Goal: Task Accomplishment & Management: Manage account settings

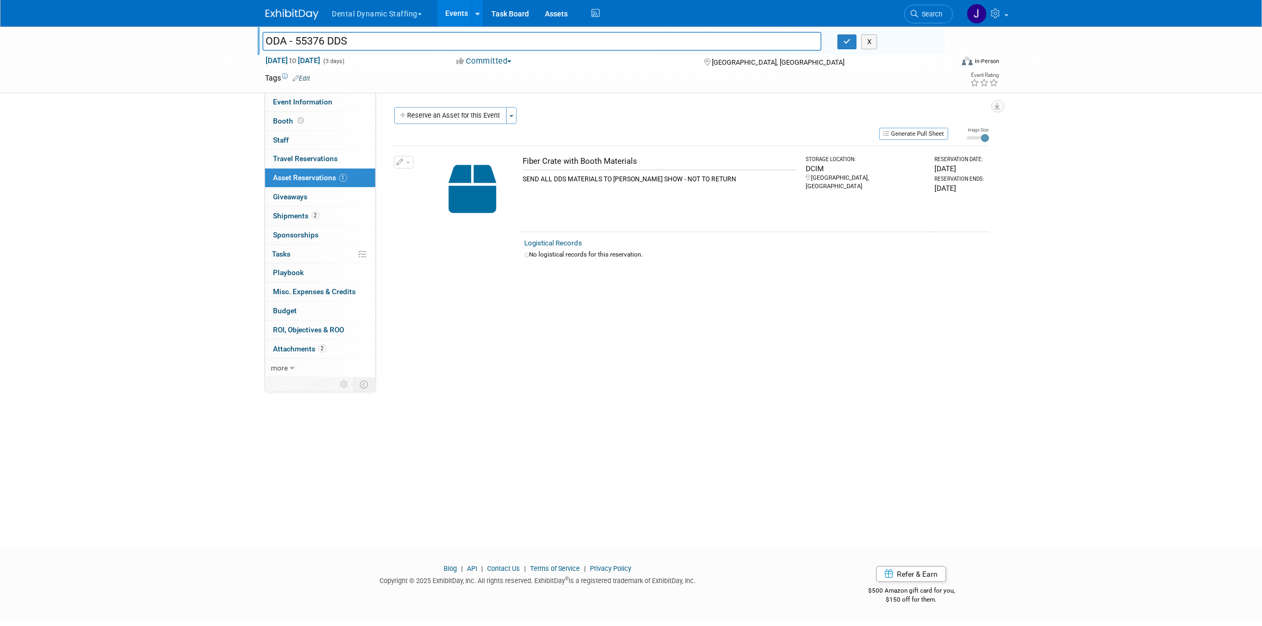
click at [240, 128] on div "ODA - 55376 DDS ODA - 55376 DDS X Sep 25, 2025 to Sep 27, 2025 (3 days) Sep 25,…" at bounding box center [631, 278] width 1262 height 503
click at [381, 14] on button "Dental Dynamic Staffing" at bounding box center [383, 11] width 104 height 23
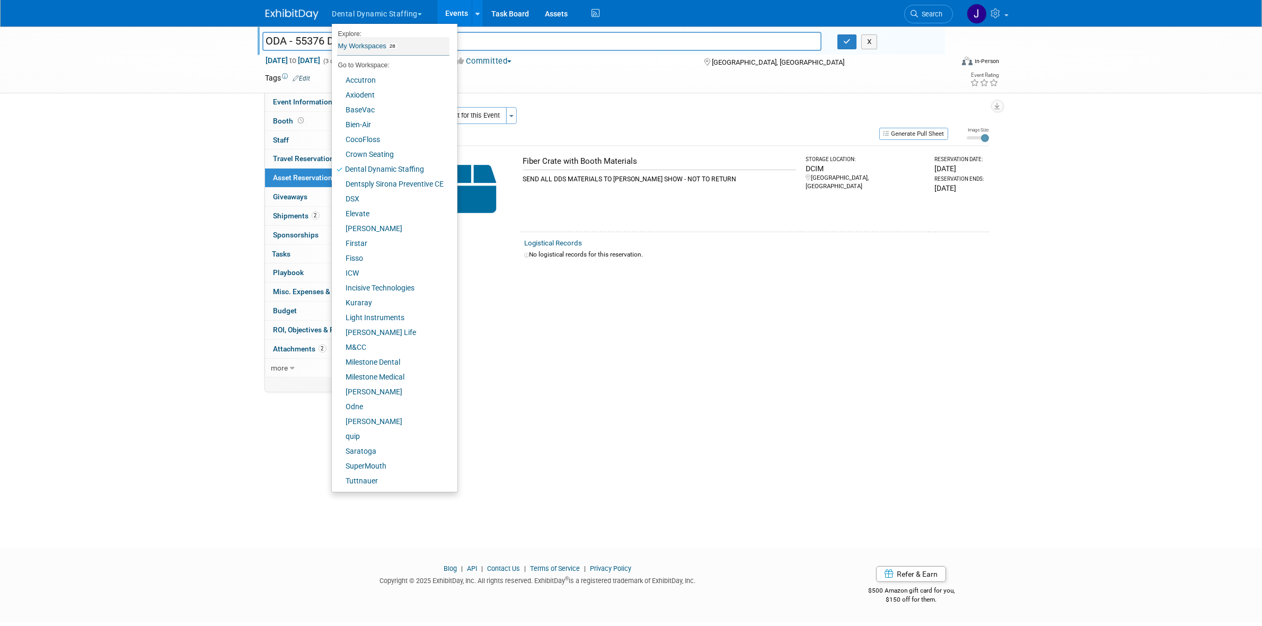
click at [391, 46] on span "28" at bounding box center [393, 46] width 12 height 8
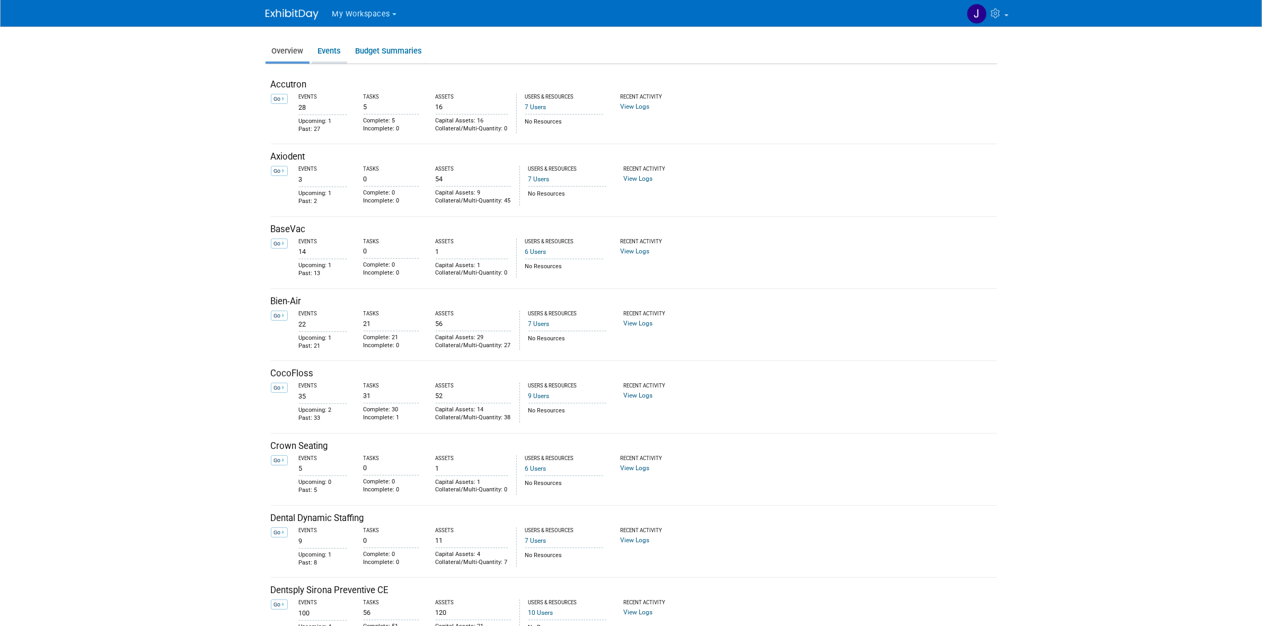
click at [325, 46] on link "Events" at bounding box center [330, 51] width 36 height 21
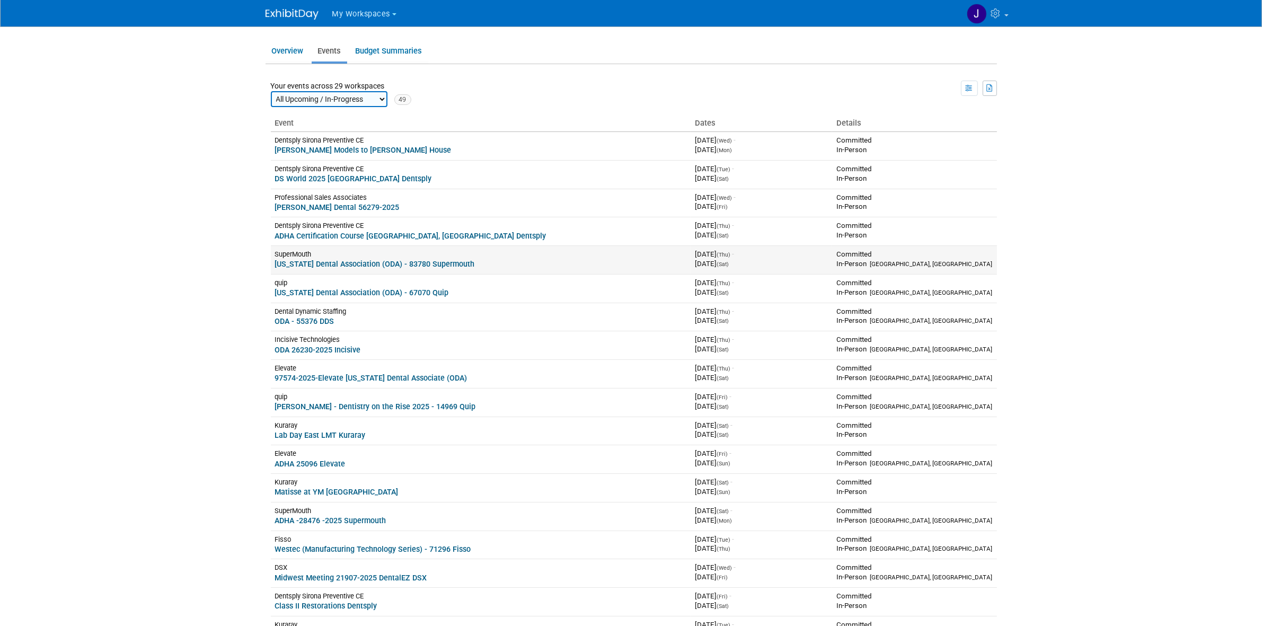
click at [340, 264] on link "[US_STATE] Dental Association (ODA) - 83780 Supermouth" at bounding box center [375, 264] width 200 height 8
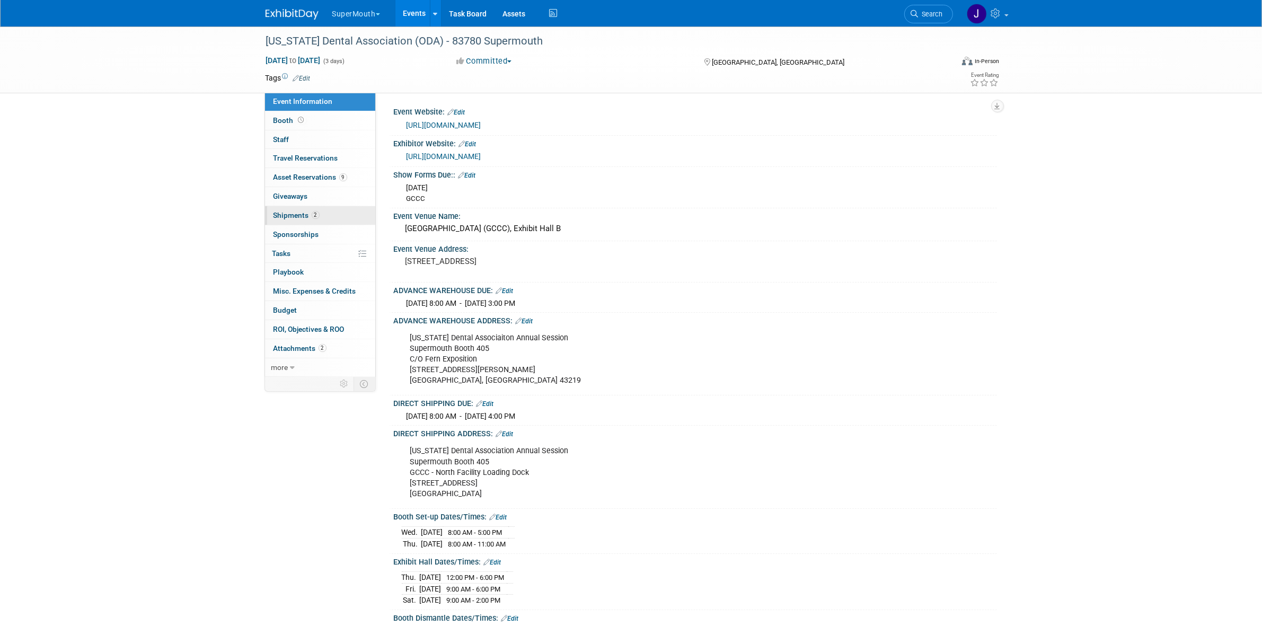
click at [337, 212] on link "2 Shipments 2" at bounding box center [320, 215] width 110 height 19
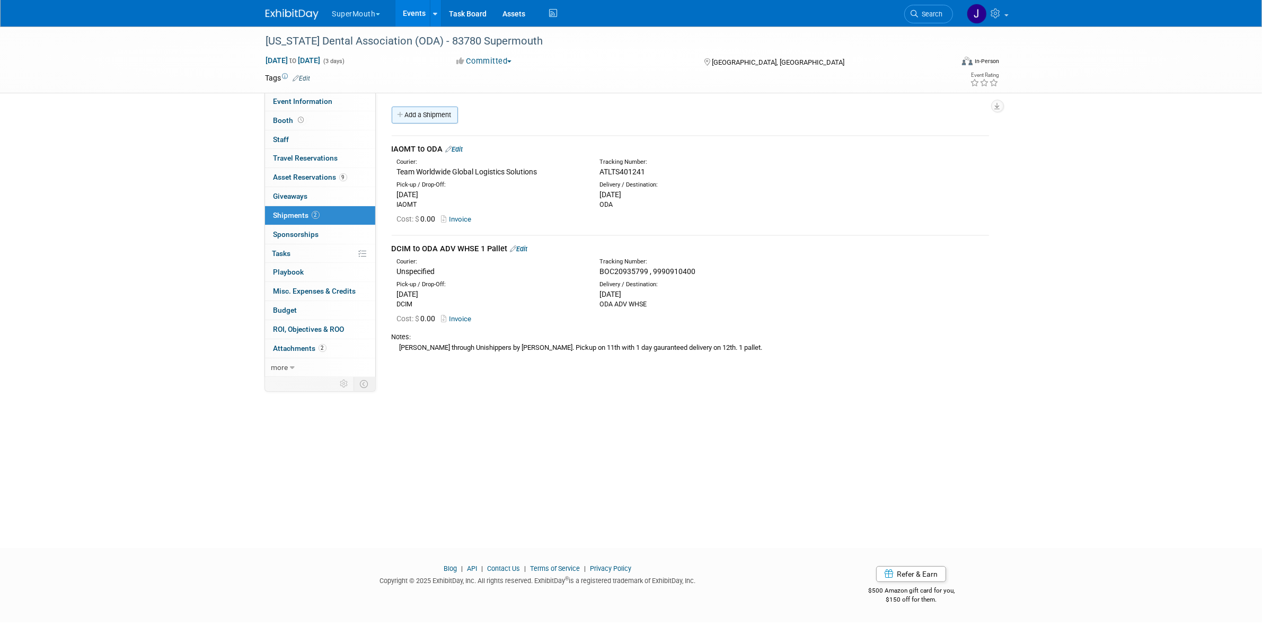
click at [411, 109] on link "Add a Shipment" at bounding box center [425, 115] width 66 height 17
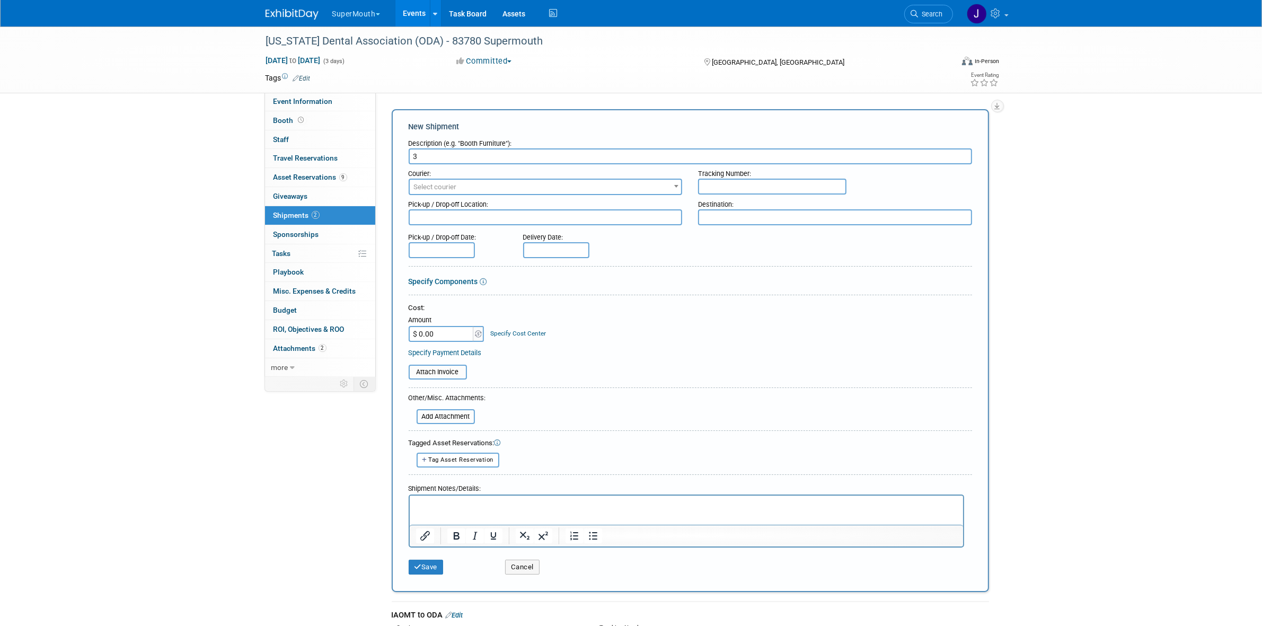
type input "3"
type input "2"
click at [483, 153] on input "1 tv skid, 1 pallet anmd 1 crate" at bounding box center [691, 156] width 564 height 16
click at [495, 157] on input "1 tv skid, 1 pallet and 1 crate" at bounding box center [691, 156] width 564 height 16
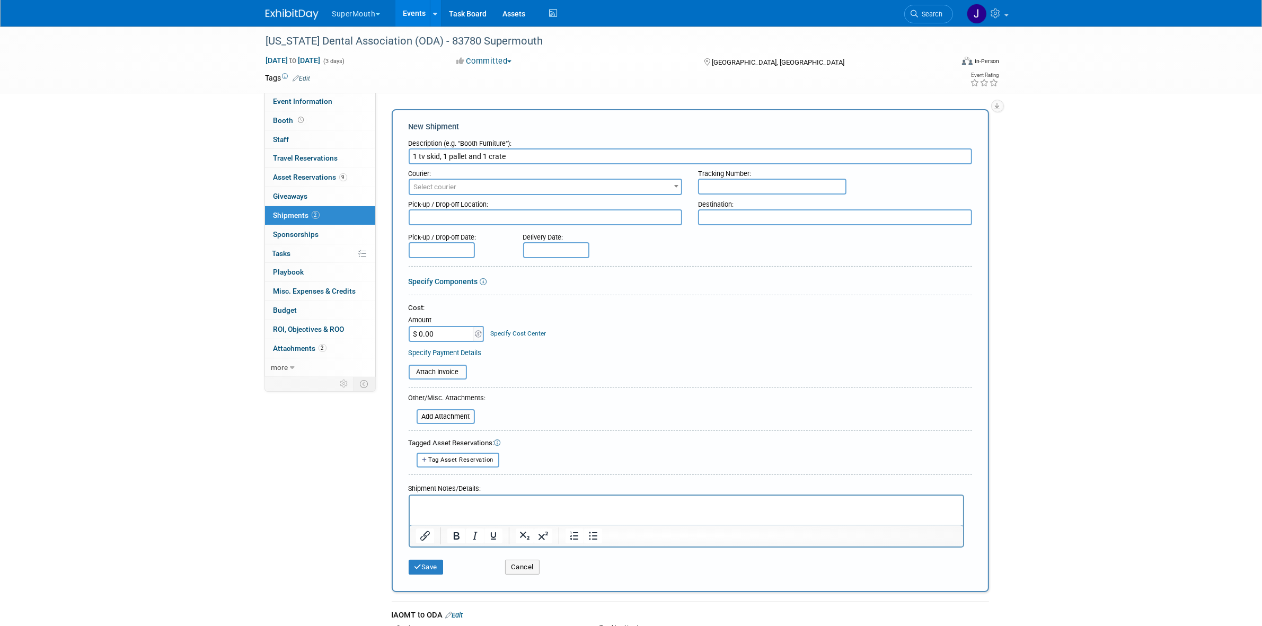
click at [490, 156] on input "1 tv skid, 1 pallet and 1 crate" at bounding box center [691, 156] width 564 height 16
type input "1 tv skid, 1 pallet and 1 crate"
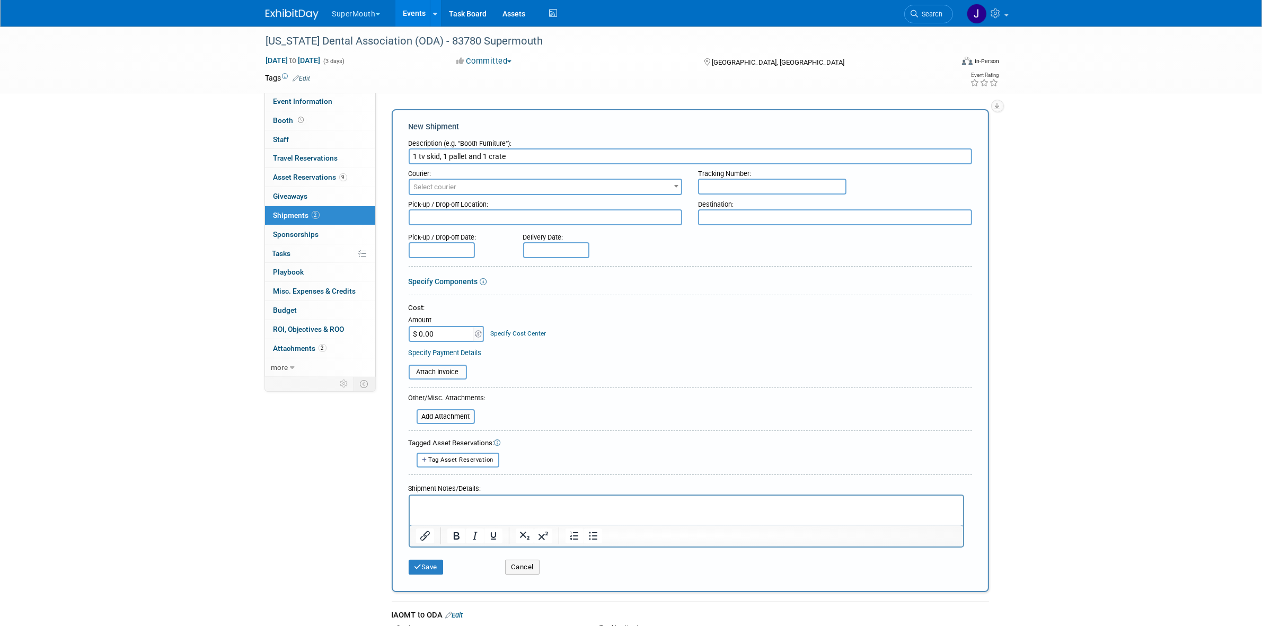
click at [471, 507] on p "Rich Text Area. Press ALT-0 for help." at bounding box center [686, 504] width 541 height 11
click at [531, 503] on p "1 tv skid, 1 pallet and 1 crate" at bounding box center [686, 504] width 541 height 11
click at [549, 152] on input "1 tv skid, 1 pallet and 1 crate" at bounding box center [691, 156] width 564 height 16
type input "3 pieces ODA to DCIM"
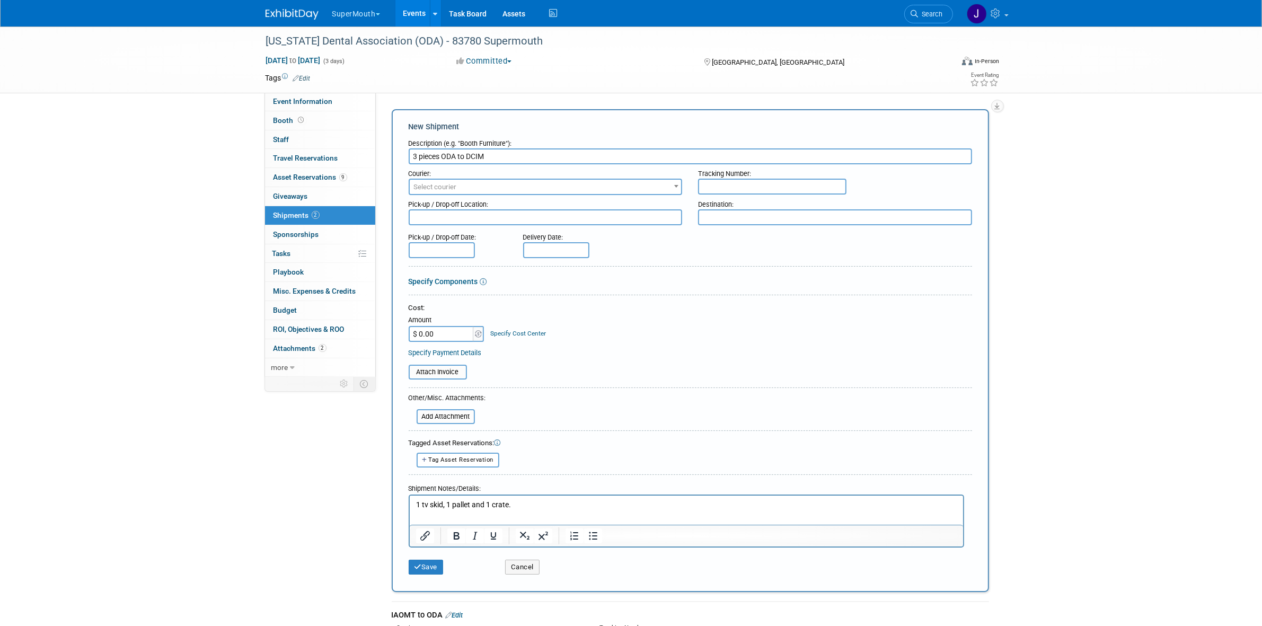
click at [438, 186] on span "Select courier" at bounding box center [435, 187] width 43 height 8
type input "dba"
select select "597"
click at [720, 182] on input "text" at bounding box center [772, 187] width 148 height 16
paste input "286584100"
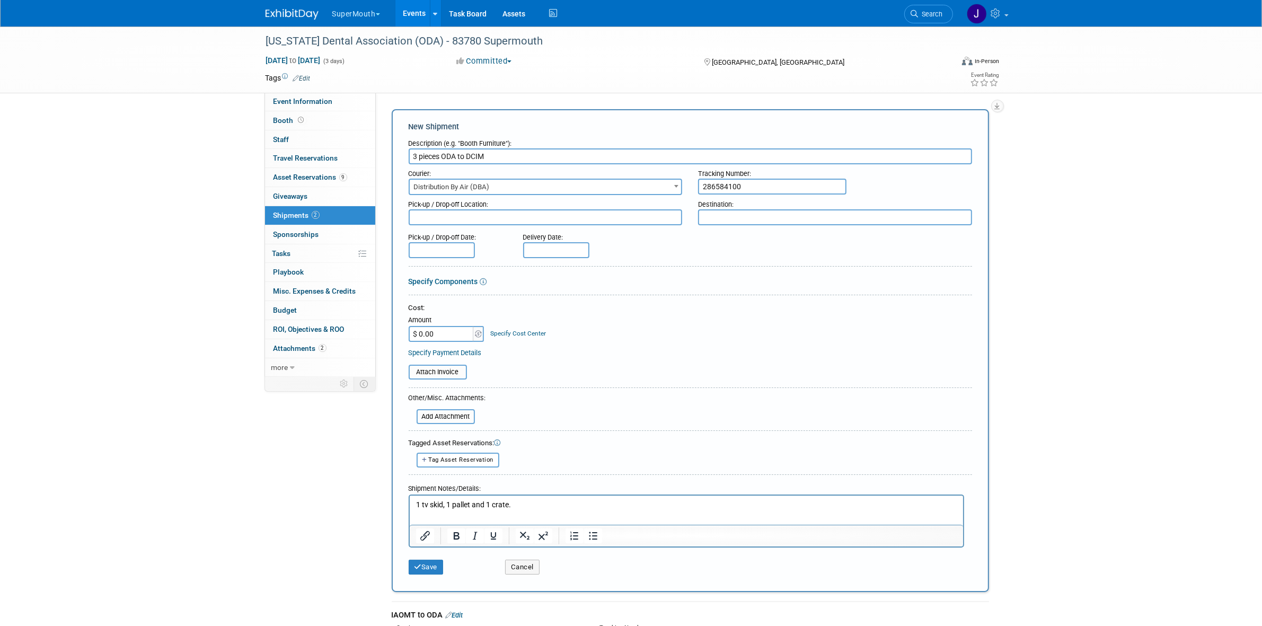
type input "286584100"
click at [553, 216] on textarea at bounding box center [546, 217] width 274 height 16
click at [490, 217] on textarea at bounding box center [546, 217] width 274 height 16
click at [449, 155] on input "3 pieces ODA to DCIM" at bounding box center [691, 156] width 564 height 16
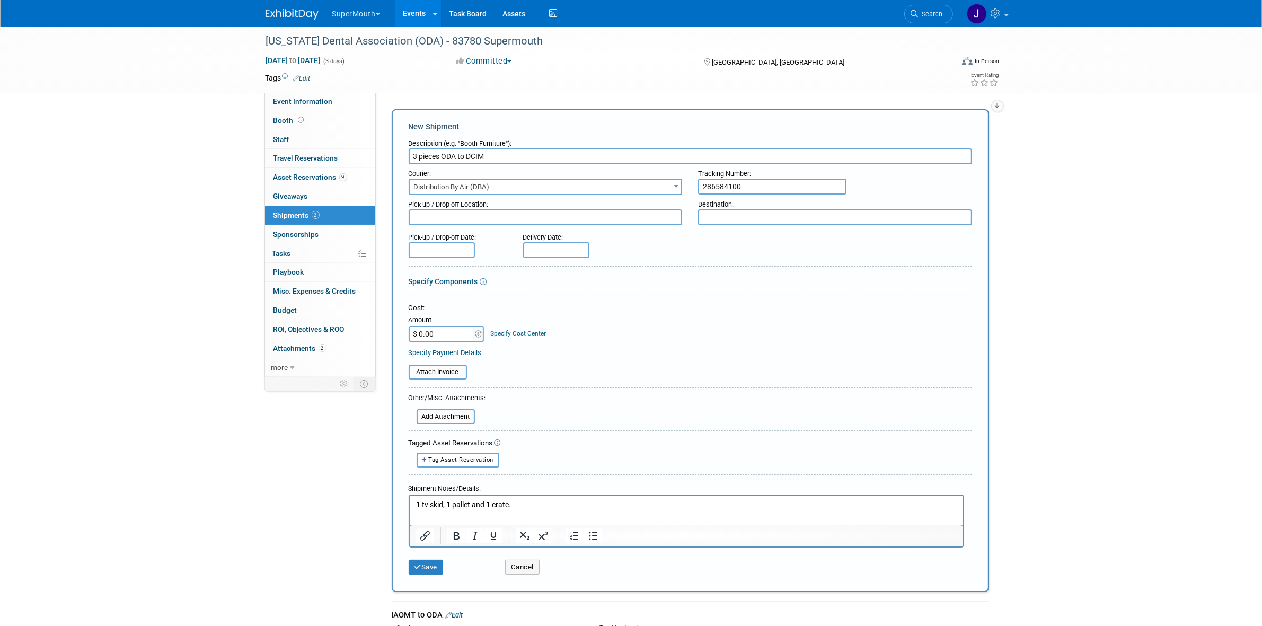
click at [462, 221] on textarea at bounding box center [546, 217] width 274 height 16
paste textarea "ODA"
type textarea "ODA"
click at [475, 160] on input "3 pieces ODA to DCIM" at bounding box center [691, 156] width 564 height 16
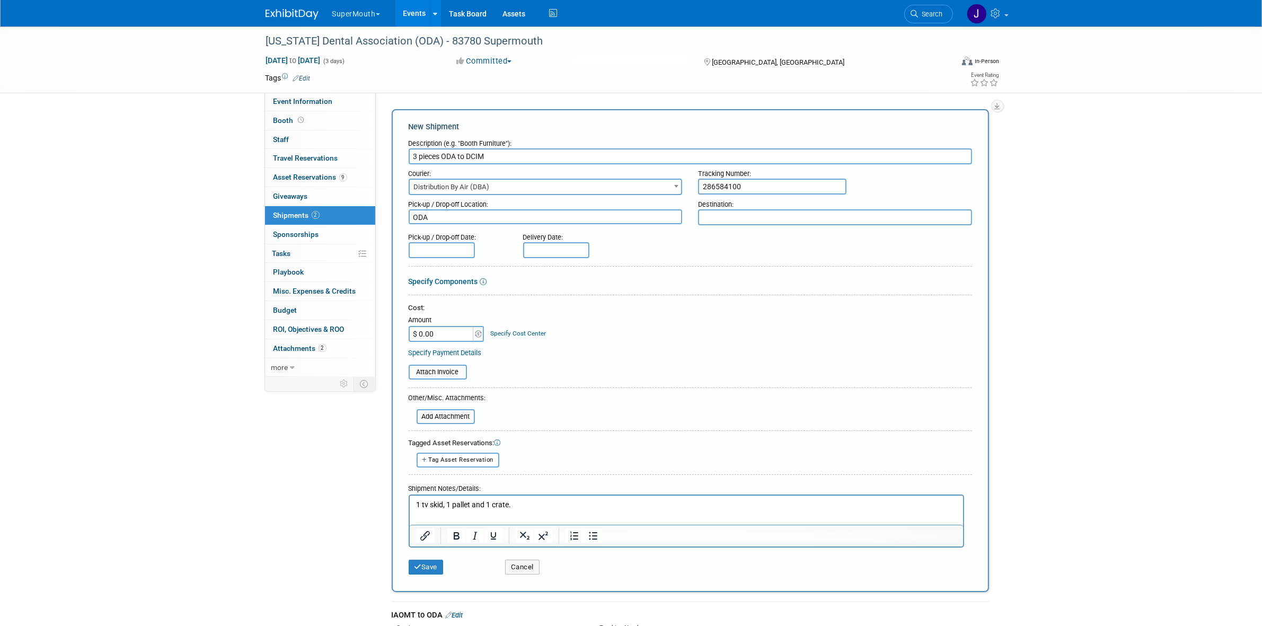
click at [722, 215] on textarea at bounding box center [835, 217] width 274 height 16
paste textarea "DCIM"
type textarea "DCIM"
click at [437, 247] on input "text" at bounding box center [442, 249] width 66 height 16
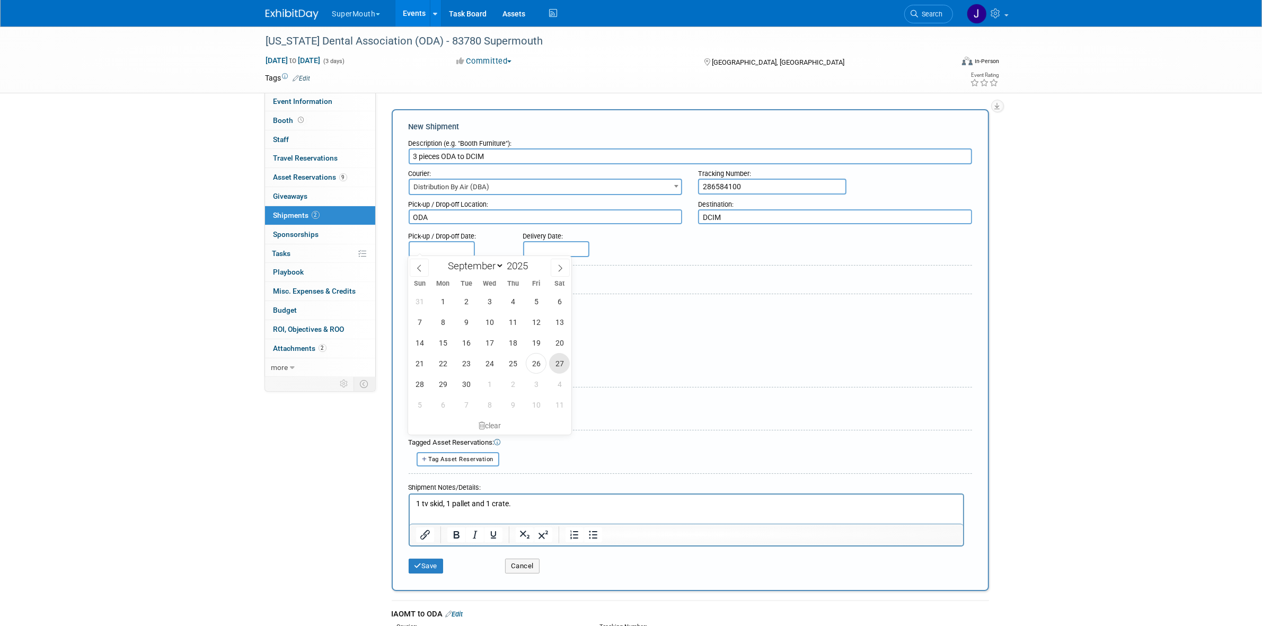
click at [563, 364] on span "27" at bounding box center [559, 363] width 21 height 21
type input "[DATE]"
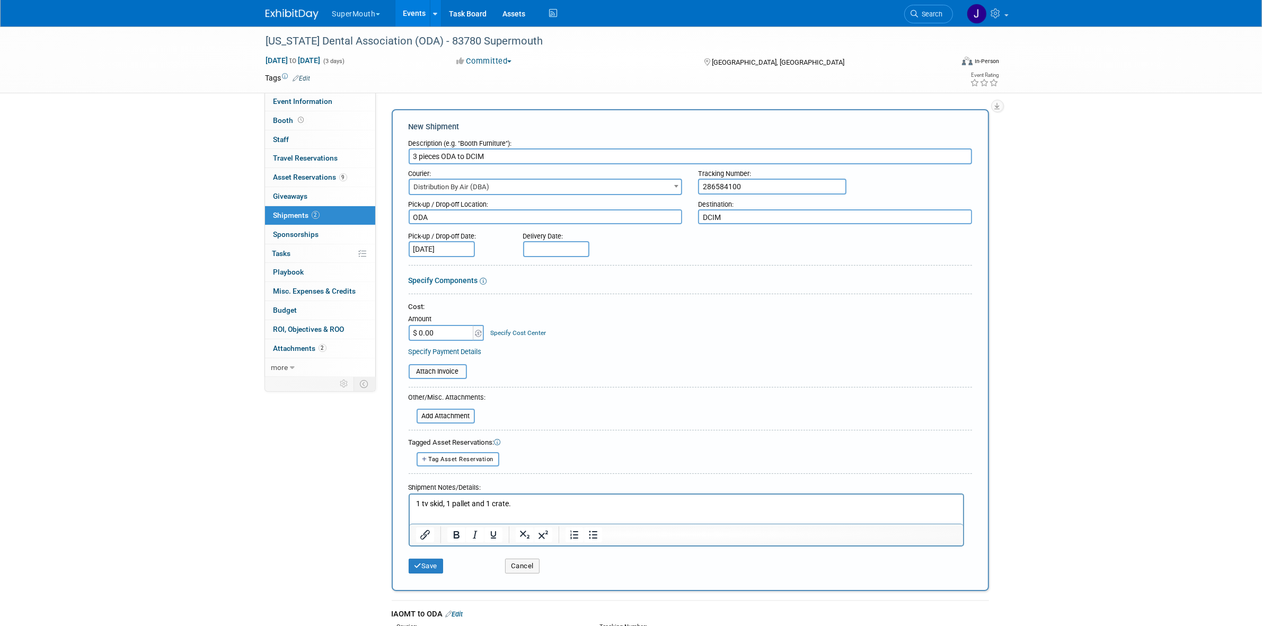
click at [566, 245] on input "text" at bounding box center [556, 249] width 66 height 16
click at [549, 389] on span "29" at bounding box center [557, 384] width 21 height 21
type input "Sep 29, 2025"
click at [429, 365] on input "file" at bounding box center [403, 371] width 126 height 13
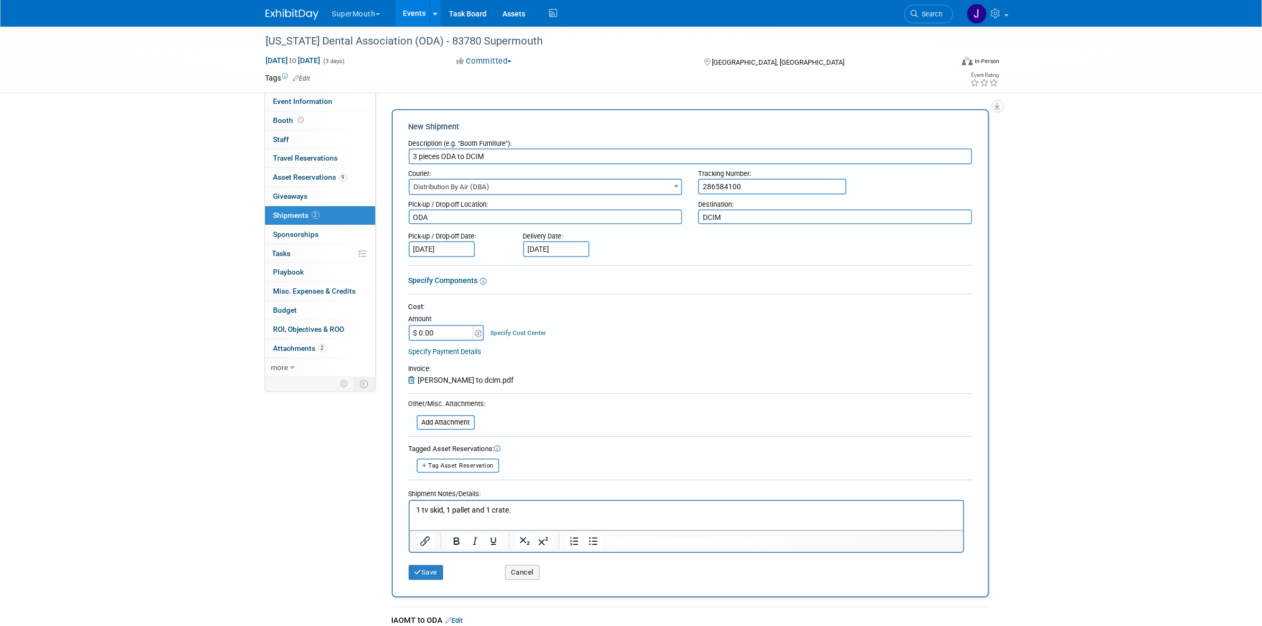
click at [551, 506] on p "1 tv skid, 1 pallet and 1 crate." at bounding box center [686, 510] width 541 height 11
click at [428, 571] on button "Save" at bounding box center [426, 572] width 35 height 15
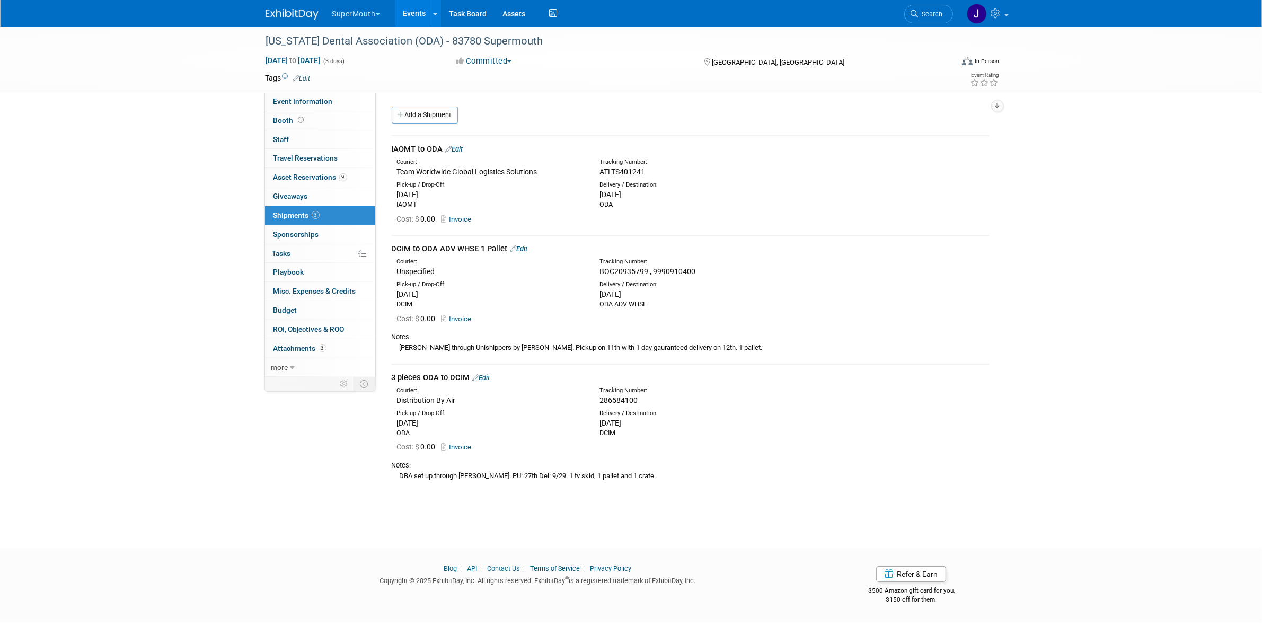
click at [456, 446] on link "Invoice" at bounding box center [459, 447] width 34 height 8
click at [419, 8] on link "Events" at bounding box center [415, 13] width 39 height 27
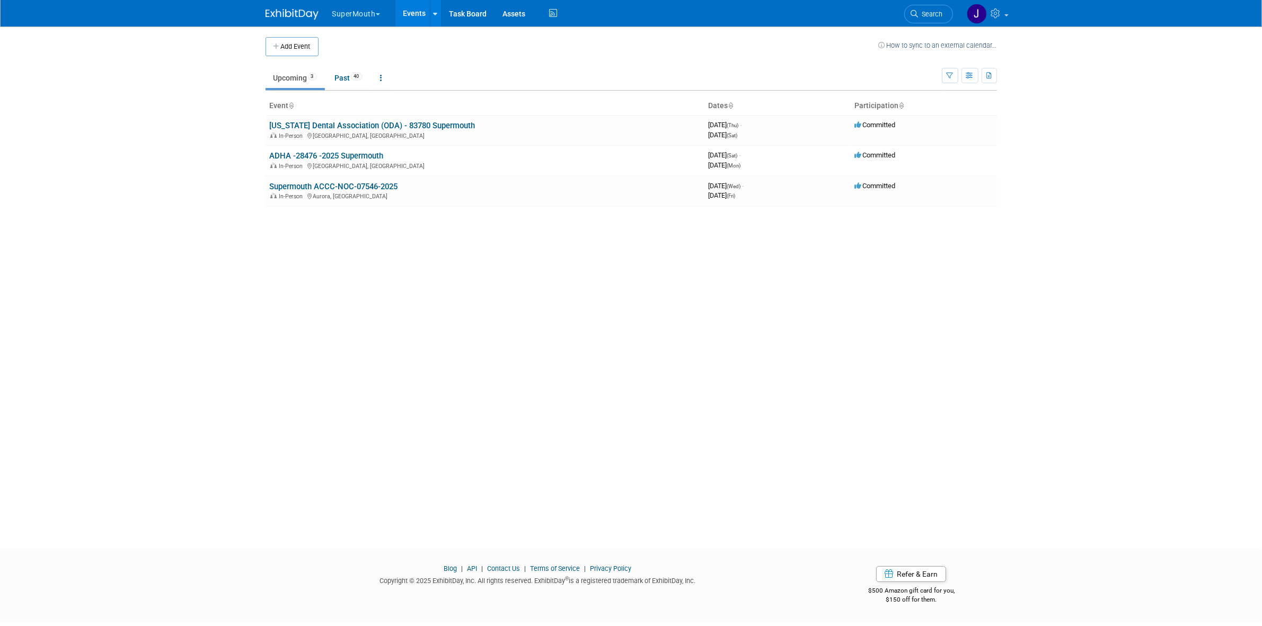
drag, startPoint x: 0, startPoint y: 0, endPoint x: 375, endPoint y: 15, distance: 375.1
click at [375, 15] on button "SuperMouth" at bounding box center [362, 11] width 62 height 23
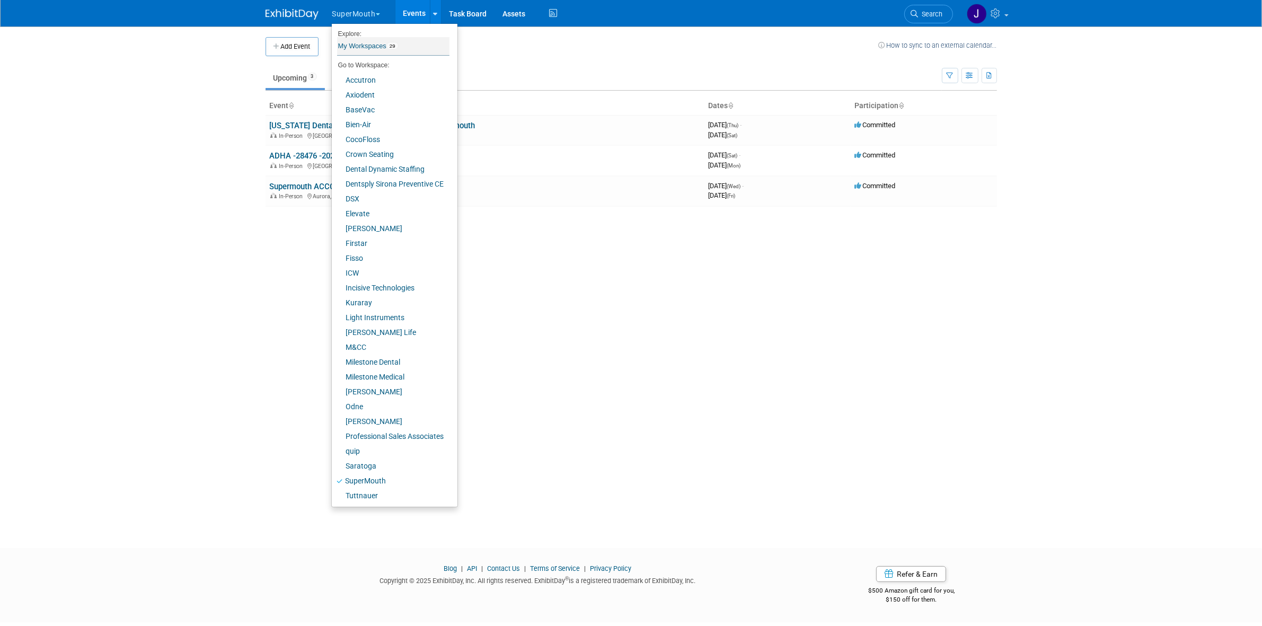
click at [385, 44] on link "My Workspaces 29" at bounding box center [393, 46] width 112 height 18
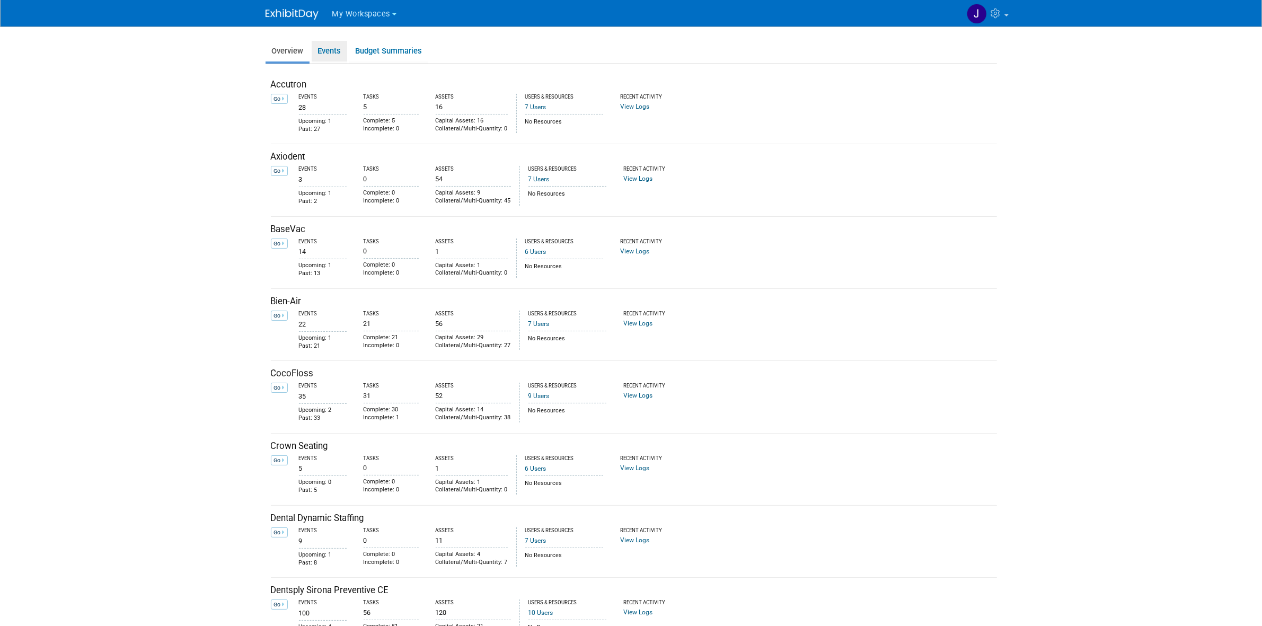
click at [340, 60] on link "Events" at bounding box center [330, 51] width 36 height 21
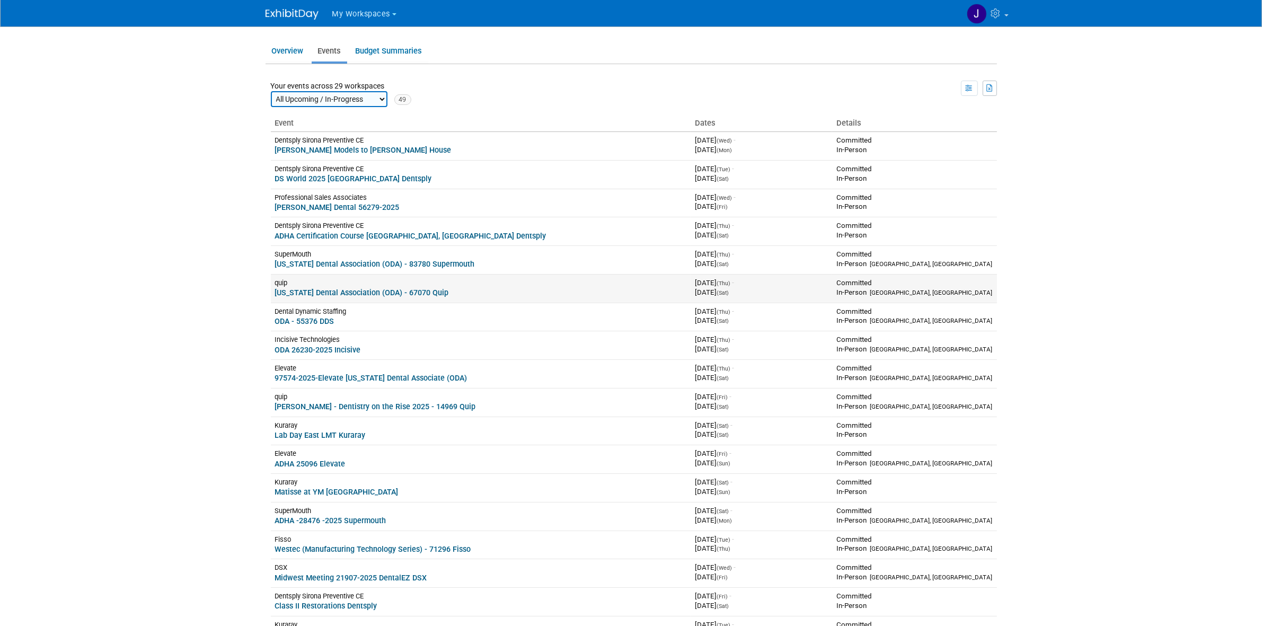
click at [279, 288] on link "[US_STATE] Dental Association (ODA) - 67070 Quip" at bounding box center [362, 292] width 174 height 8
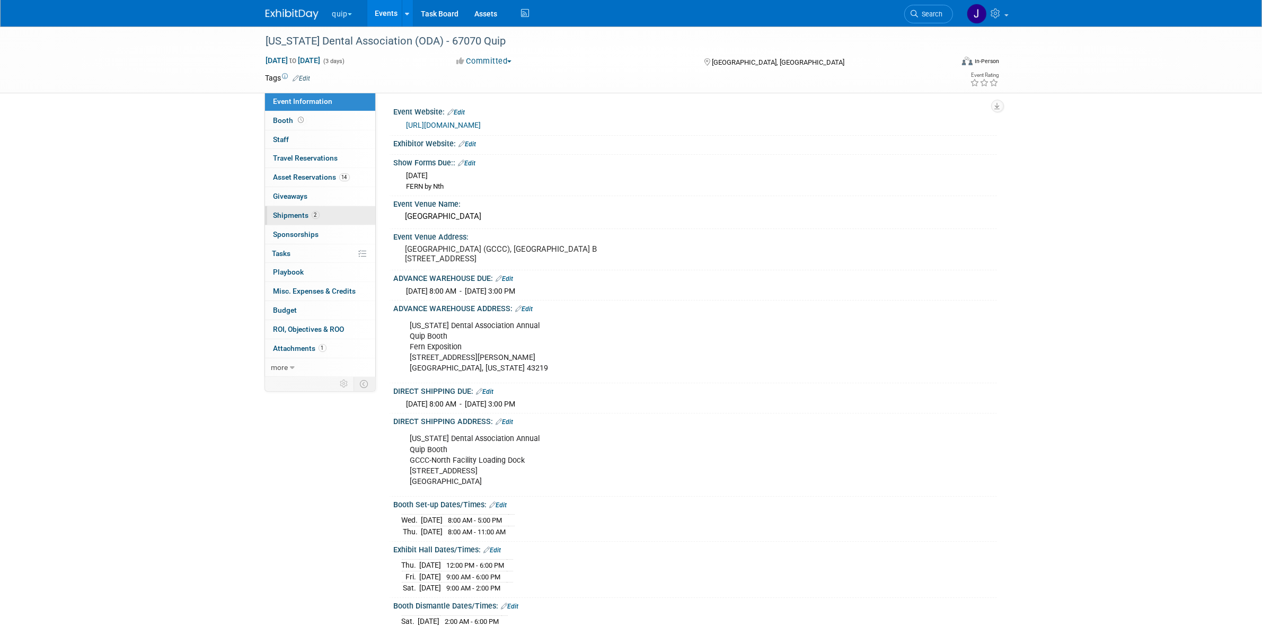
click at [317, 210] on link "2 Shipments 2" at bounding box center [320, 215] width 110 height 19
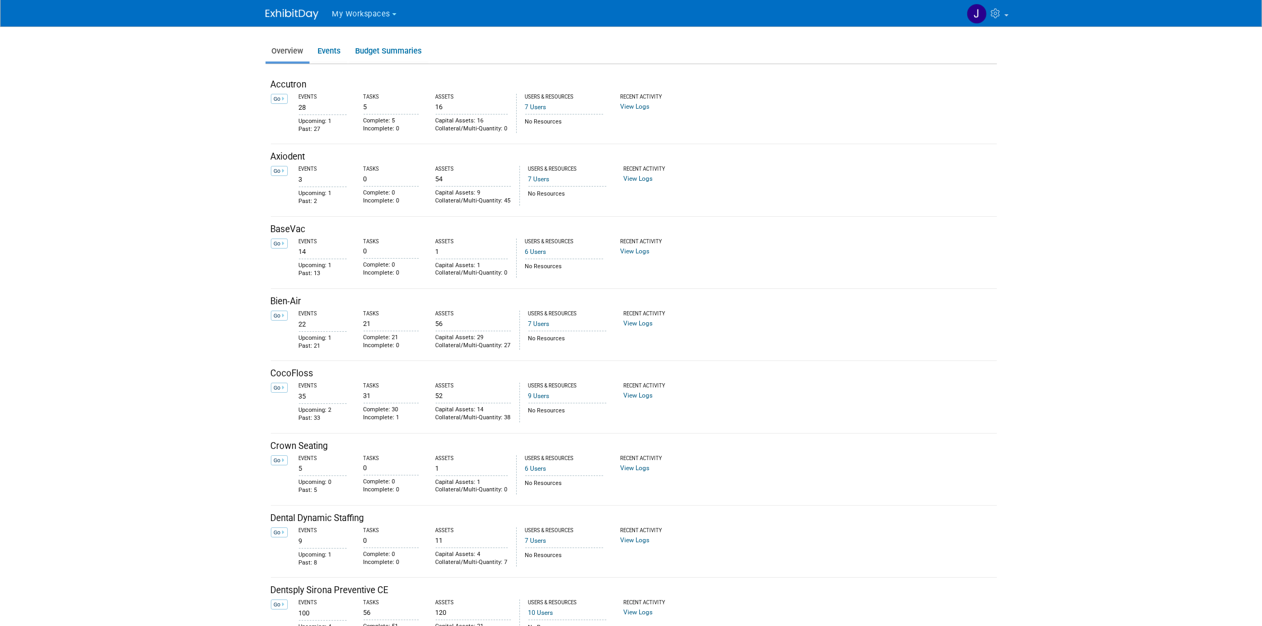
click at [289, 53] on link "Overview" at bounding box center [288, 51] width 44 height 21
click at [358, 14] on span "My Workspaces" at bounding box center [361, 14] width 58 height 9
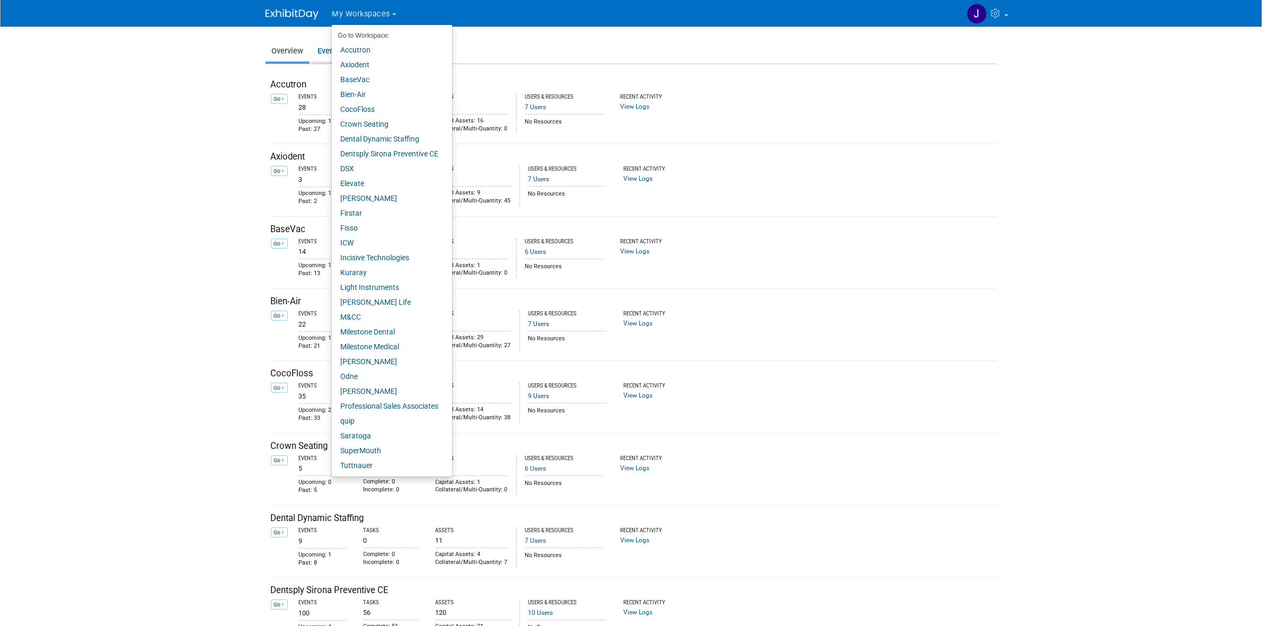
click at [321, 62] on li "Events" at bounding box center [330, 52] width 36 height 23
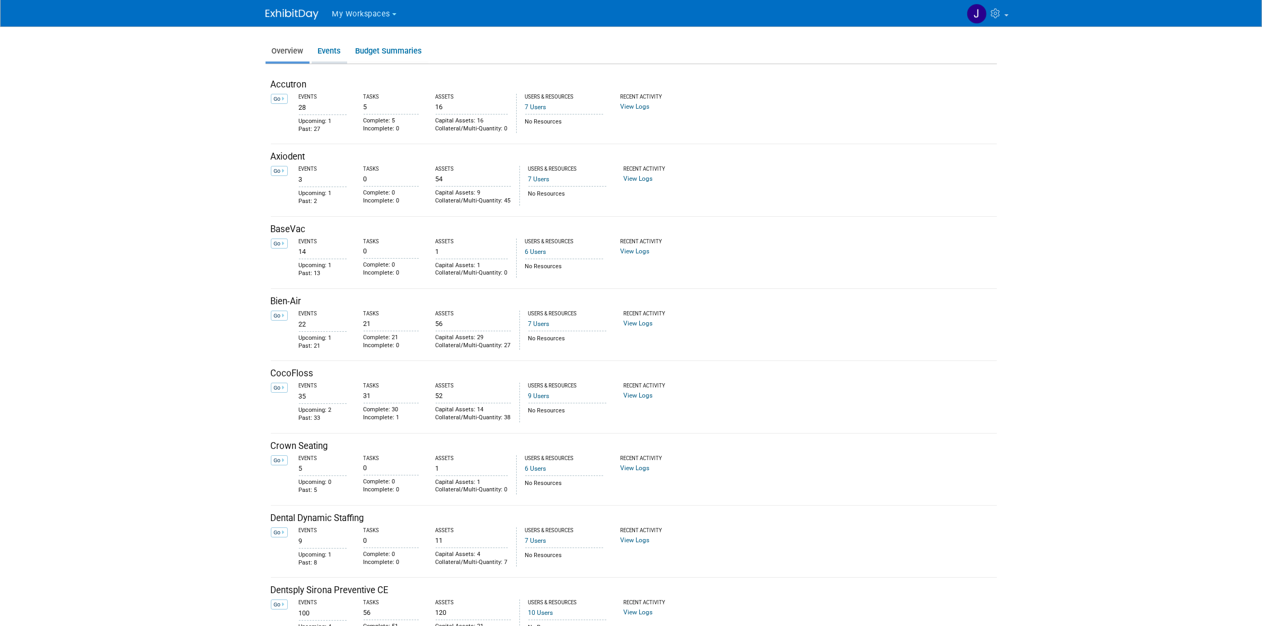
click at [324, 54] on link "Events" at bounding box center [330, 51] width 36 height 21
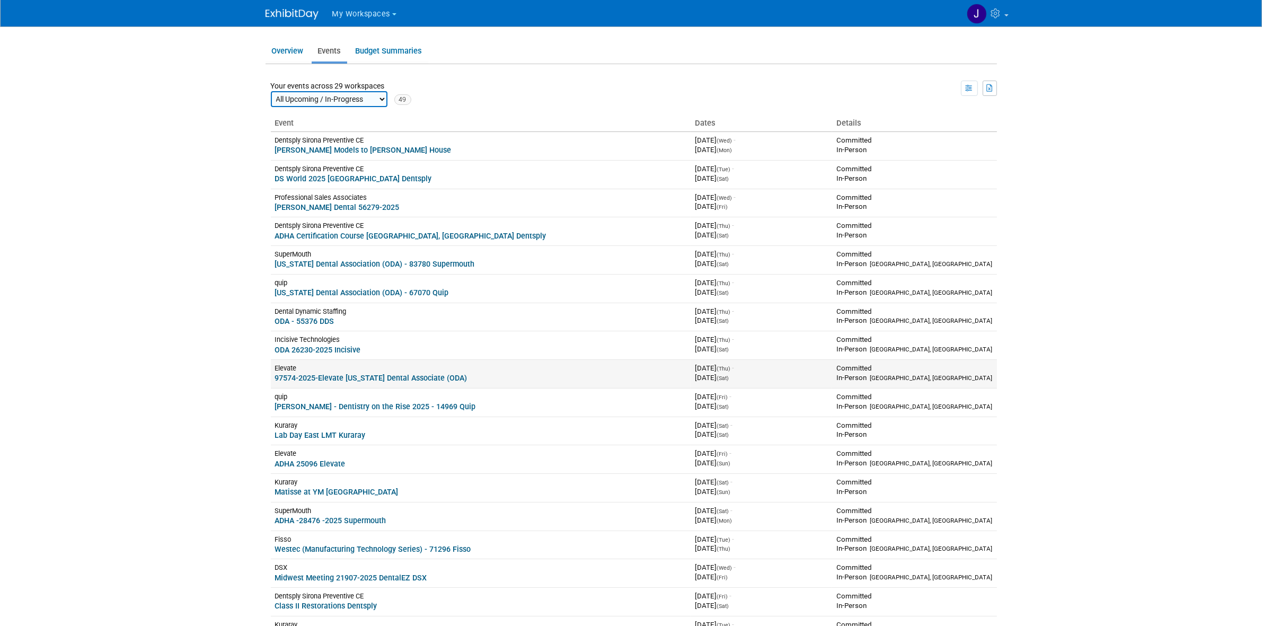
click at [352, 375] on link "97574-2025-Elevate [US_STATE] Dental Associate (ODA)" at bounding box center [371, 378] width 192 height 8
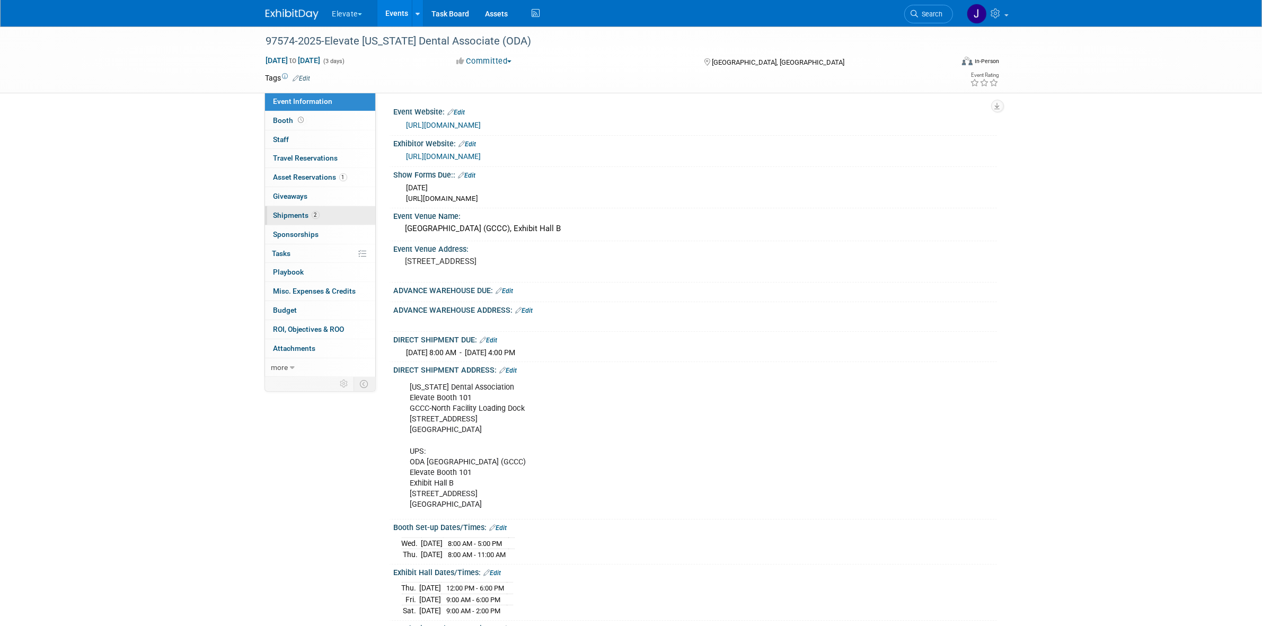
click at [291, 208] on link "2 Shipments 2" at bounding box center [320, 215] width 110 height 19
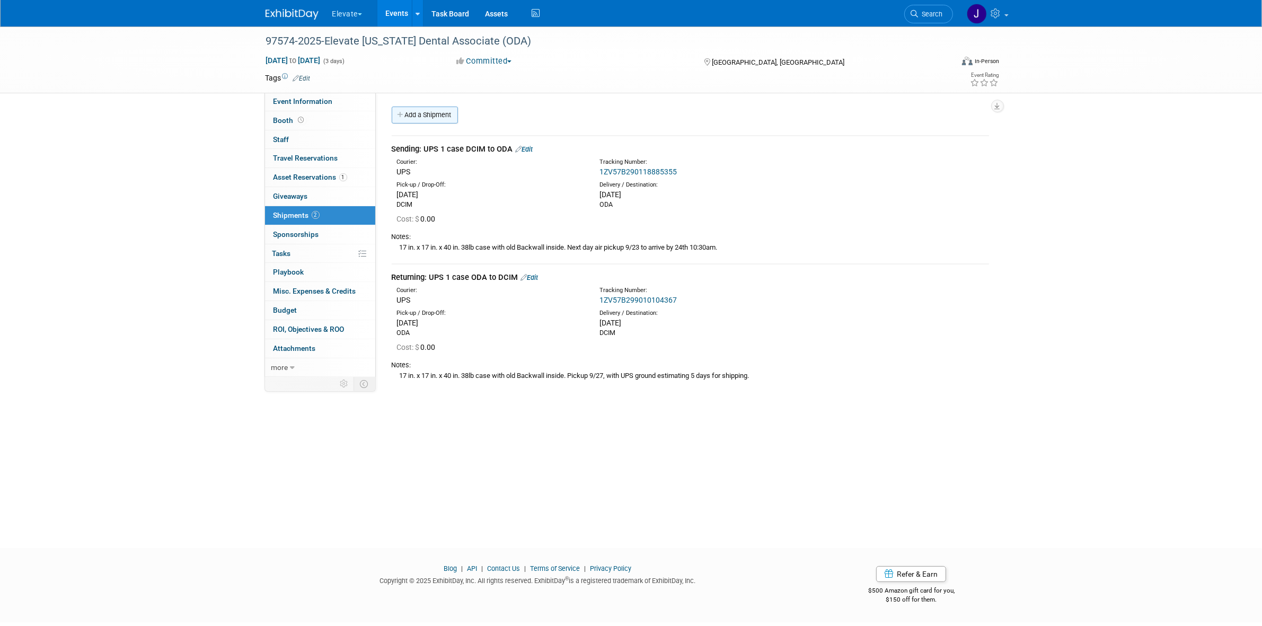
click at [423, 122] on link "Add a Shipment" at bounding box center [425, 115] width 66 height 17
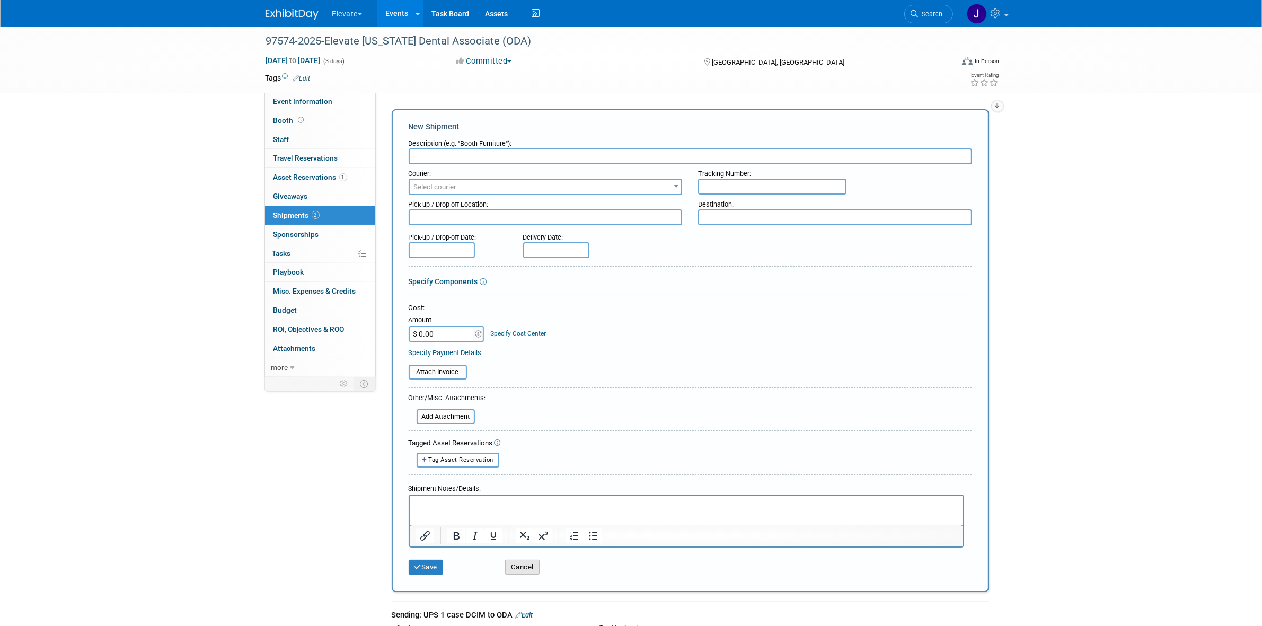
click at [511, 569] on button "Cancel" at bounding box center [522, 567] width 34 height 15
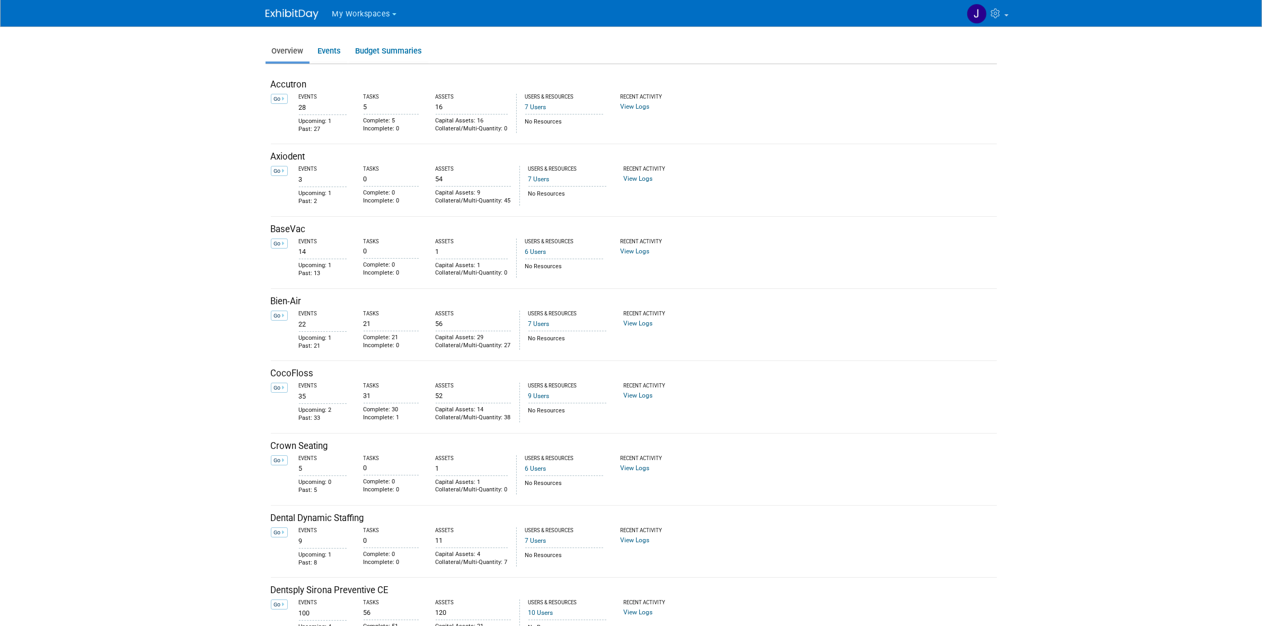
click at [305, 49] on link "Overview" at bounding box center [288, 51] width 44 height 21
click at [314, 47] on link "Events" at bounding box center [330, 51] width 36 height 21
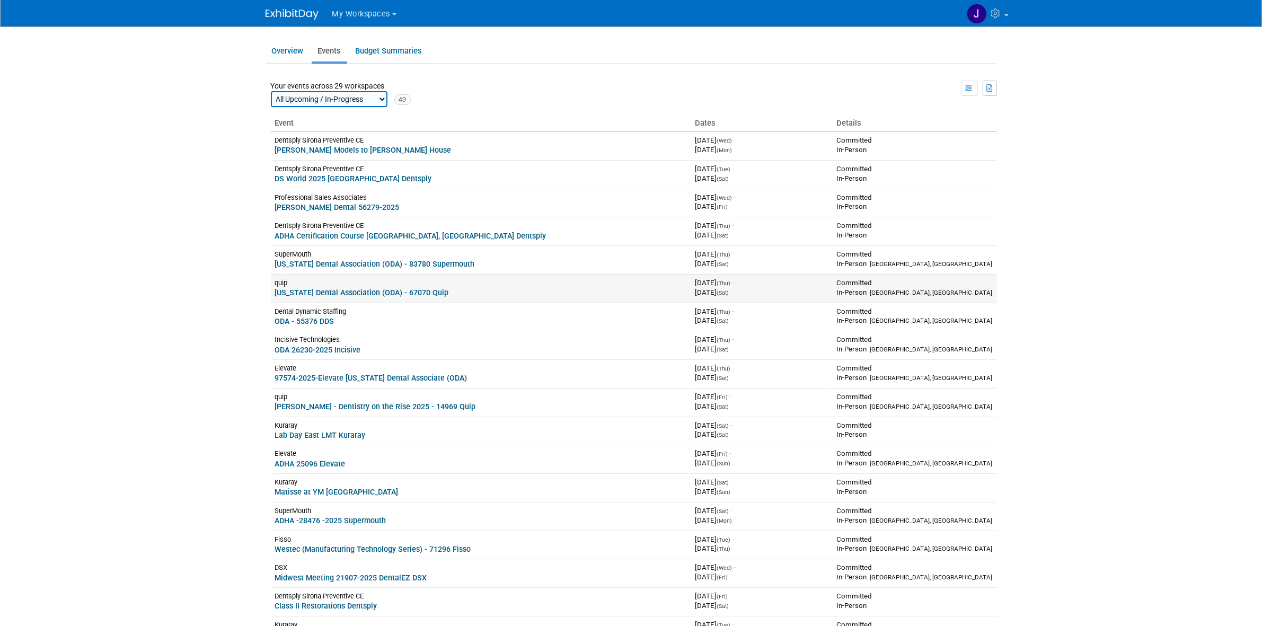
click at [341, 292] on link "[US_STATE] Dental Association (ODA) - 67070 Quip" at bounding box center [362, 292] width 174 height 8
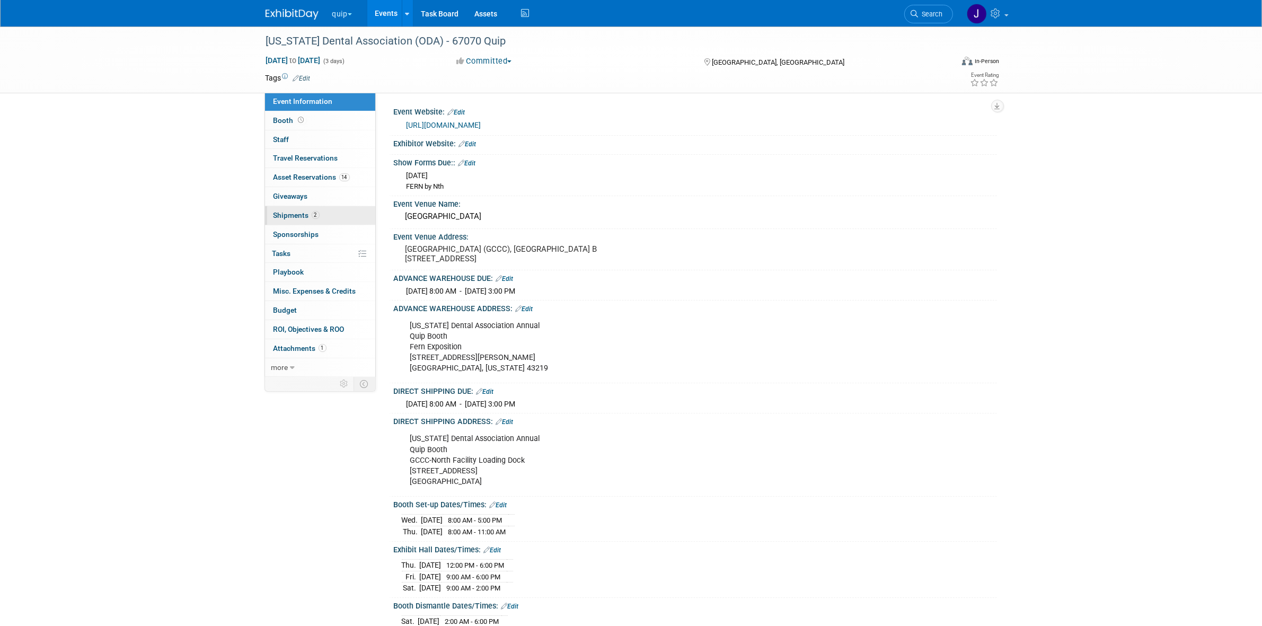
click at [324, 215] on link "2 Shipments 2" at bounding box center [320, 215] width 110 height 19
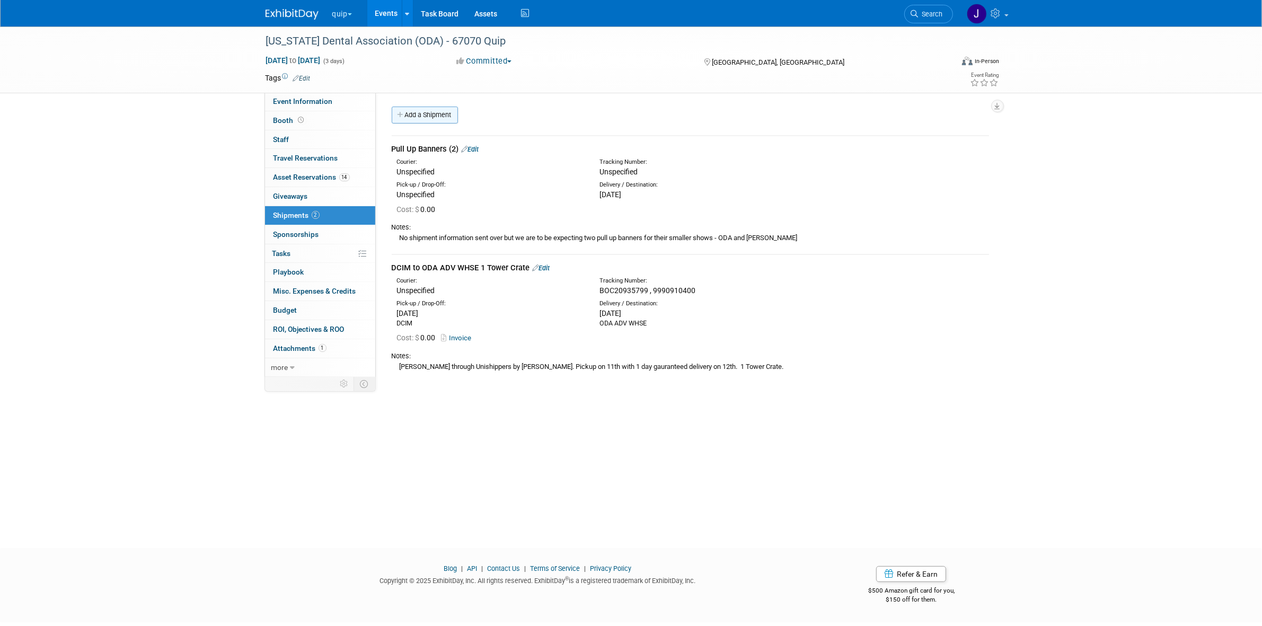
click at [433, 113] on link "Add a Shipment" at bounding box center [425, 115] width 66 height 17
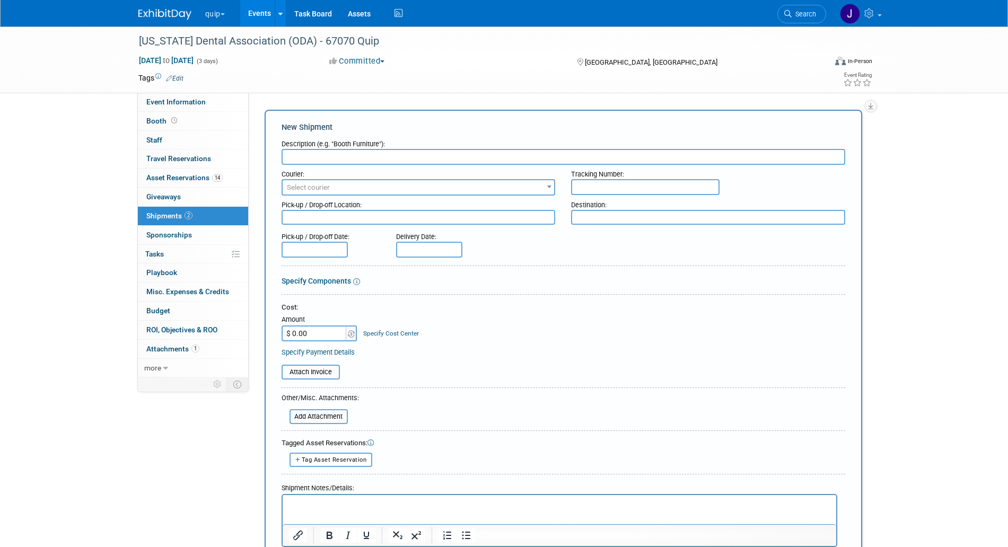
click at [377, 192] on span "Select courier" at bounding box center [419, 187] width 272 height 15
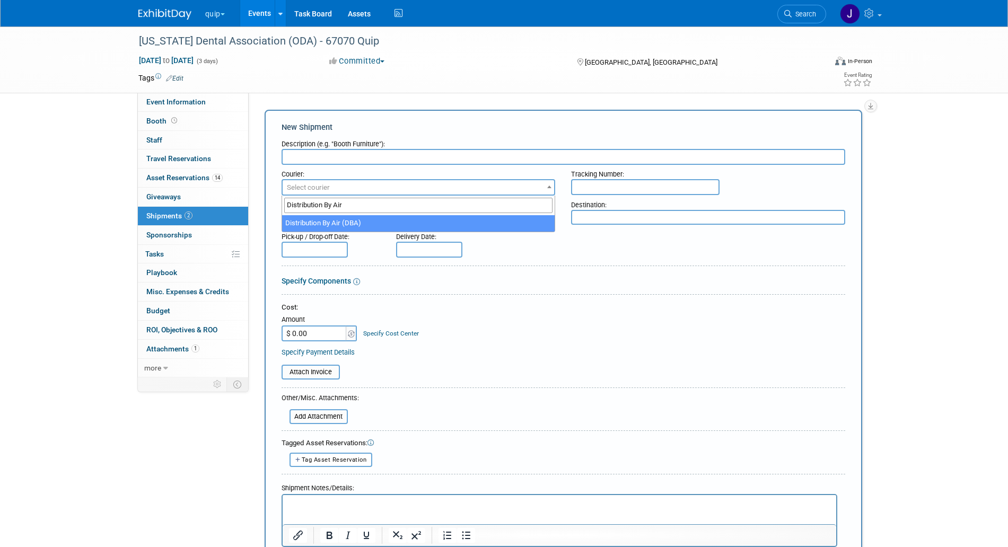
type input "Distribution By Air"
select select "597"
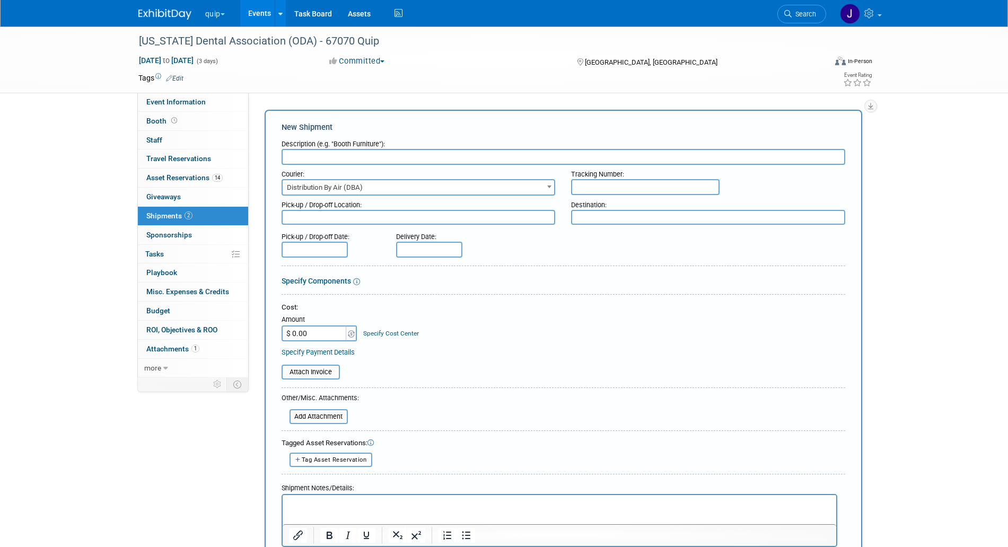
click at [521, 163] on input "text" at bounding box center [564, 157] width 564 height 16
paste input "3 pieces ODA to DCIM"
drag, startPoint x: 312, startPoint y: 157, endPoint x: 278, endPoint y: 165, distance: 35.0
click at [282, 165] on form "Description (e.g. "Booth Furniture"): 3 pieces ODA to DCIM Courier: 007EX 17 Po…" at bounding box center [564, 357] width 564 height 445
click at [330, 156] on input "1 Piece ODA to DCIM" at bounding box center [564, 157] width 564 height 16
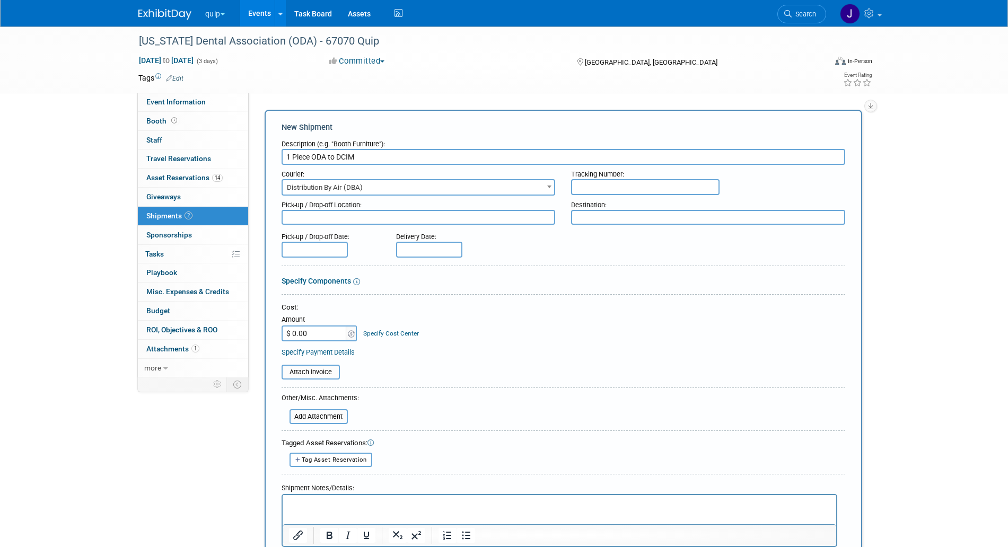
drag, startPoint x: 315, startPoint y: 157, endPoint x: 337, endPoint y: 160, distance: 22.0
click at [336, 160] on input "1 Piece ODA to DCIM" at bounding box center [564, 157] width 564 height 16
click at [337, 160] on input "1 Piece ODA to DCIM" at bounding box center [564, 157] width 564 height 16
drag, startPoint x: 311, startPoint y: 155, endPoint x: 376, endPoint y: 162, distance: 65.6
click at [376, 162] on input "1 Piece ODA to DCIM" at bounding box center [564, 157] width 564 height 16
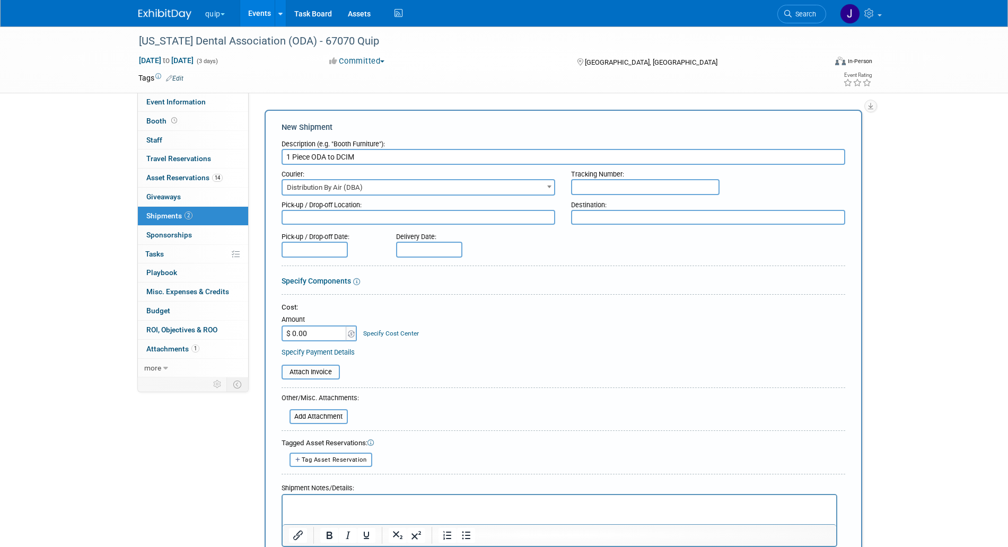
click at [376, 162] on input "1 Piece ODA to DCIM" at bounding box center [564, 157] width 564 height 16
click at [311, 156] on input "1 Piece ODA to DCIM" at bounding box center [564, 157] width 564 height 16
drag, startPoint x: 311, startPoint y: 156, endPoint x: 317, endPoint y: 154, distance: 5.7
click at [317, 154] on input "1 Piece ODA to DCIM" at bounding box center [564, 157] width 564 height 16
type input "1 Piece ODA to DCIM"
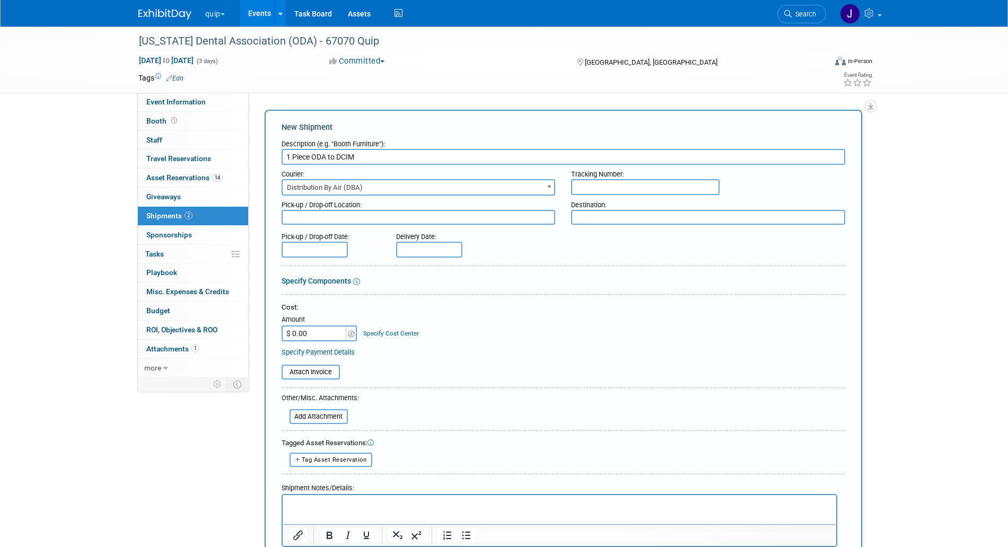
click at [329, 210] on div "Pick-up / Drop-off Location:" at bounding box center [419, 210] width 290 height 29
click at [326, 220] on textarea at bounding box center [419, 217] width 274 height 15
paste textarea "ODA"
type textarea "ODA"
click at [348, 153] on input "1 Piece ODA to DCIM" at bounding box center [564, 157] width 564 height 16
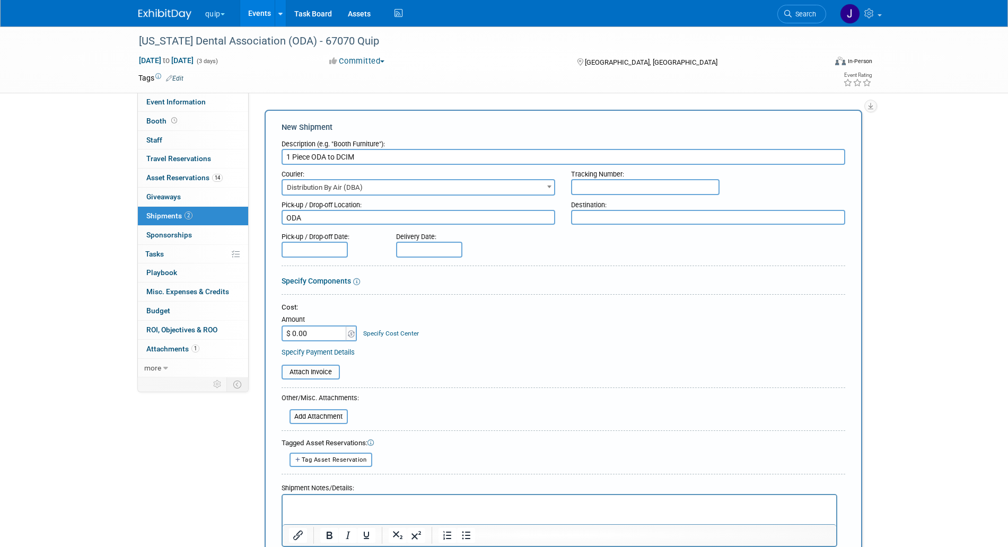
click at [348, 153] on input "1 Piece ODA to DCIM" at bounding box center [564, 157] width 564 height 16
click at [596, 219] on textarea at bounding box center [708, 217] width 274 height 15
paste textarea "DCIM"
type textarea "DCIM"
click at [645, 180] on input "text" at bounding box center [645, 187] width 148 height 16
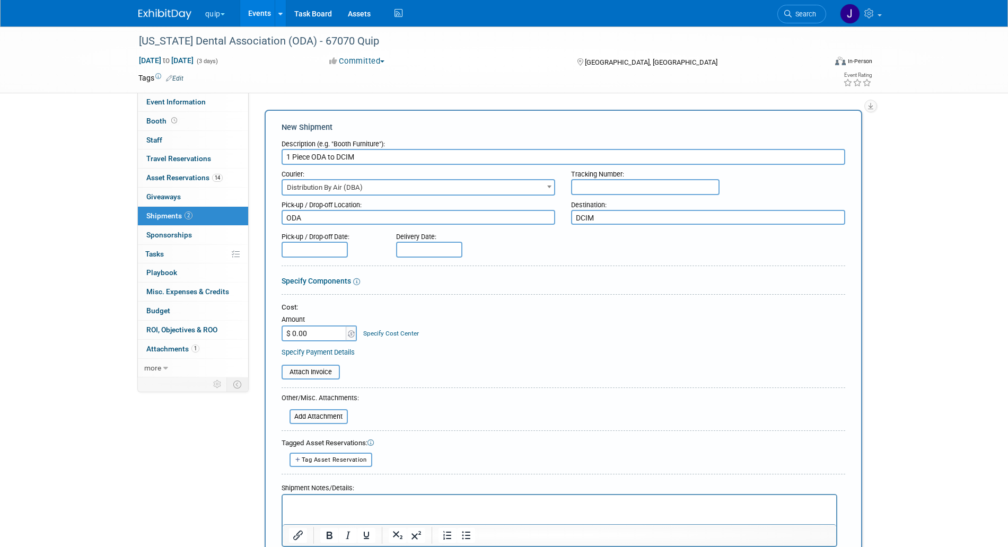
paste input "286584101"
type input "286584101"
click at [320, 239] on div "Pick-up / Drop-off Date:" at bounding box center [331, 234] width 99 height 14
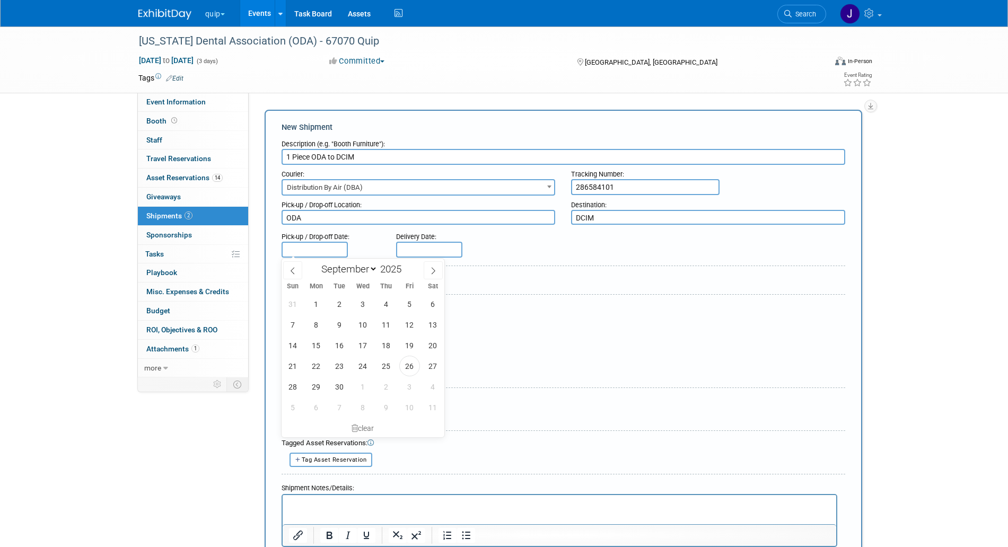
click at [319, 251] on input "text" at bounding box center [315, 250] width 66 height 16
click at [438, 371] on span "27" at bounding box center [433, 366] width 21 height 21
type input "[DATE]"
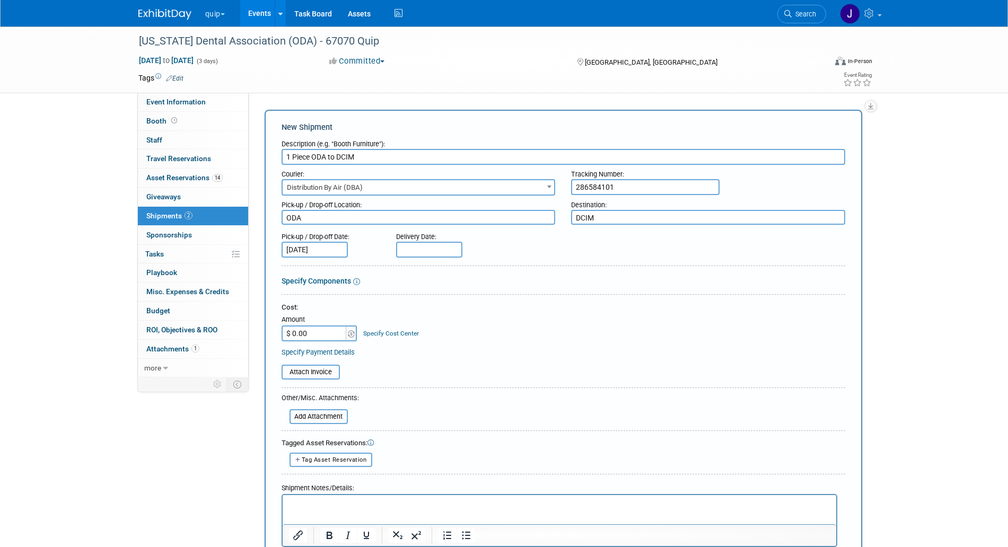
click at [409, 253] on body "quip Explore: My Workspaces 29 Go to Workspace: Accutron Axiodent BaseVac Bien-…" at bounding box center [504, 273] width 1008 height 547
click at [423, 386] on span "29" at bounding box center [430, 386] width 21 height 21
type input "[DATE]"
click at [315, 372] on input "file" at bounding box center [276, 372] width 126 height 13
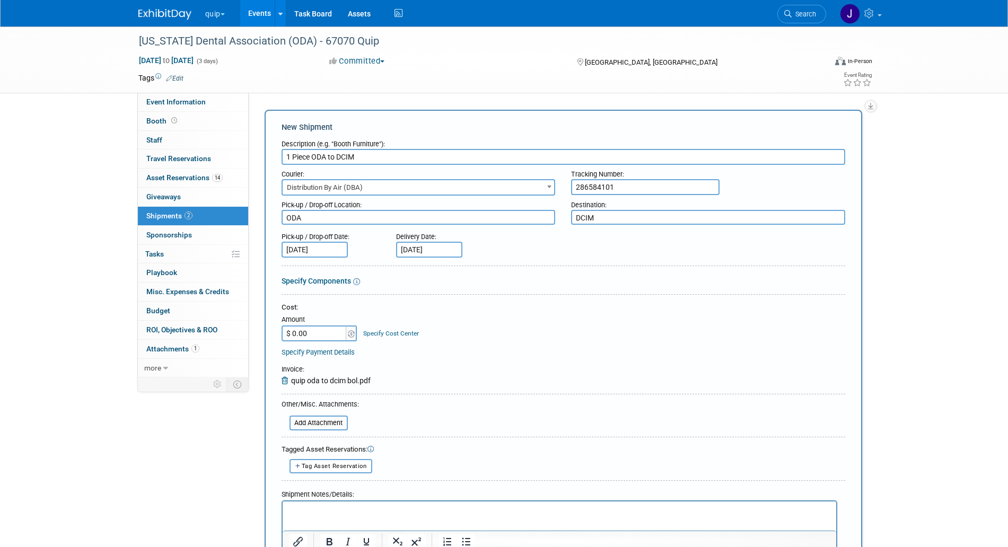
click at [318, 508] on p "Rich Text Area. Press ALT-0 for help." at bounding box center [558, 511] width 541 height 11
paste body "Rich Text Area. Press ALT-0 for help."
drag, startPoint x: 585, startPoint y: 515, endPoint x: 477, endPoint y: 504, distance: 108.2
click at [477, 504] on html "DBA set up through [PERSON_NAME]. PU: 27th Del: 9/29. 1 tv skid, 1 pallet and 1…" at bounding box center [559, 509] width 554 height 15
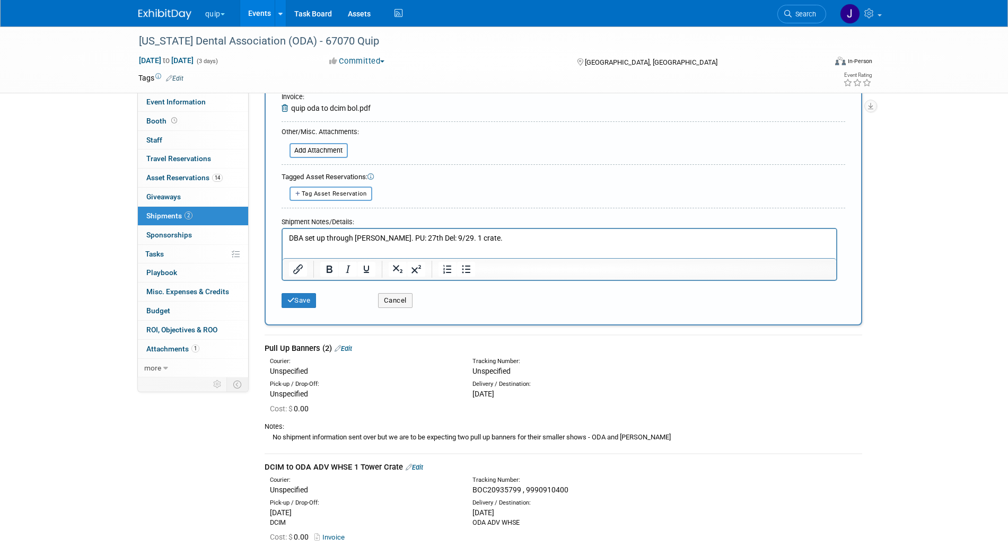
scroll to position [199, 0]
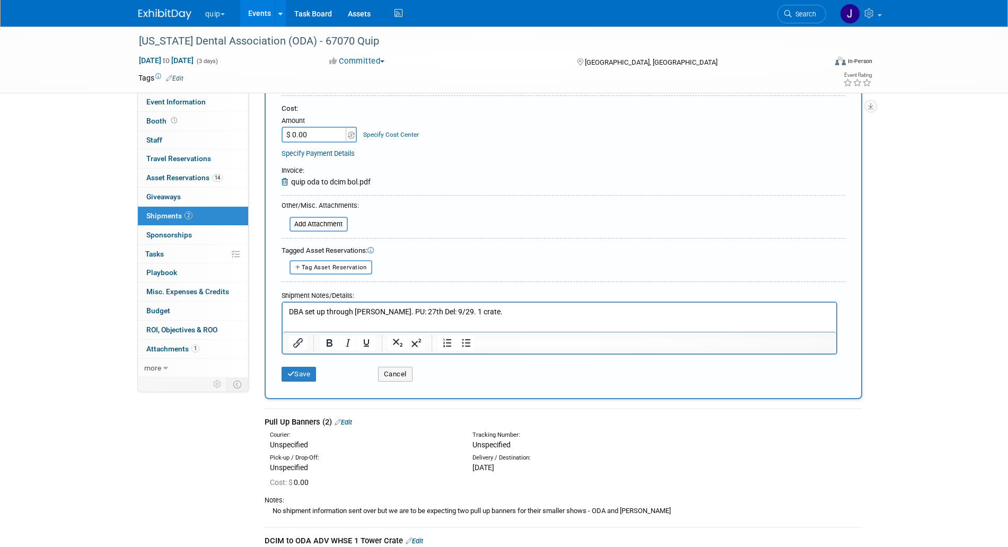
click at [472, 311] on p "DBA set up through Jon Unglesbee. PU: 27th Del: 9/29. 1 crate." at bounding box center [558, 312] width 541 height 11
click at [310, 368] on button "Save" at bounding box center [299, 374] width 35 height 15
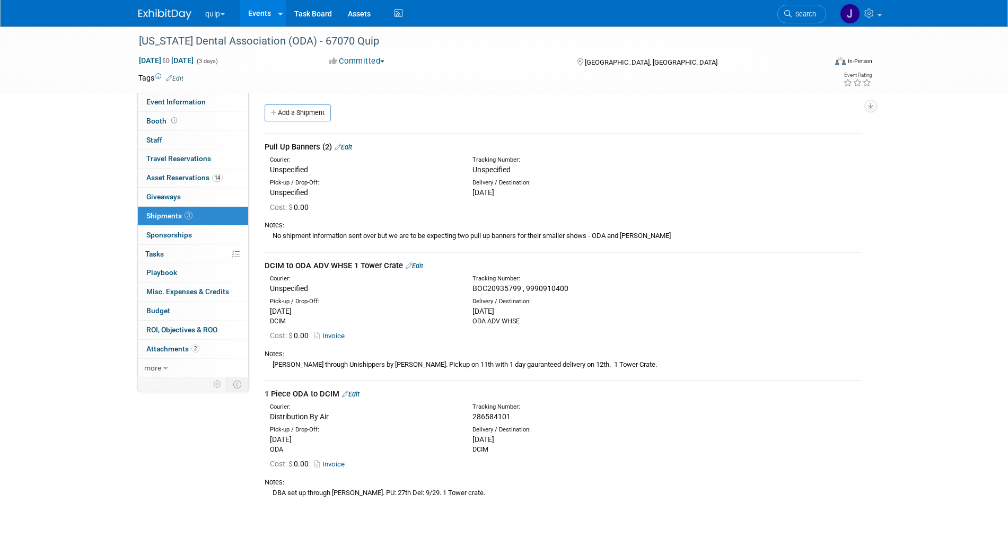
scroll to position [0, 0]
click at [226, 16] on button "quip" at bounding box center [221, 11] width 34 height 23
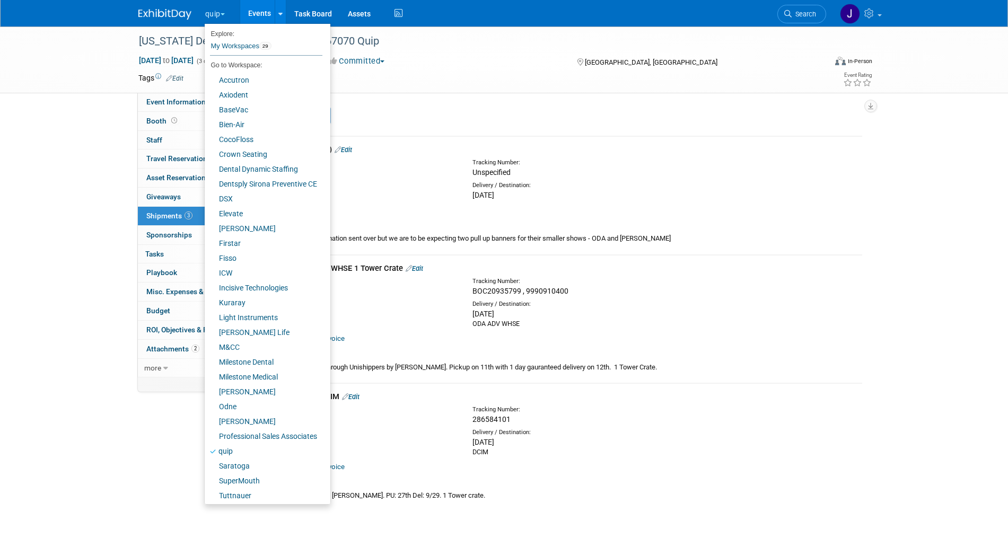
click at [212, 5] on button "quip" at bounding box center [221, 11] width 34 height 23
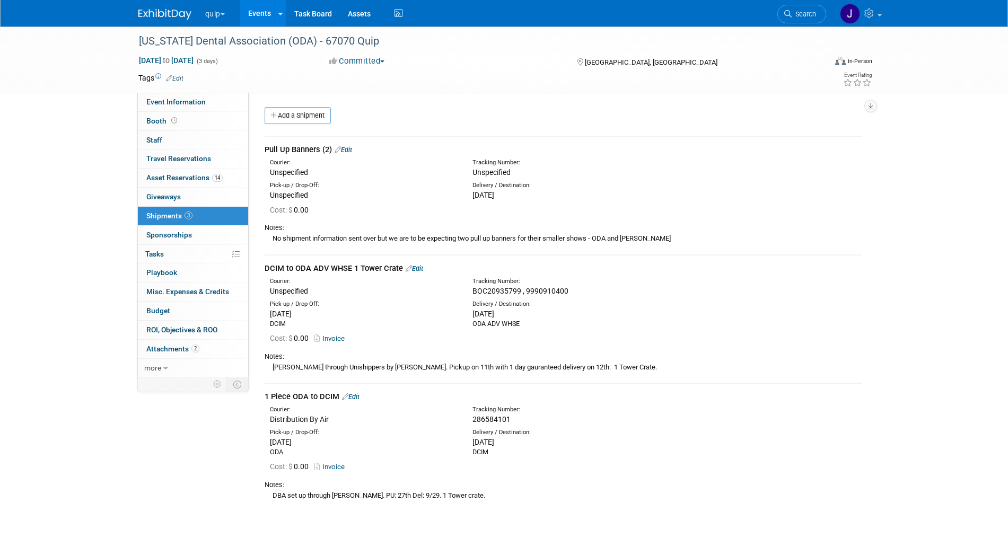
click at [219, 14] on button "quip" at bounding box center [221, 11] width 34 height 23
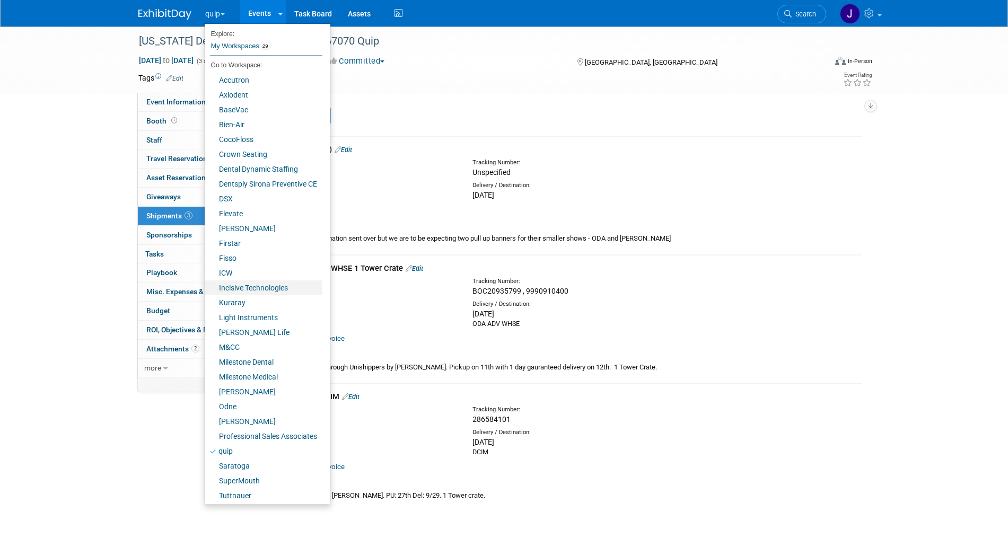
click at [267, 290] on link "Incisive Technologies" at bounding box center [264, 287] width 118 height 15
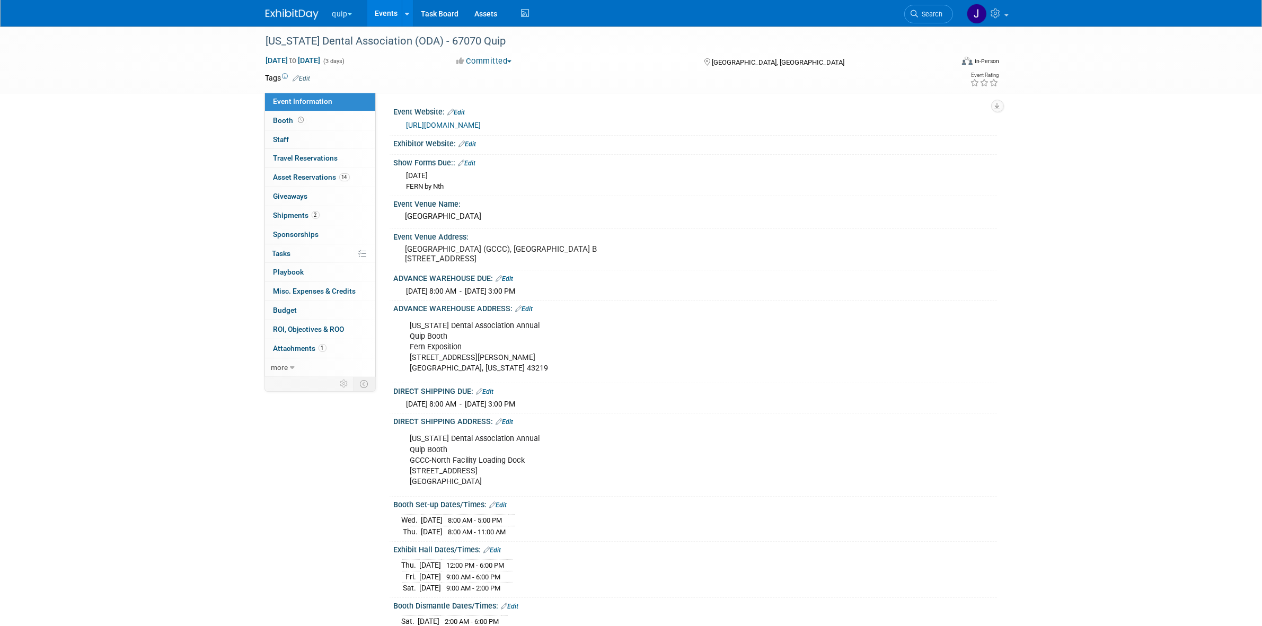
click at [350, 15] on span "button" at bounding box center [350, 14] width 4 height 2
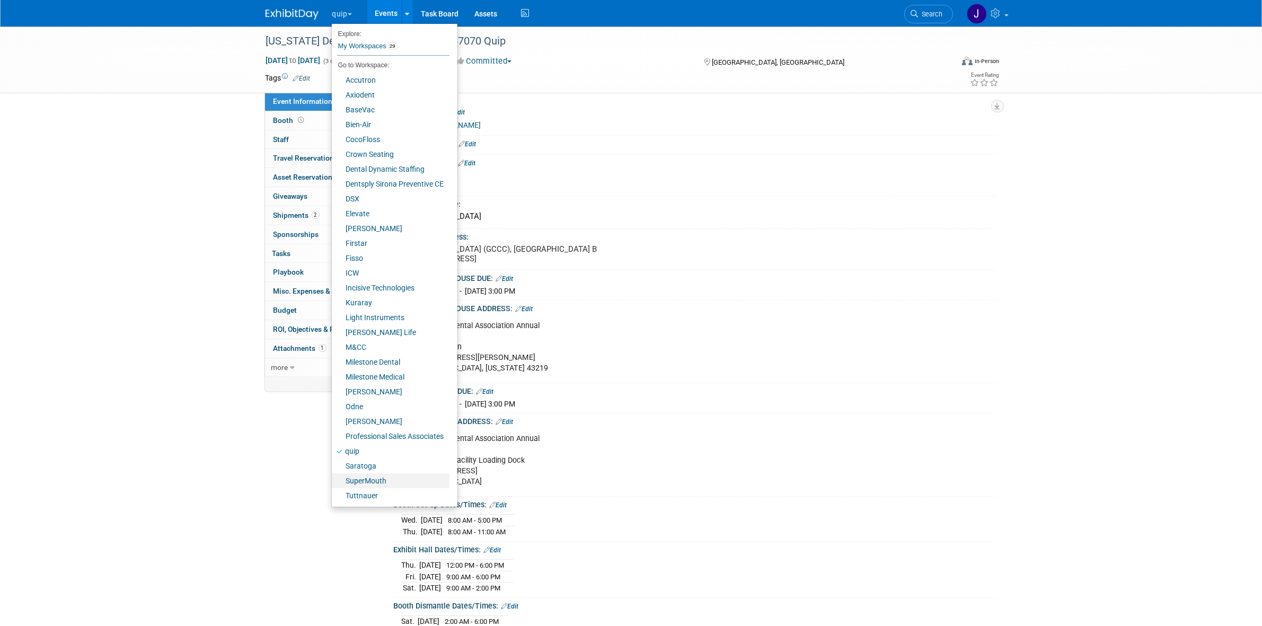
click at [388, 480] on link "SuperMouth" at bounding box center [391, 480] width 118 height 15
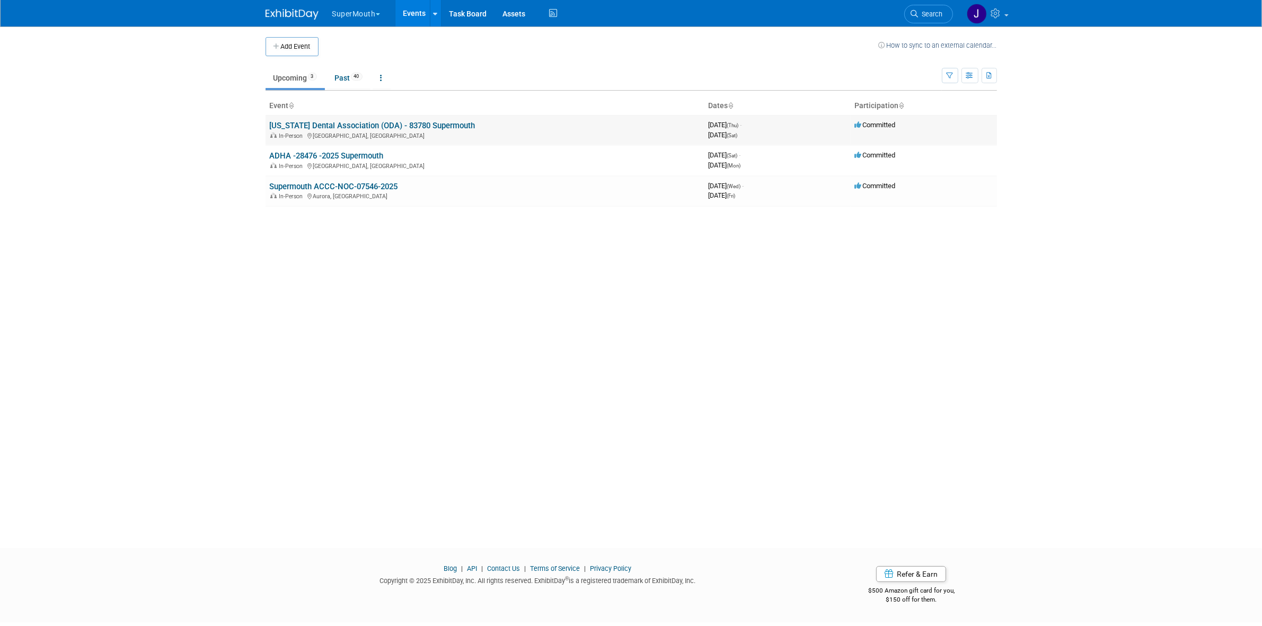
click at [350, 125] on link "[US_STATE] Dental Association (ODA) - 83780 Supermouth" at bounding box center [373, 126] width 206 height 10
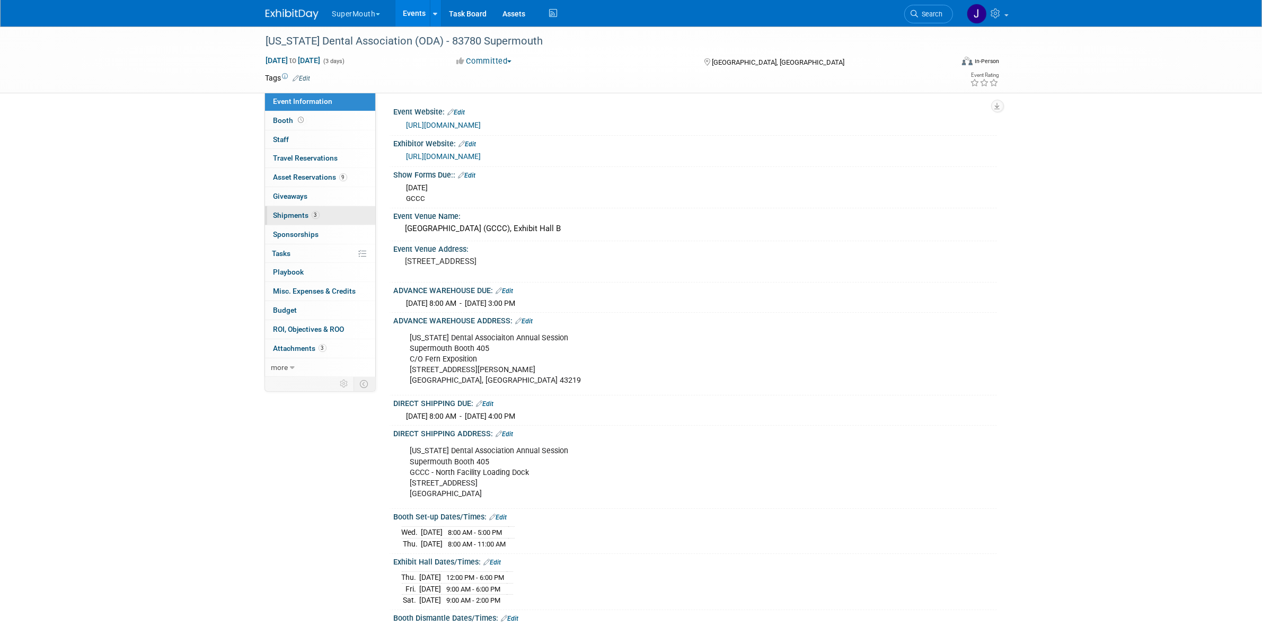
click at [312, 217] on span "3" at bounding box center [316, 215] width 8 height 8
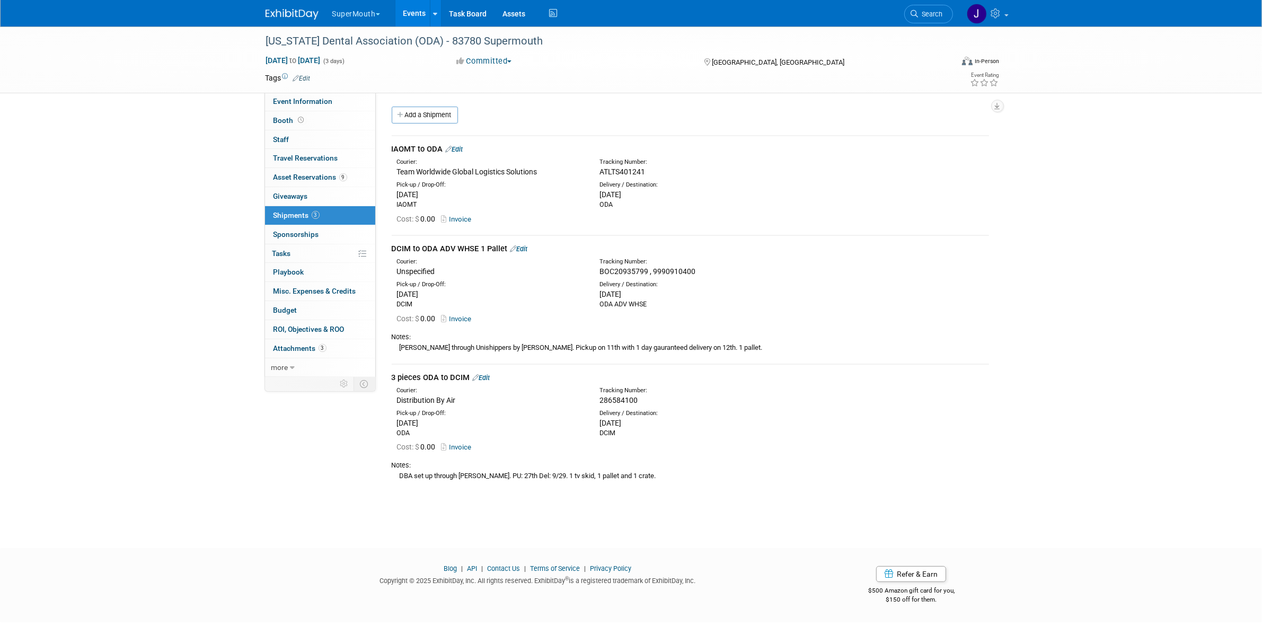
click at [432, 401] on div "Distribution By Air" at bounding box center [490, 400] width 187 height 11
copy div "Distribution By Air"
drag, startPoint x: 419, startPoint y: 375, endPoint x: 375, endPoint y: 375, distance: 43.5
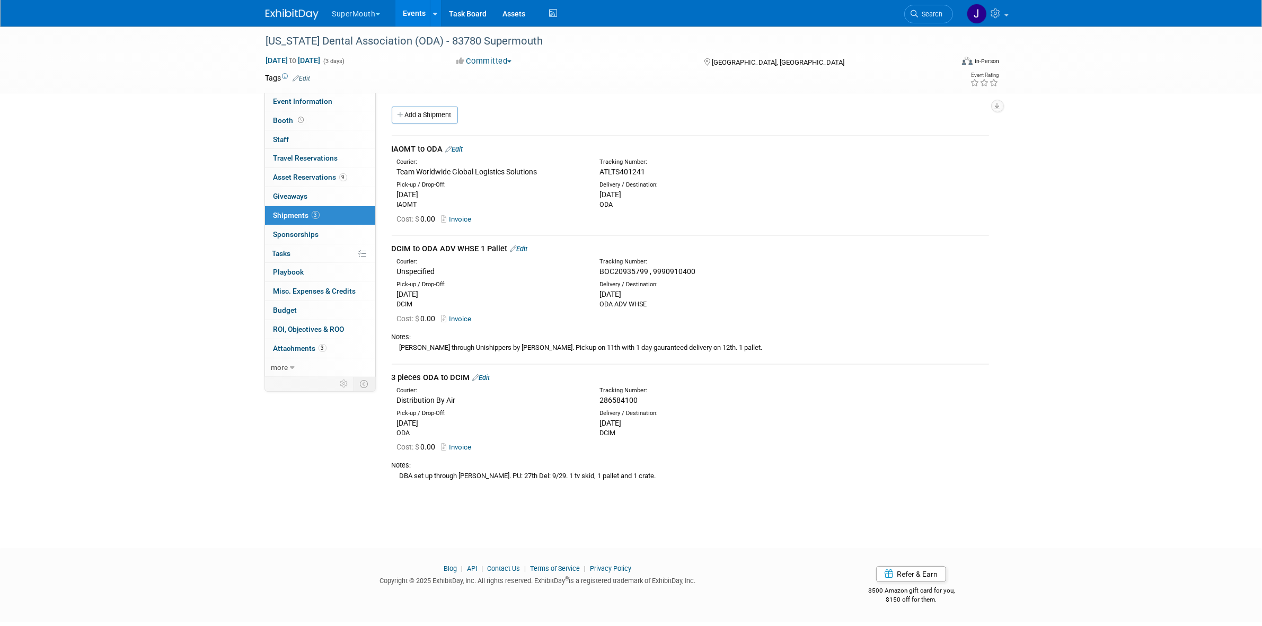
click at [376, 375] on div "Event Website: Edit https://www.oda.org/events-ce/annual-session/exhibitors/ Ex…" at bounding box center [686, 235] width 621 height 287
click at [393, 372] on div "3 pieces ODA to DCIM Edit" at bounding box center [691, 377] width 598 height 11
click at [393, 373] on div "3 pieces ODA to DCIM Edit" at bounding box center [691, 377] width 598 height 11
drag, startPoint x: 393, startPoint y: 374, endPoint x: 468, endPoint y: 375, distance: 74.8
click at [468, 375] on div "3 pieces ODA to DCIM Edit" at bounding box center [691, 377] width 598 height 11
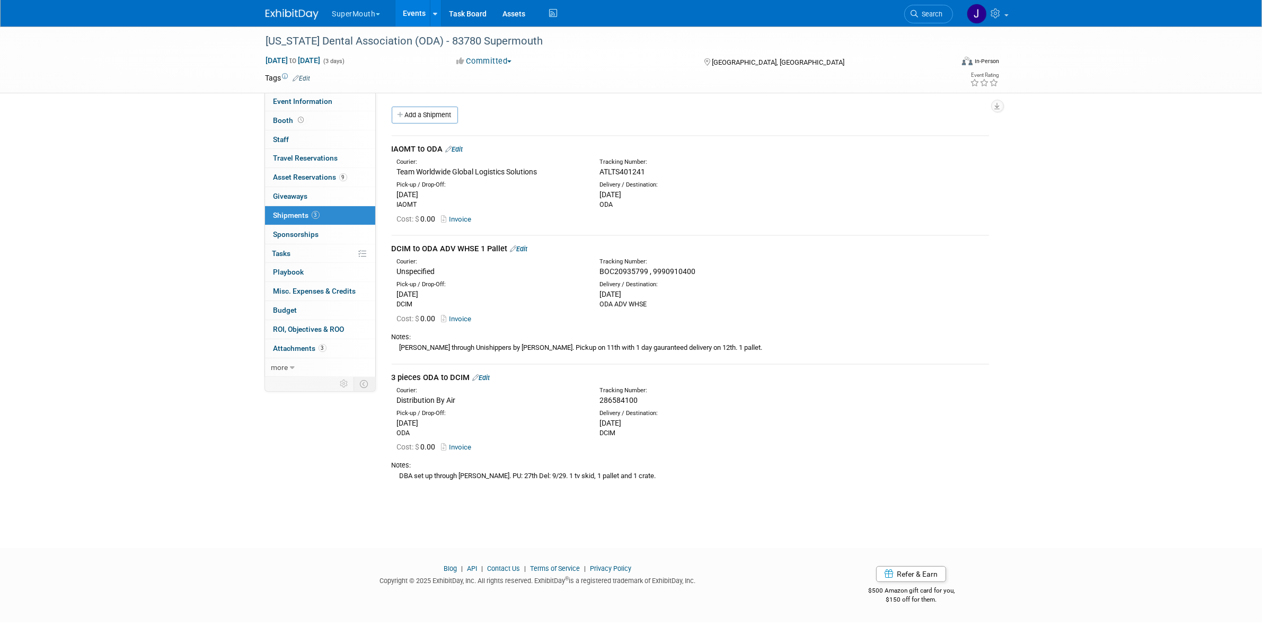
copy div "3 pieces ODA to DCIM"
click at [515, 345] on div "Ward through Unishippers by justin. Pickup on 11th with 1 day gauranteed delive…" at bounding box center [691, 347] width 598 height 11
click at [554, 472] on div "DBA set up through [PERSON_NAME]. PU: 27th Del: 9/29. 1 tv skid, 1 pallet and 1…" at bounding box center [691, 475] width 598 height 11
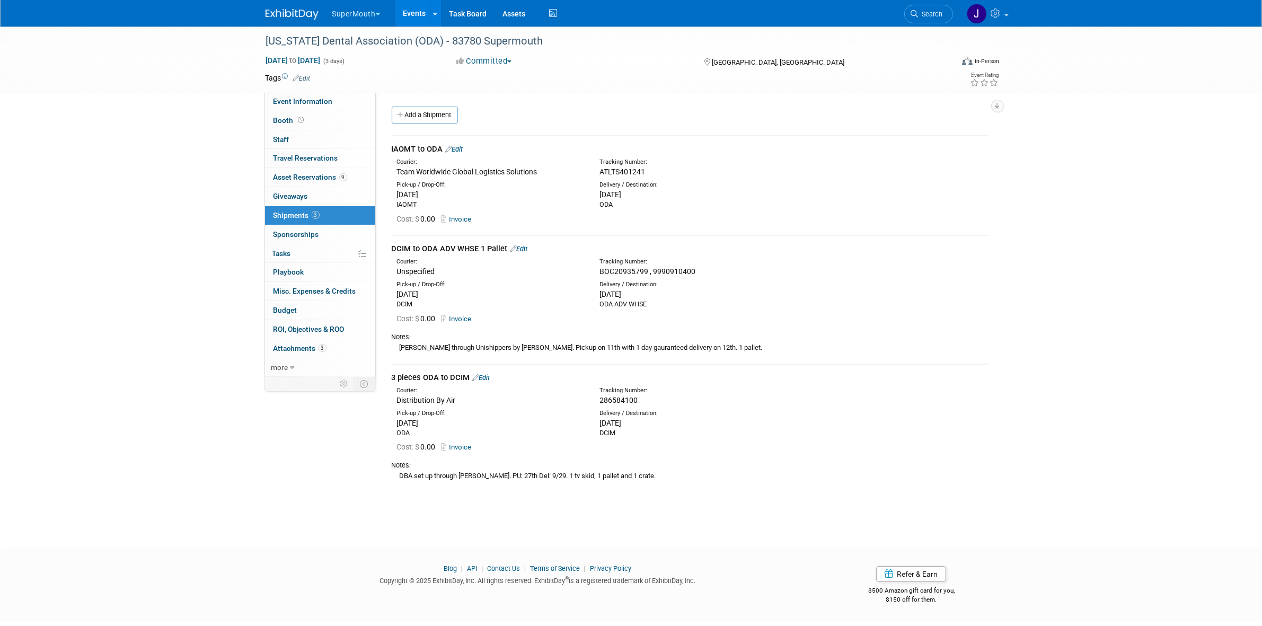
click at [496, 473] on div "DBA set up through Jon Unglesbee. PU: 27th Del: 9/29. 1 tv skid, 1 pallet and 1…" at bounding box center [691, 475] width 598 height 11
copy div "DBA set up through Jon Unglesbee. PU: 27th Del: 9/29. 1 tv skid, 1 pallet and 1…"
click at [447, 367] on td "3 pieces ODA to DCIM Edit Courier: Distribution By Air Tracking Number: Cost: $…" at bounding box center [691, 428] width 598 height 128
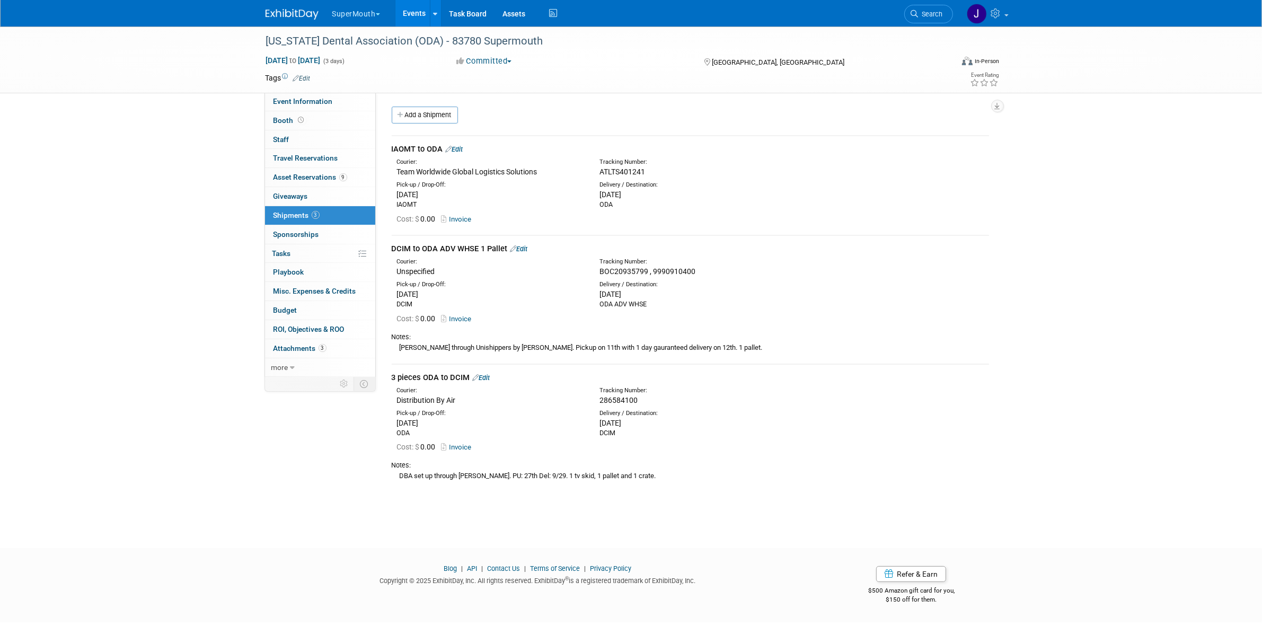
click at [441, 374] on div "3 pieces ODA to DCIM Edit" at bounding box center [691, 377] width 598 height 11
drag, startPoint x: 422, startPoint y: 378, endPoint x: 480, endPoint y: 370, distance: 59.5
click at [480, 372] on div "3 pieces ODA to DCIM Edit" at bounding box center [691, 377] width 598 height 11
copy div "ODA to DCIM"
click at [496, 476] on div "DBA set up through Jon Unglesbee. PU: 27th Del: 9/29. 1 tv skid, 1 pallet and 1…" at bounding box center [691, 475] width 598 height 11
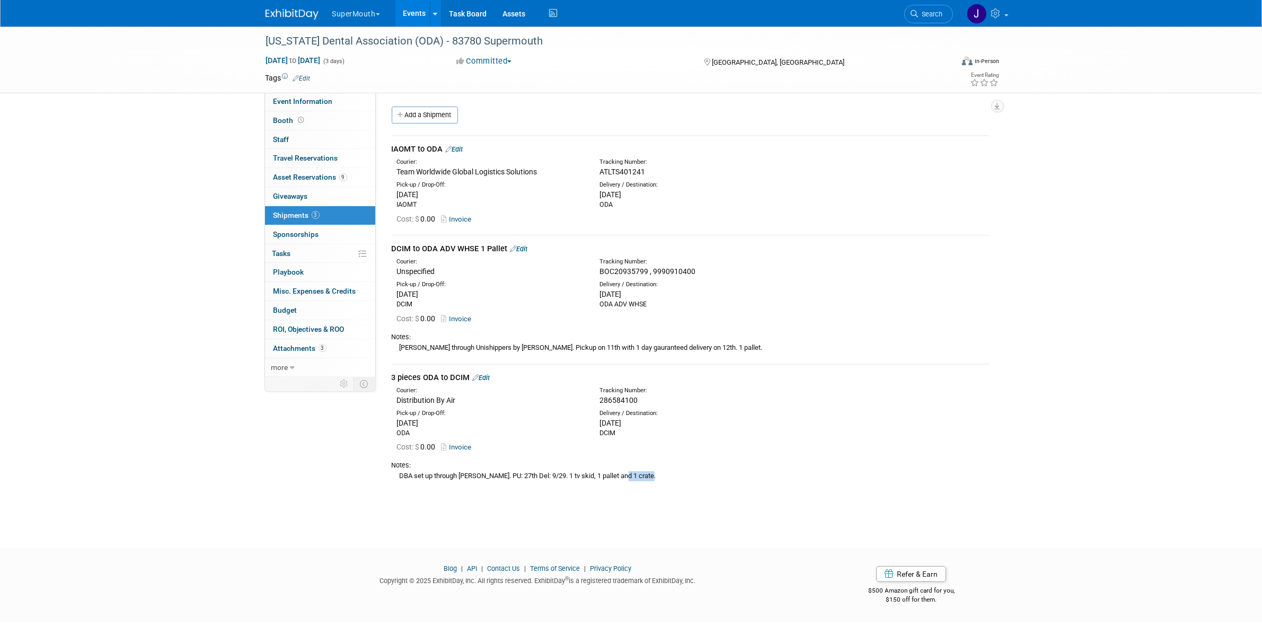
click at [496, 475] on div "DBA set up through Jon Unglesbee. PU: 27th Del: 9/29. 1 tv skid, 1 pallet and 1…" at bounding box center [691, 475] width 598 height 11
copy div "DBA set up through Jon Unglesbee. PU: 27th Del: 9/29. 1 tv skid, 1 pallet and 1…"
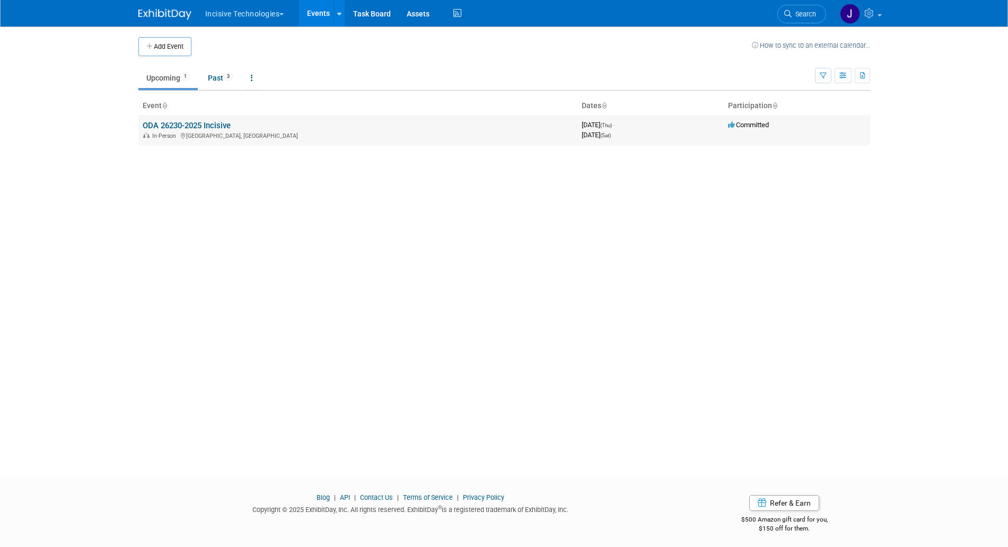
click at [231, 126] on link "ODA 26230-2025 Incisive" at bounding box center [187, 126] width 88 height 10
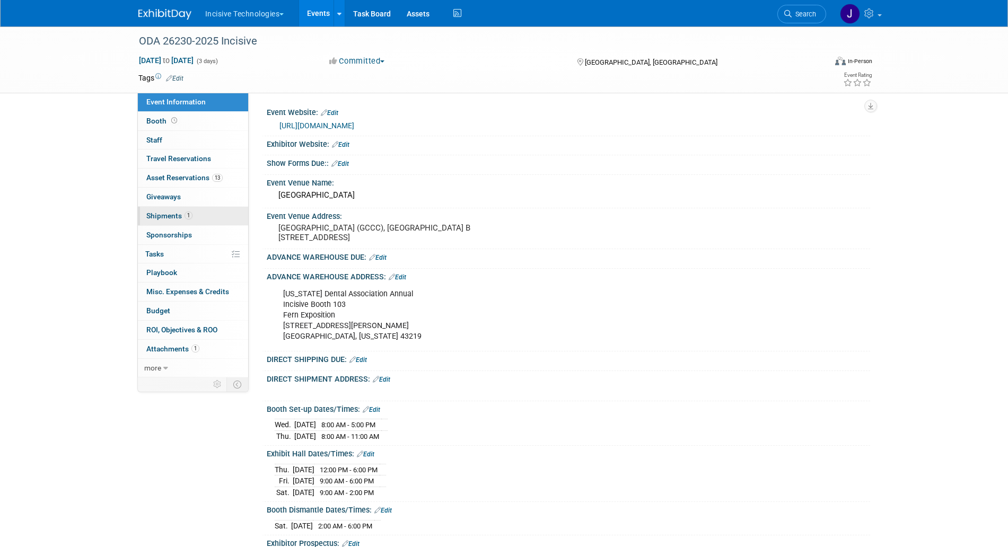
click at [209, 220] on link "1 Shipments 1" at bounding box center [193, 216] width 110 height 19
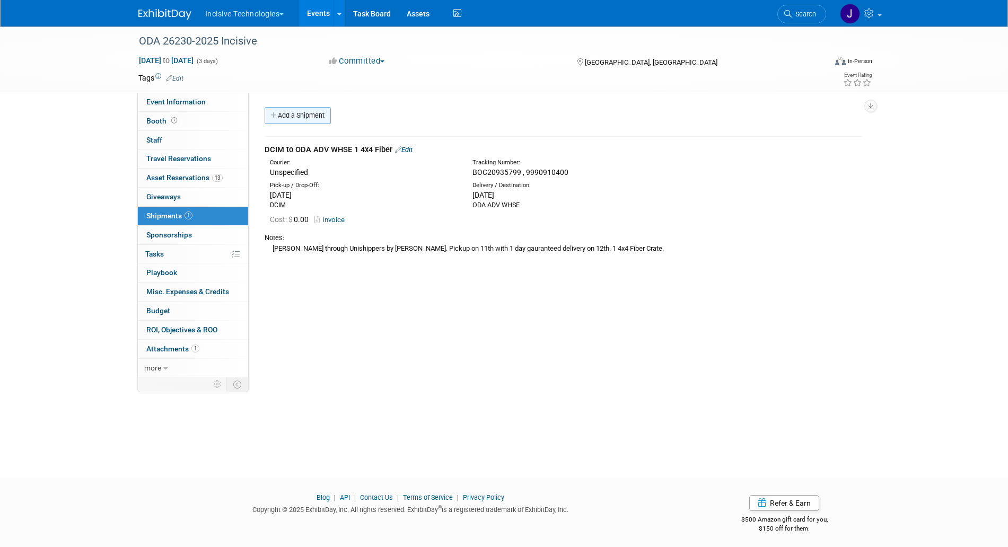
click at [284, 119] on link "Add a Shipment" at bounding box center [298, 115] width 66 height 17
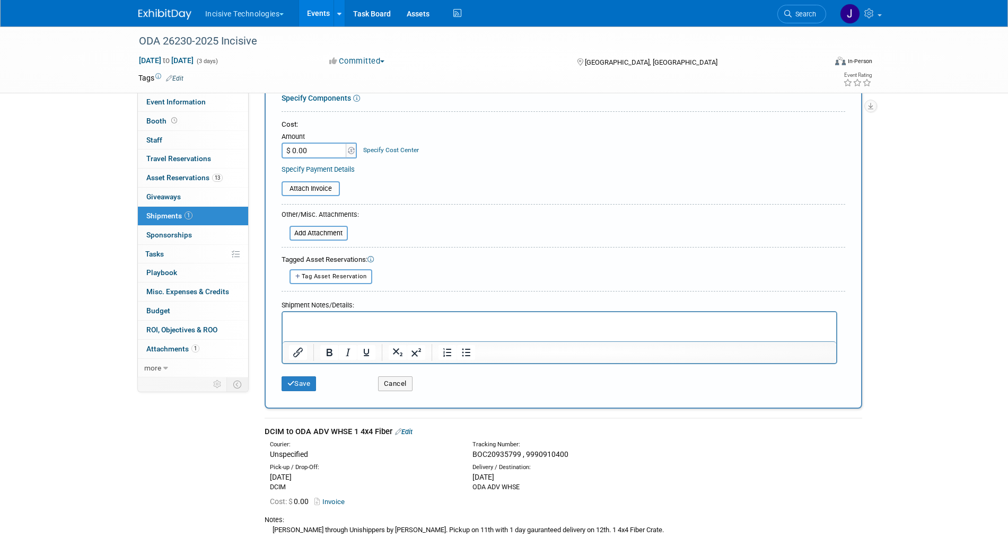
scroll to position [199, 0]
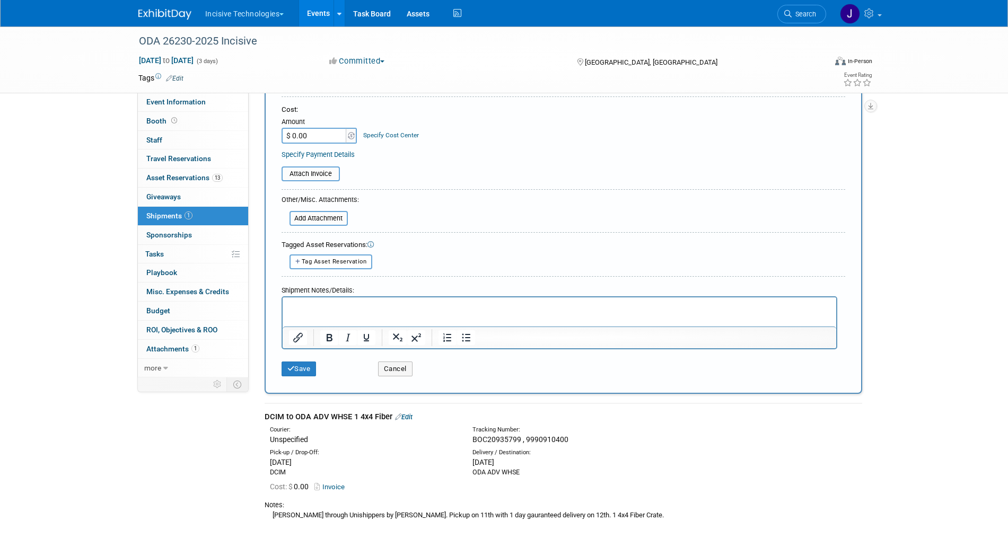
click at [397, 359] on div "Cancel" at bounding box center [418, 366] width 96 height 22
click at [396, 364] on button "Cancel" at bounding box center [395, 369] width 34 height 15
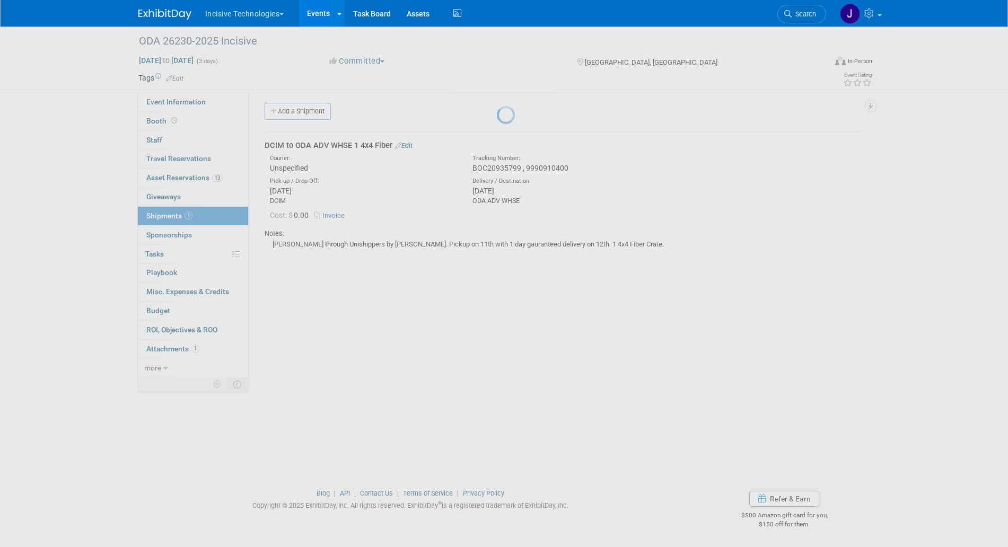
scroll to position [0, 0]
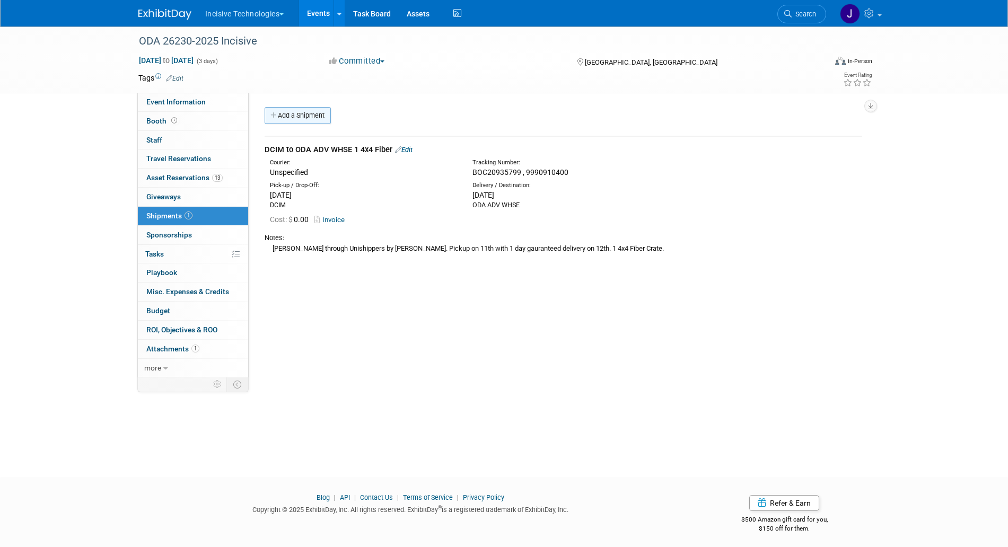
click at [300, 118] on link "Add a Shipment" at bounding box center [298, 115] width 66 height 17
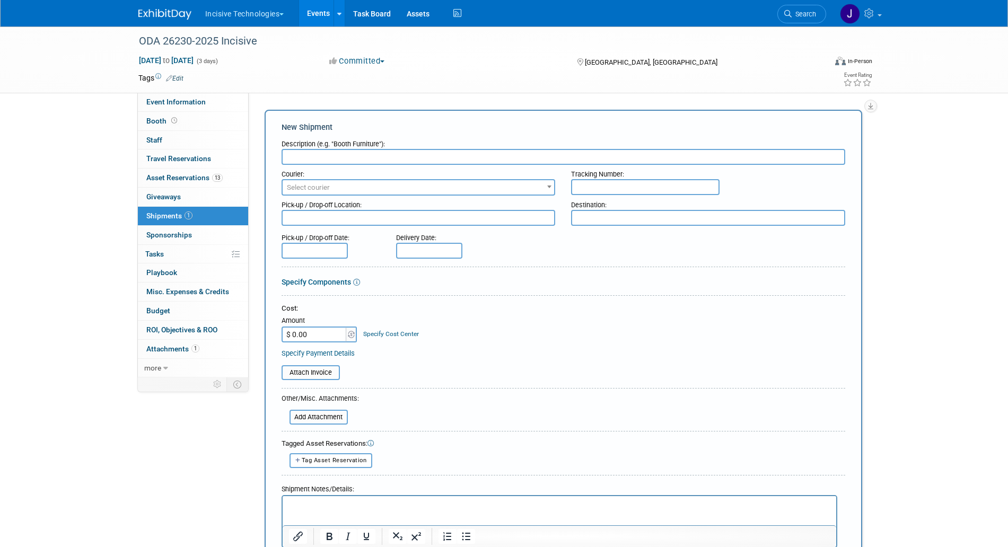
click at [382, 169] on div "Courier:" at bounding box center [419, 172] width 274 height 14
click at [381, 163] on input "text" at bounding box center [564, 157] width 564 height 16
paste input "ODA to DCIM"
click at [314, 160] on input "1 Piece ODA to DCIM" at bounding box center [564, 157] width 564 height 16
type input "1 Piece ODA to DCIM"
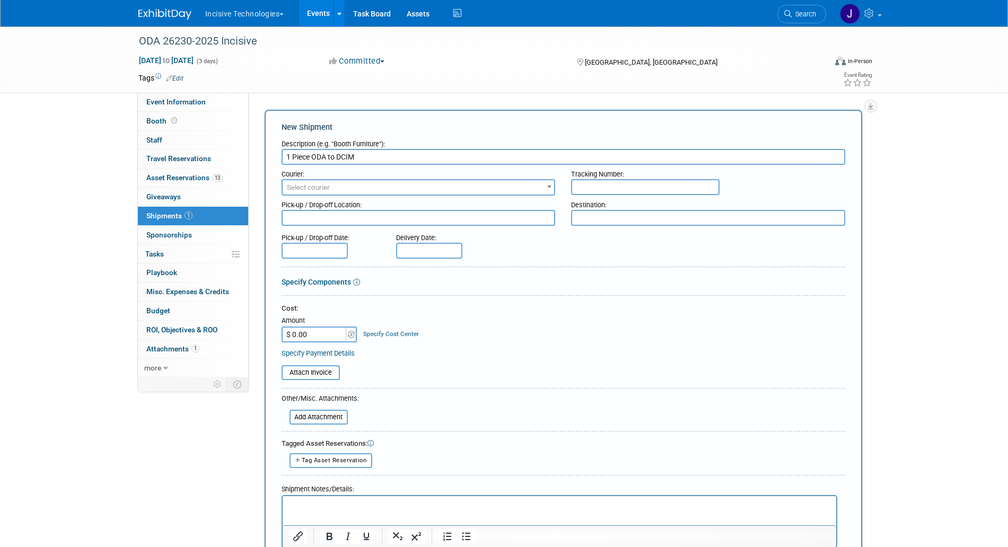
click at [614, 190] on input "text" at bounding box center [645, 187] width 148 height 16
paste input "286584102"
type input "286584102"
click at [314, 153] on input "1 Piece ODA to DCIM" at bounding box center [564, 157] width 564 height 16
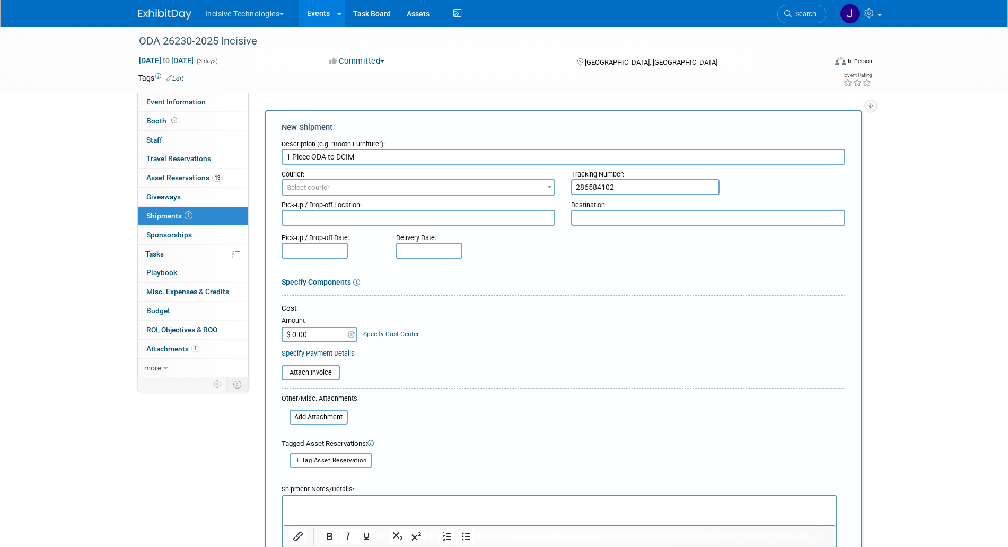
click at [317, 220] on textarea at bounding box center [419, 218] width 274 height 16
paste textarea "ODA"
type textarea "ODA"
click at [346, 155] on input "1 Piece ODA to DCIM" at bounding box center [564, 157] width 564 height 16
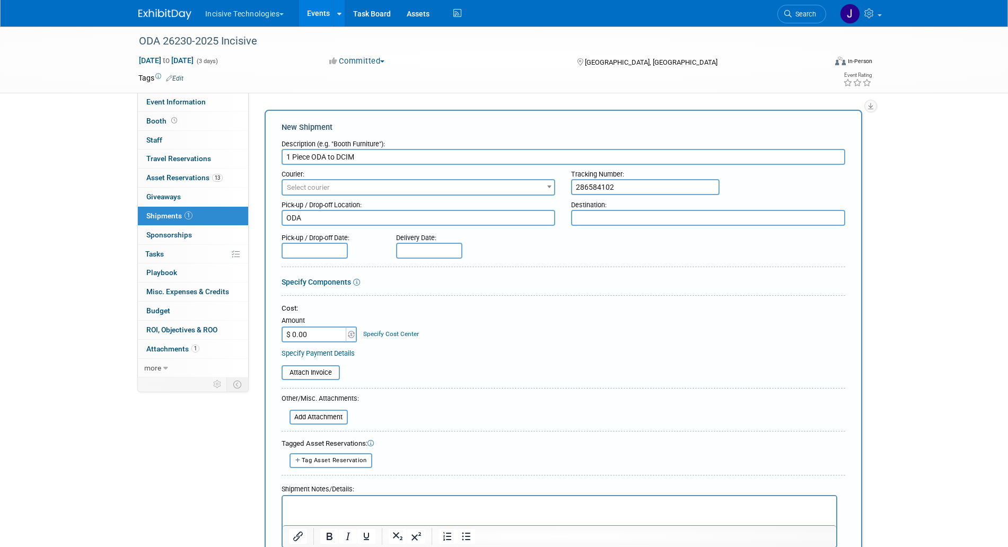
click at [664, 220] on textarea at bounding box center [708, 218] width 274 height 16
paste textarea "DCIM"
type textarea "DCIM"
click at [485, 187] on span "Select courier" at bounding box center [419, 187] width 272 height 15
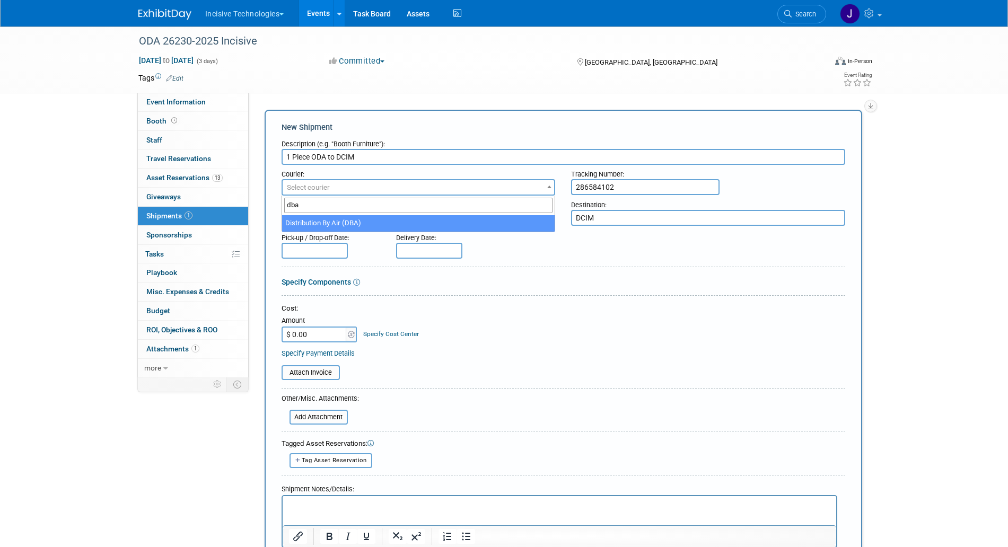
type input "dba"
select select "597"
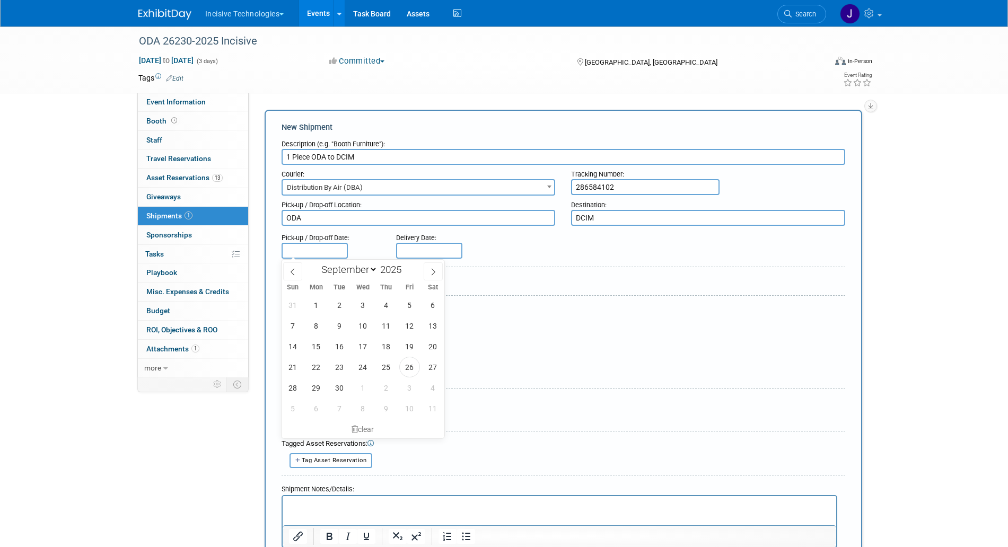
click at [315, 247] on input "text" at bounding box center [315, 251] width 66 height 16
click at [423, 369] on span "27" at bounding box center [433, 367] width 21 height 21
type input "[DATE]"
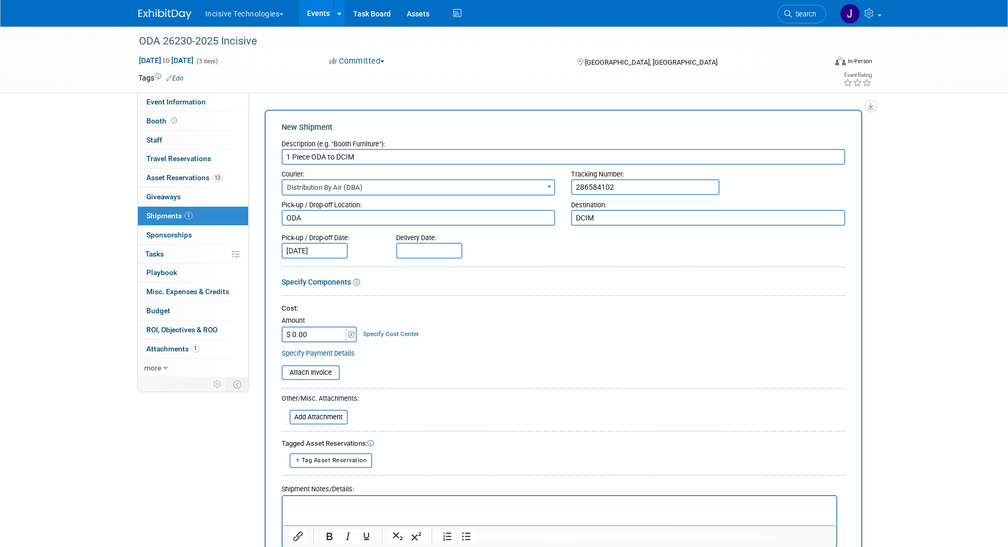
click at [404, 244] on input "text" at bounding box center [429, 251] width 66 height 16
click at [433, 383] on span "29" at bounding box center [430, 388] width 21 height 21
type input "Sep 29, 2025"
click at [314, 375] on input "file" at bounding box center [276, 372] width 126 height 13
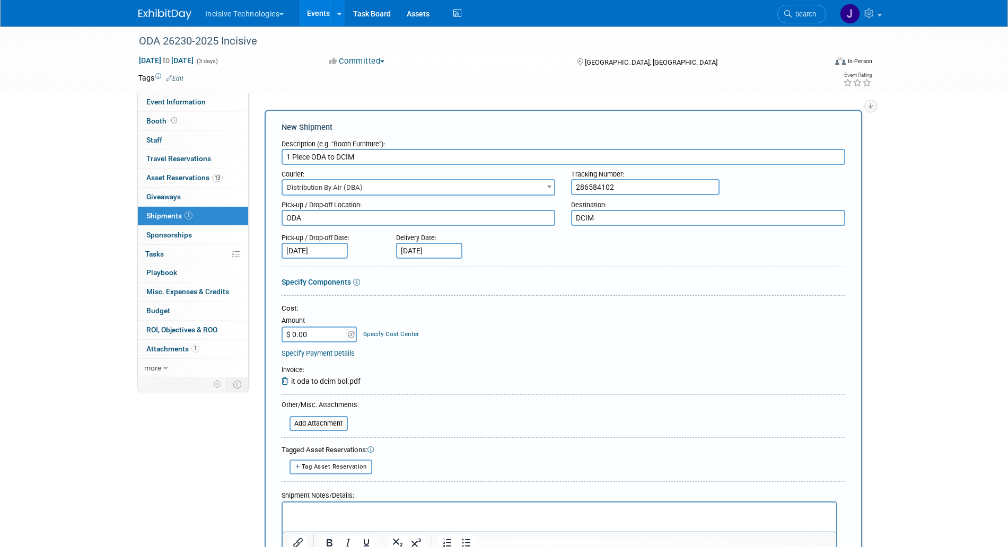
click at [551, 513] on p "Rich Text Area. Press ALT-0 for help." at bounding box center [558, 511] width 541 height 11
drag, startPoint x: 583, startPoint y: 504, endPoint x: 496, endPoint y: 509, distance: 86.6
click at [492, 510] on html "DBA set up through Jon Unglesbee. PU: 27th Del: 9/29. 1 tv skid, 1 pallet and 1…" at bounding box center [559, 509] width 554 height 15
drag, startPoint x: 477, startPoint y: 511, endPoint x: 600, endPoint y: 522, distance: 123.5
click at [600, 517] on html "DBA set up through Jon Unglesbee. PU: 27th Del: 9/29. 1 tv skid, 1 pallet and 1…" at bounding box center [559, 509] width 554 height 15
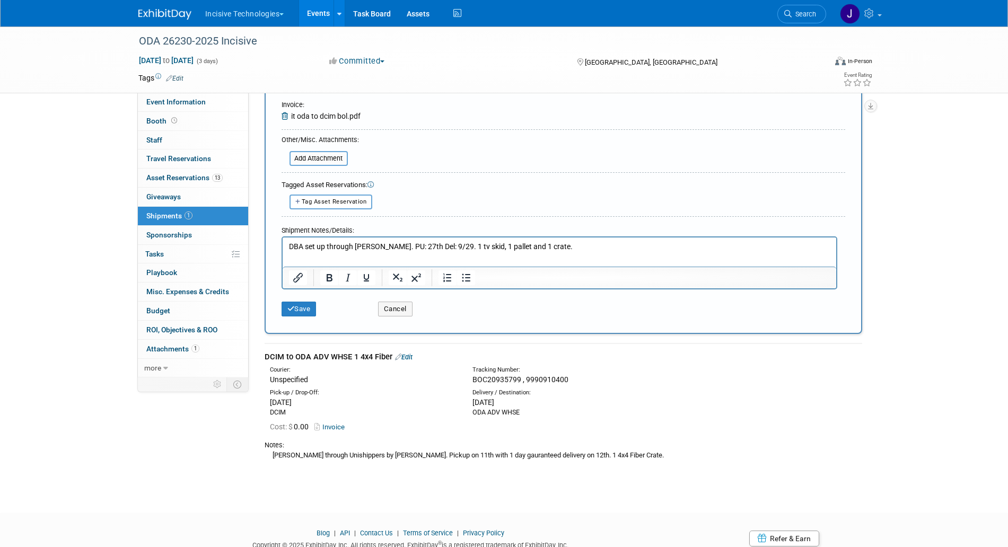
scroll to position [199, 0]
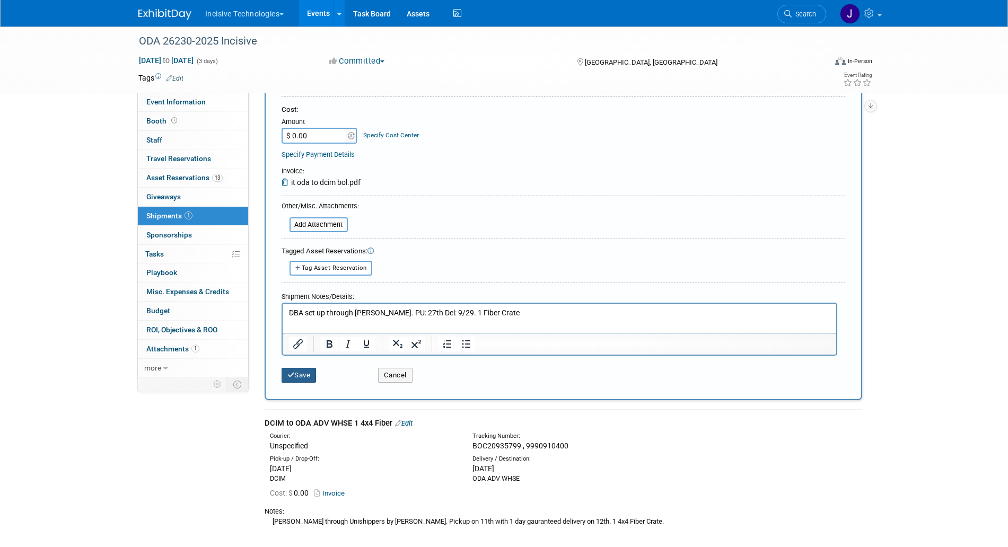
click at [310, 374] on button "Save" at bounding box center [299, 375] width 35 height 15
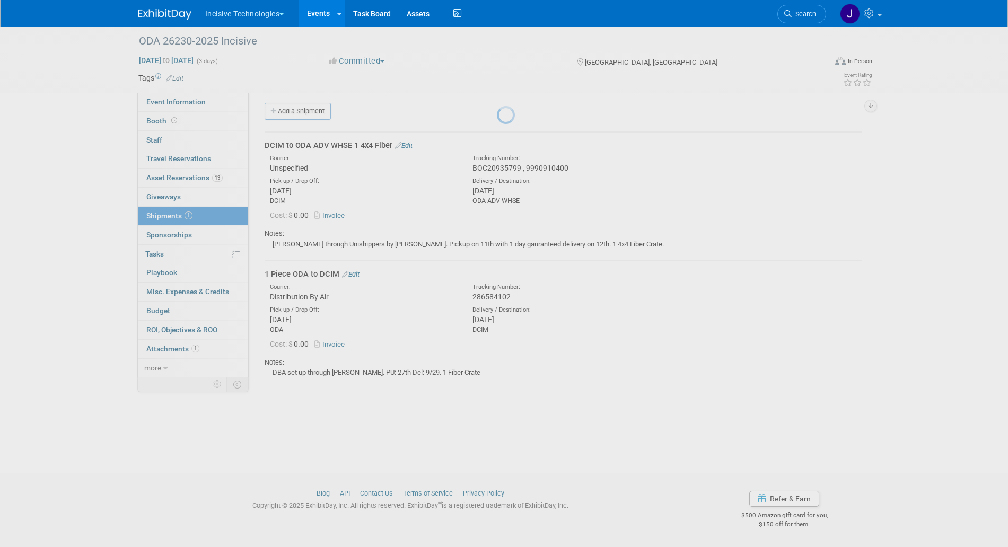
scroll to position [4, 0]
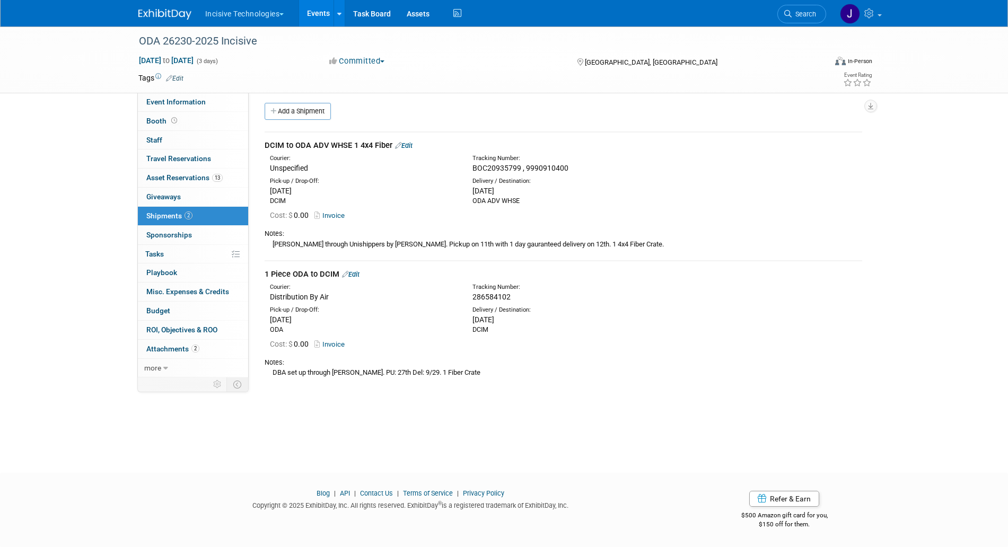
click at [288, 13] on button "Incisive Technologies" at bounding box center [250, 11] width 93 height 23
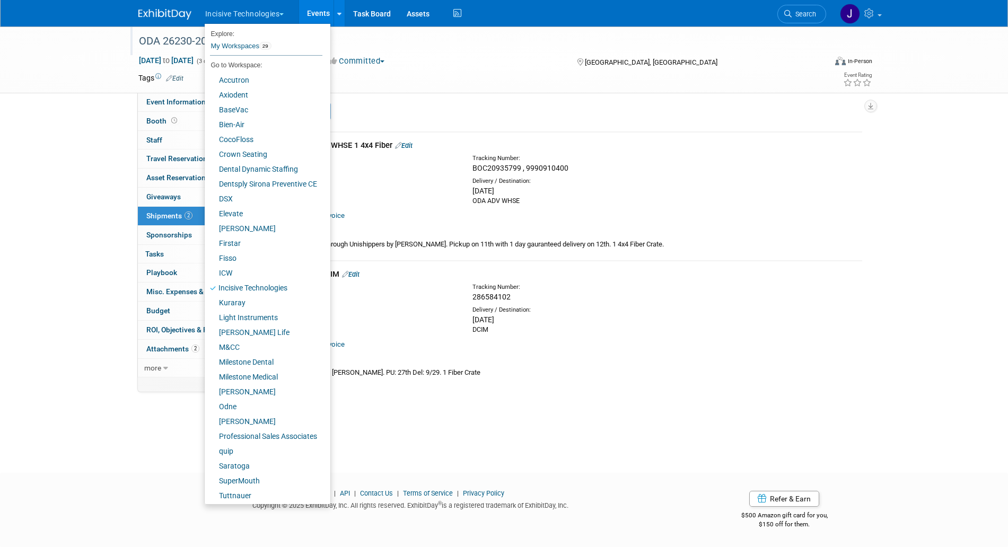
click at [490, 49] on div "ODA 26230-2025 Incisive" at bounding box center [472, 41] width 675 height 19
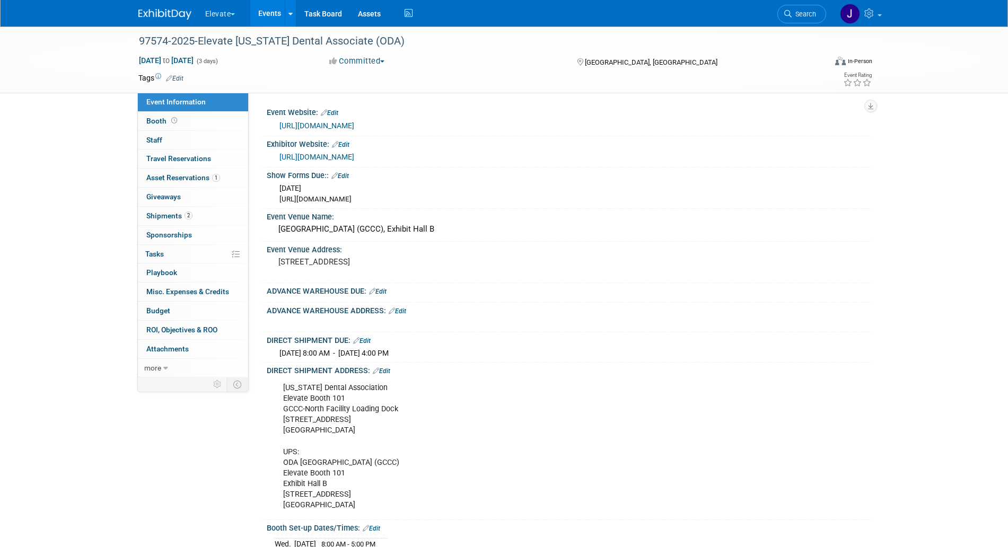
click at [215, 18] on button "Elevate" at bounding box center [226, 11] width 45 height 23
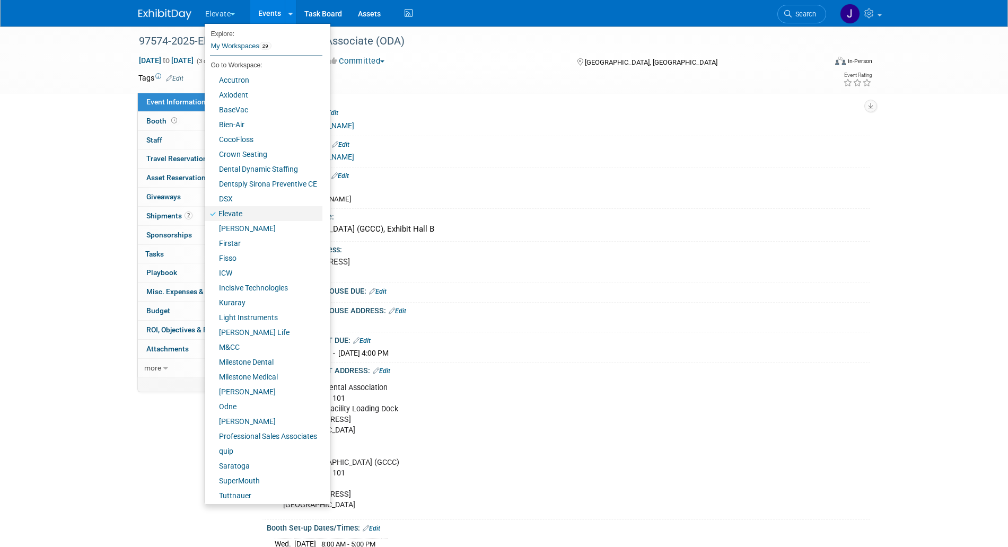
click at [254, 215] on link "Elevate" at bounding box center [264, 213] width 118 height 15
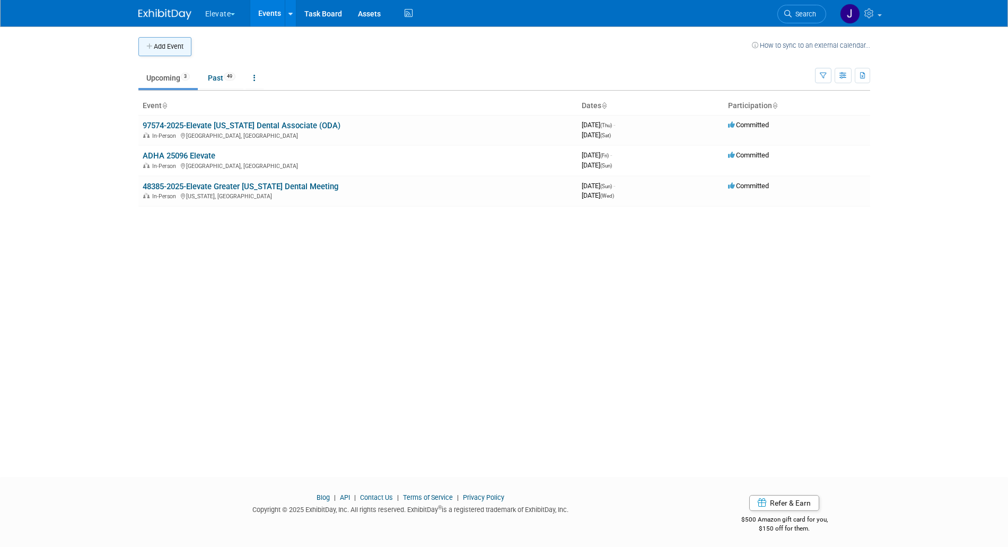
click at [174, 48] on button "Add Event" at bounding box center [164, 46] width 53 height 19
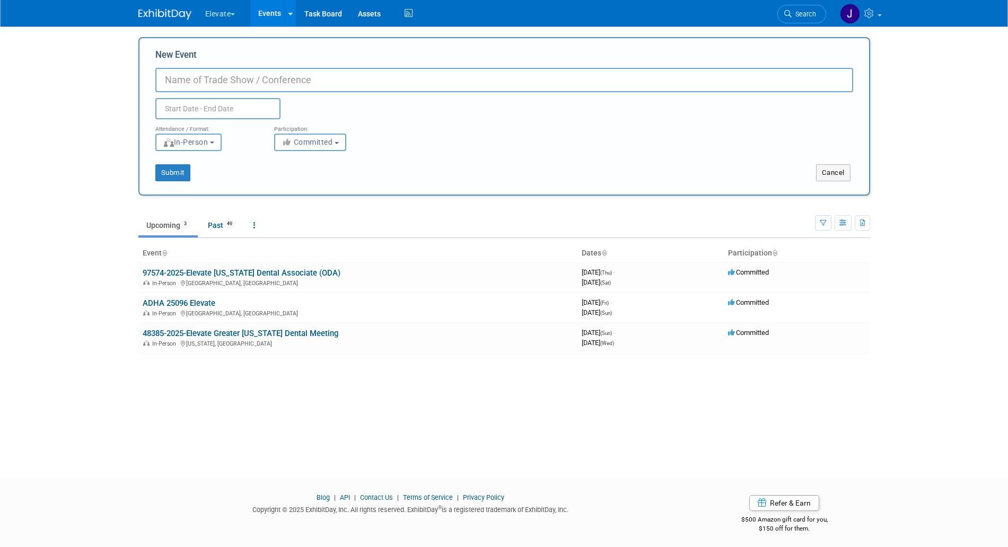
click at [221, 75] on input "New Event" at bounding box center [504, 80] width 698 height 24
click at [166, 75] on input "Beck&Ness" at bounding box center [504, 80] width 698 height 24
click at [240, 74] on input "Beck&Ness" at bounding box center [504, 80] width 698 height 24
click at [260, 77] on input "Beck&Ness 1 Counter Repair" at bounding box center [504, 80] width 698 height 24
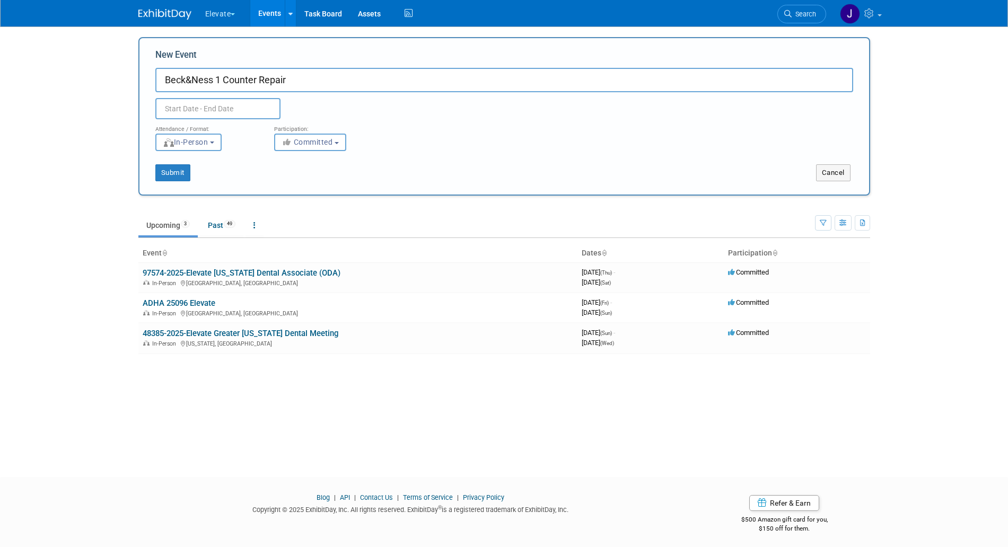
click at [260, 77] on input "Beck&Ness 1 Counter Repair" at bounding box center [504, 80] width 698 height 24
paste input "88761-2025-Elevate Counter Repairs 9.26.25"
type input "88761-2025-Elevate Counter Repairs 9.26.25"
click at [219, 109] on input "text" at bounding box center [217, 108] width 125 height 21
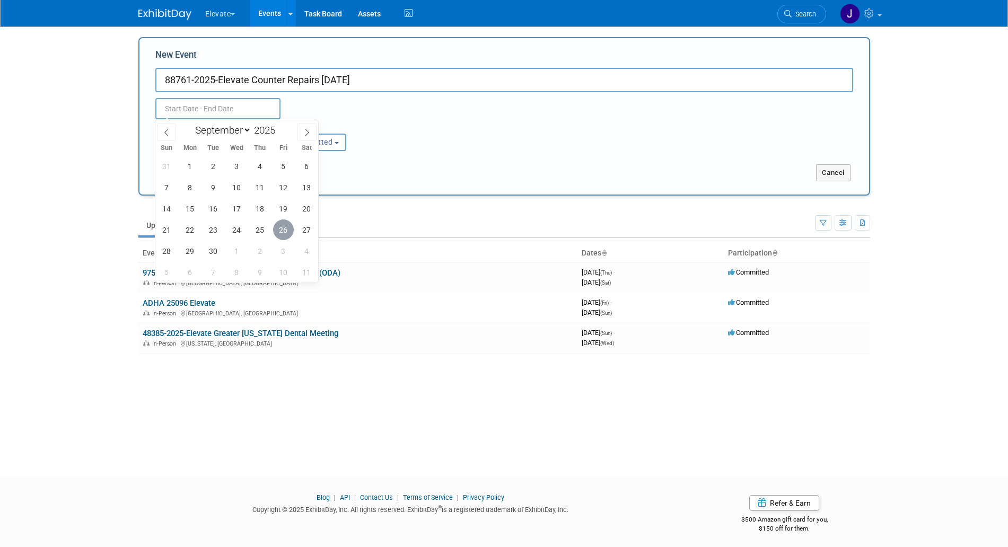
click at [284, 236] on span "26" at bounding box center [283, 230] width 21 height 21
type input "Sep 26, 2025 to Sep 26, 2025"
click at [300, 128] on span at bounding box center [306, 132] width 19 height 18
select select "9"
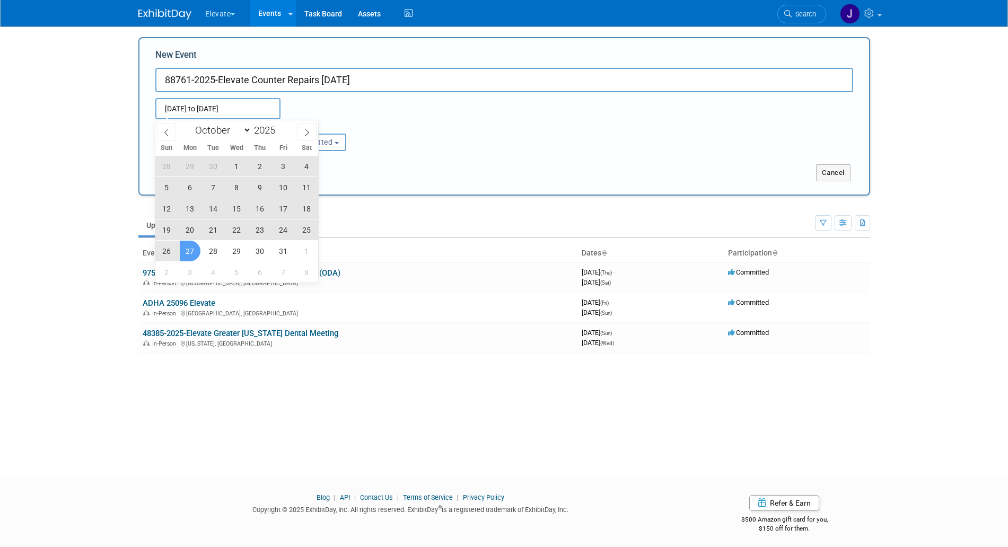
click at [196, 245] on span "27" at bounding box center [190, 251] width 21 height 21
type input "Sep 26, 2025 to Oct 27, 2025"
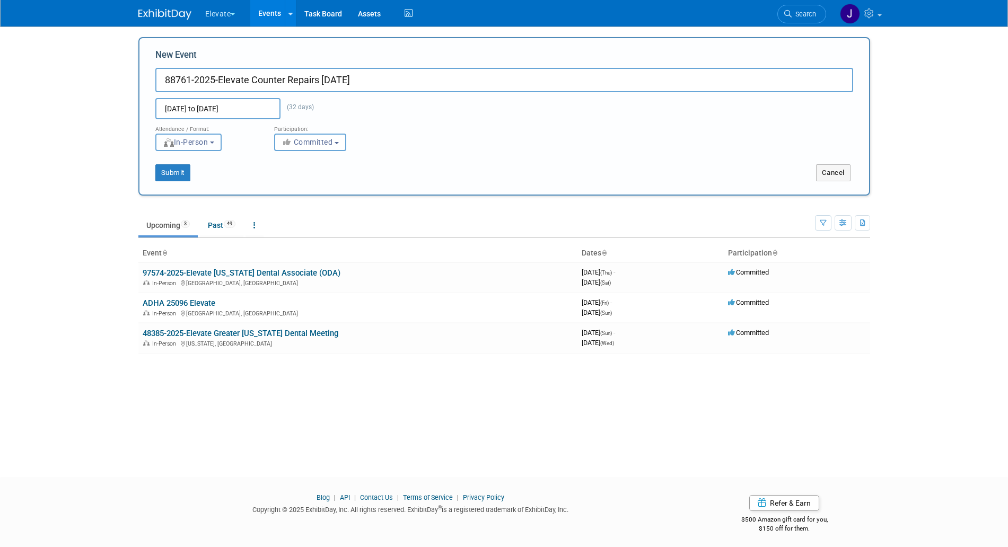
click at [208, 143] on span "In-Person" at bounding box center [186, 142] width 46 height 8
click at [208, 138] on span "In-Person" at bounding box center [186, 142] width 46 height 8
click at [186, 172] on button "Submit" at bounding box center [172, 172] width 35 height 17
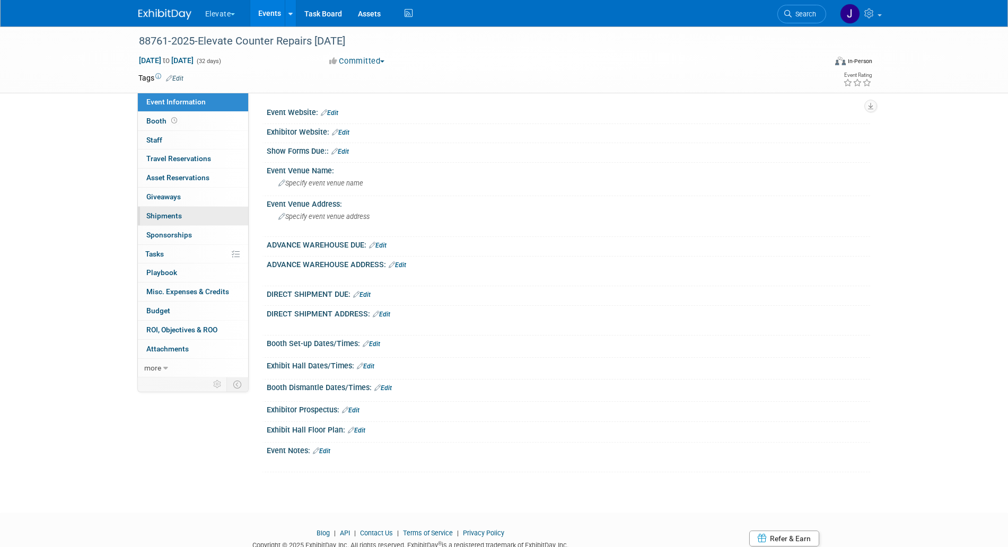
click at [183, 213] on link "0 Shipments 0" at bounding box center [193, 216] width 110 height 19
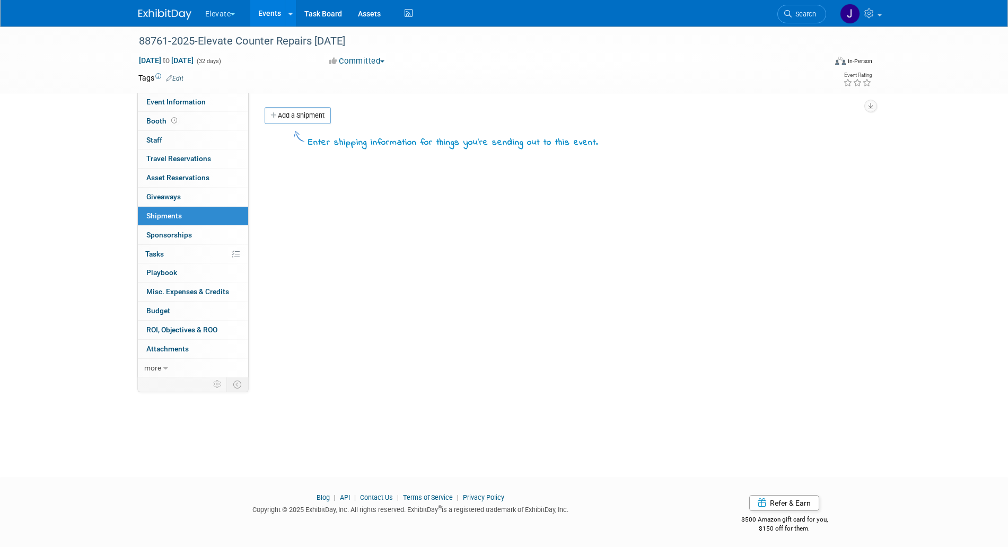
click at [300, 112] on link "Add a Shipment" at bounding box center [298, 115] width 66 height 17
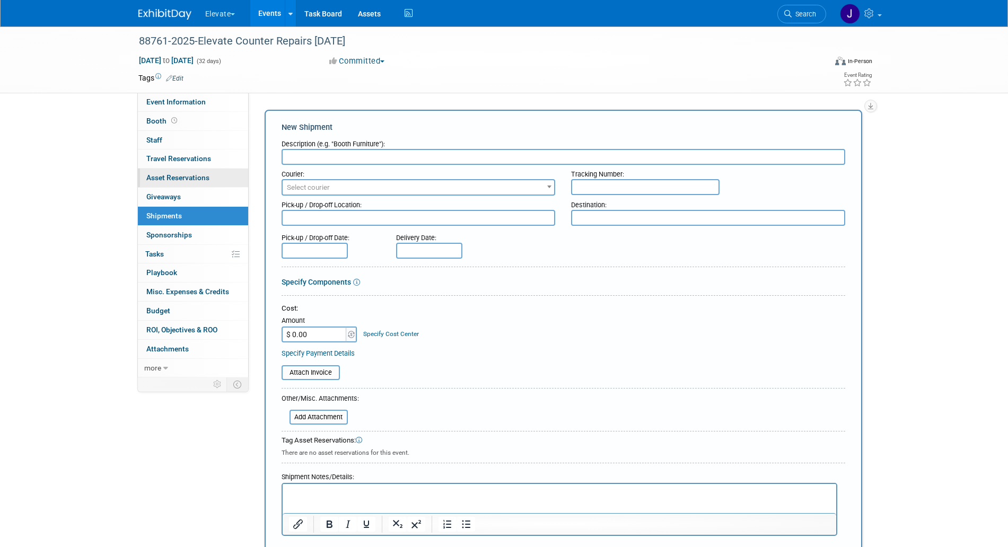
click at [218, 175] on link "0 Asset Reservations 0" at bounding box center [193, 178] width 110 height 19
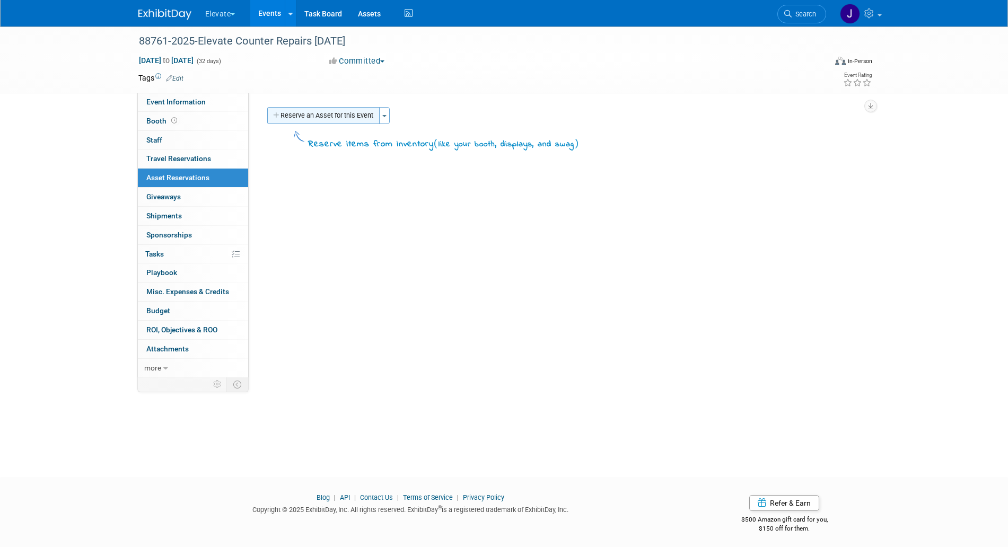
click at [282, 110] on button "Reserve an Asset for this Event" at bounding box center [323, 115] width 112 height 17
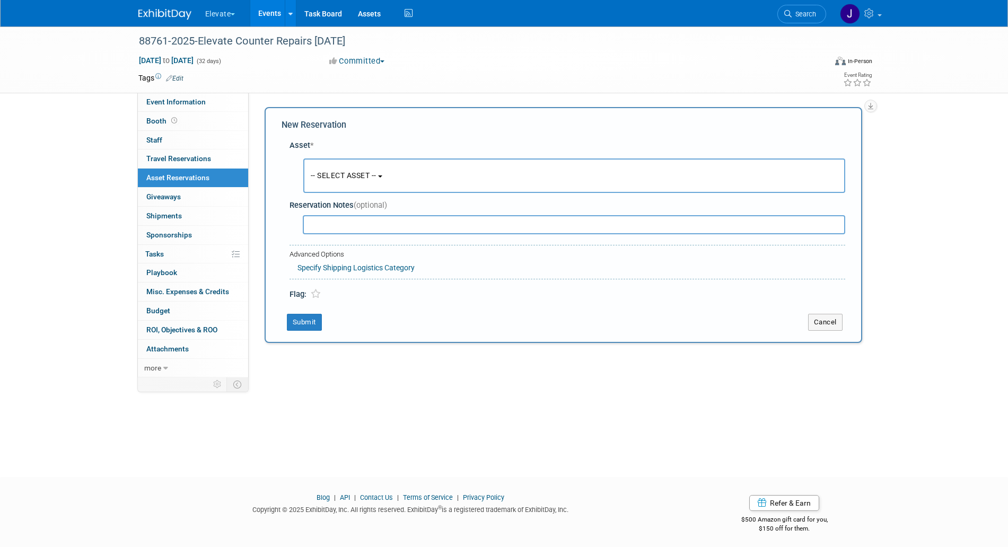
scroll to position [4, 0]
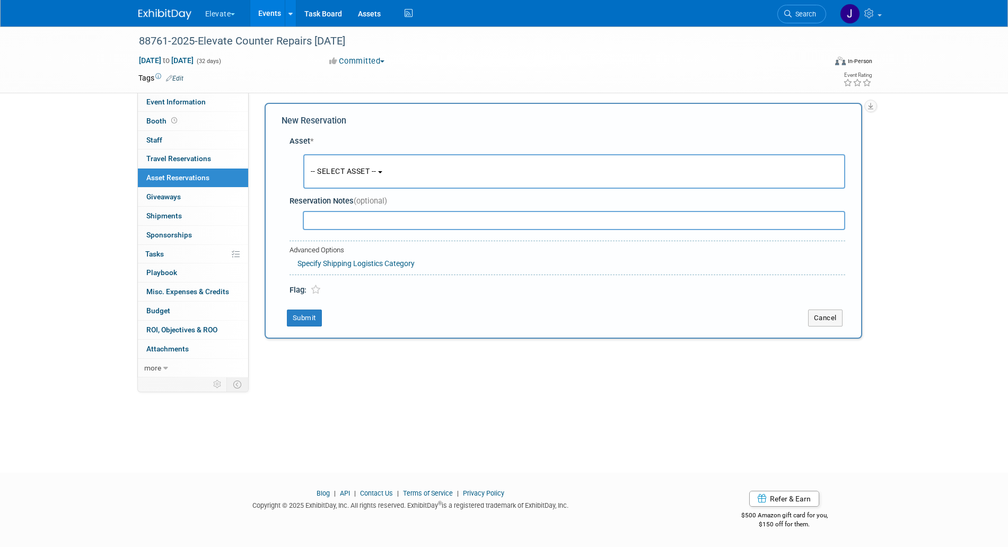
click at [337, 179] on button "-- SELECT ASSET --" at bounding box center [574, 171] width 542 height 34
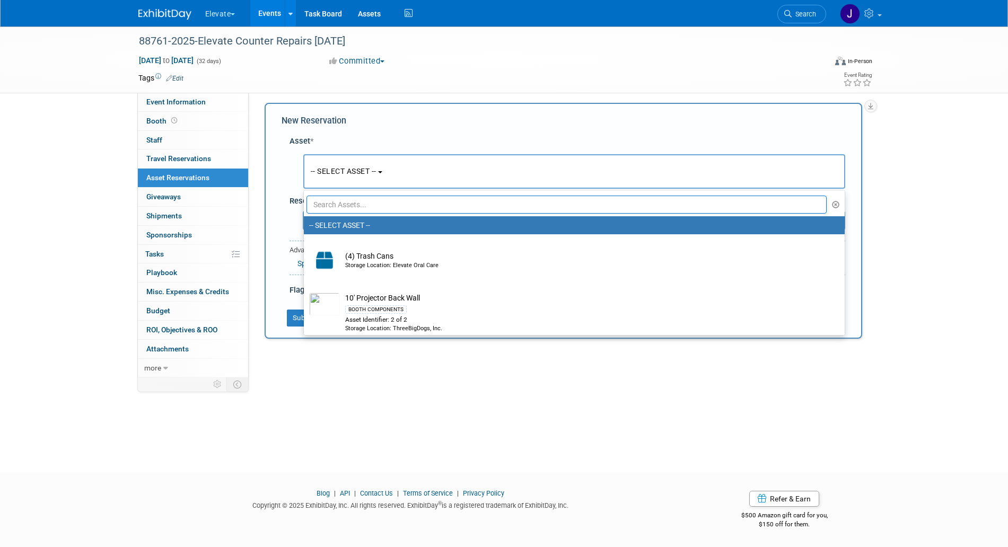
click at [381, 209] on input "text" at bounding box center [566, 205] width 521 height 18
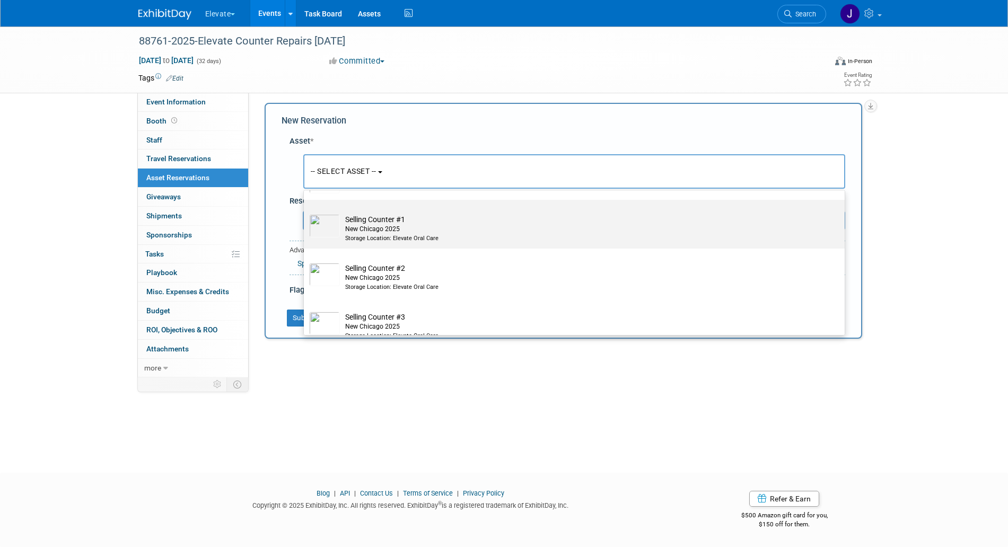
scroll to position [335, 0]
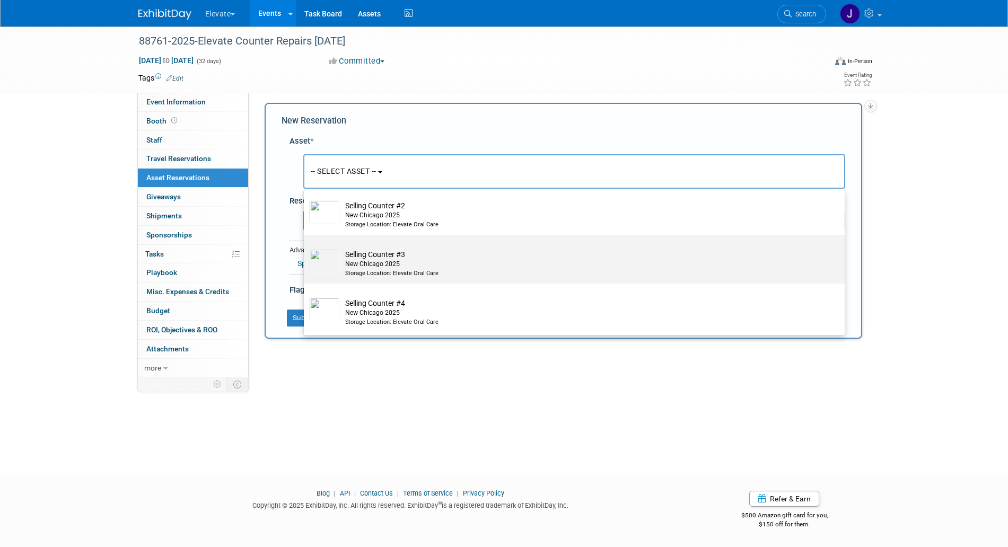
type input "counter"
click at [396, 267] on div "New Chicago 2025" at bounding box center [584, 264] width 478 height 9
click at [305, 248] on input "Selling Counter #3 New Chicago 2025 Storage Location: Elevate Oral Care" at bounding box center [302, 244] width 7 height 7
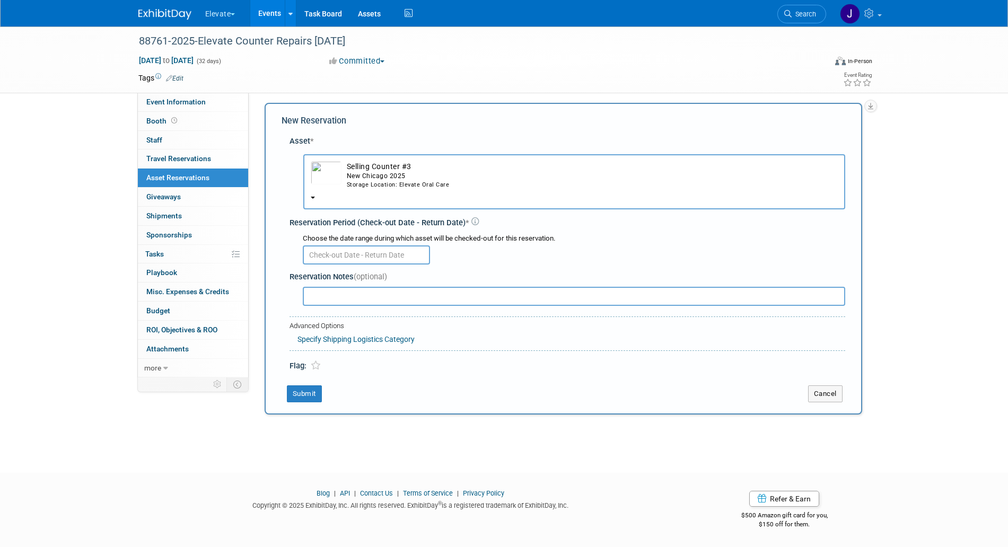
click at [361, 197] on button "Selling Counter #3 New Chicago 2025 Storage Location: Elevate Oral Care" at bounding box center [574, 181] width 542 height 55
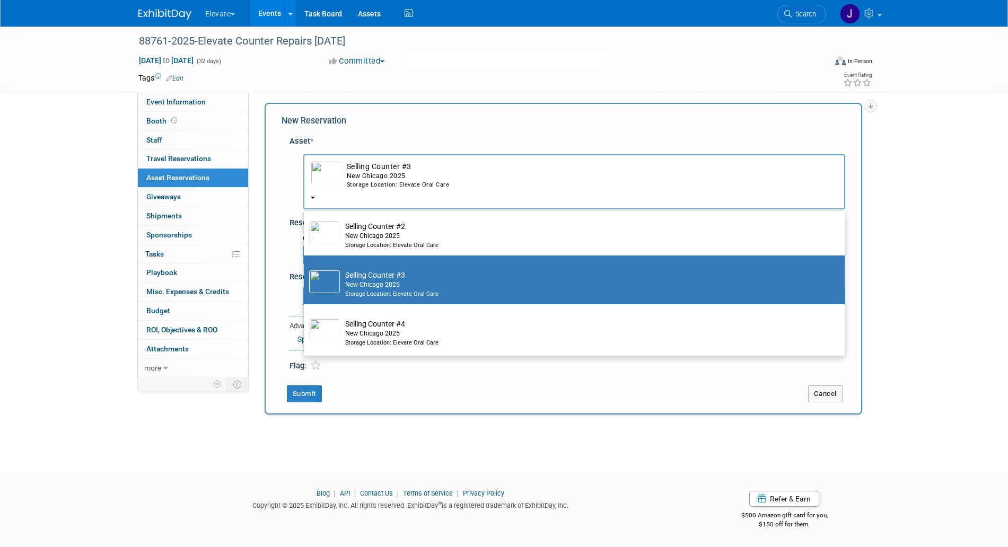
click at [393, 185] on div "Storage Location: Elevate Oral Care" at bounding box center [592, 185] width 491 height 8
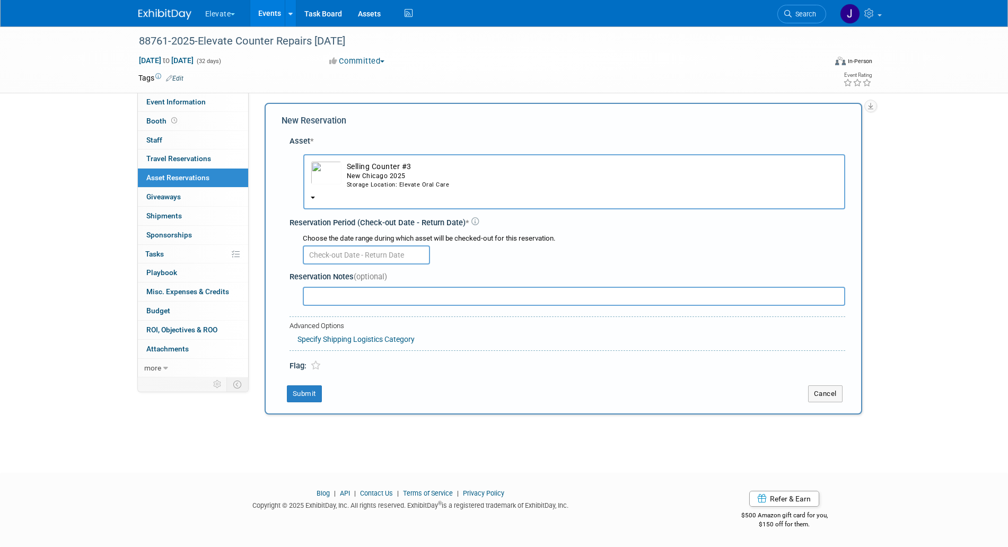
click at [354, 256] on input "text" at bounding box center [366, 254] width 127 height 19
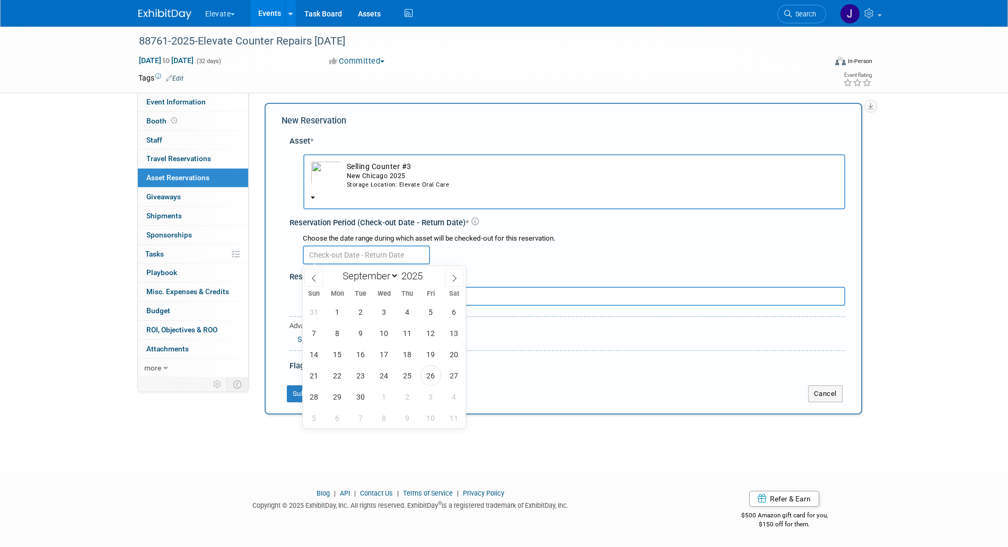
click at [353, 257] on input "text" at bounding box center [366, 254] width 127 height 19
click at [385, 216] on div "Reservation Period (Check-out Date - Return Date) * Choose the date range durin…" at bounding box center [567, 239] width 556 height 55
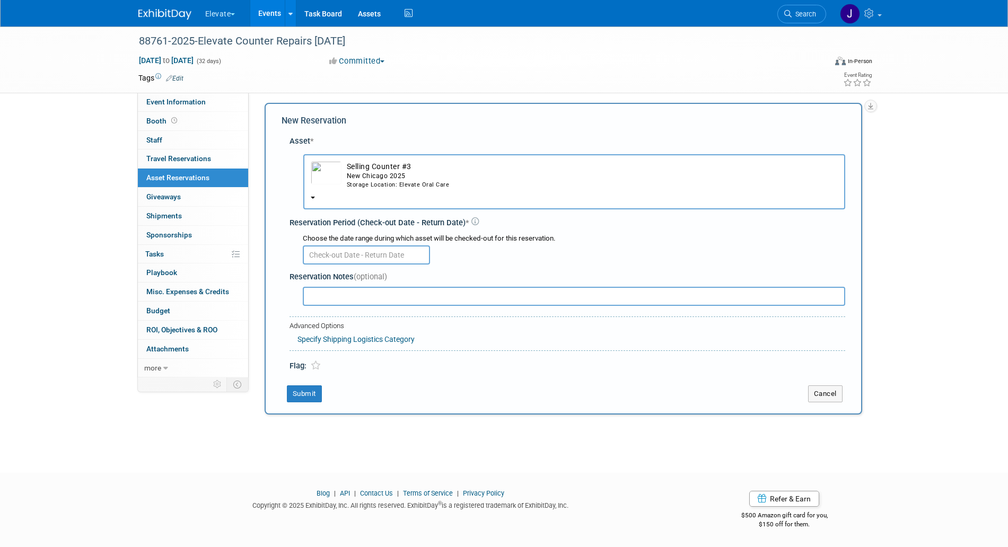
click at [330, 197] on button "Selling Counter #3 New Chicago 2025 Storage Location: Elevate Oral Care" at bounding box center [574, 181] width 542 height 55
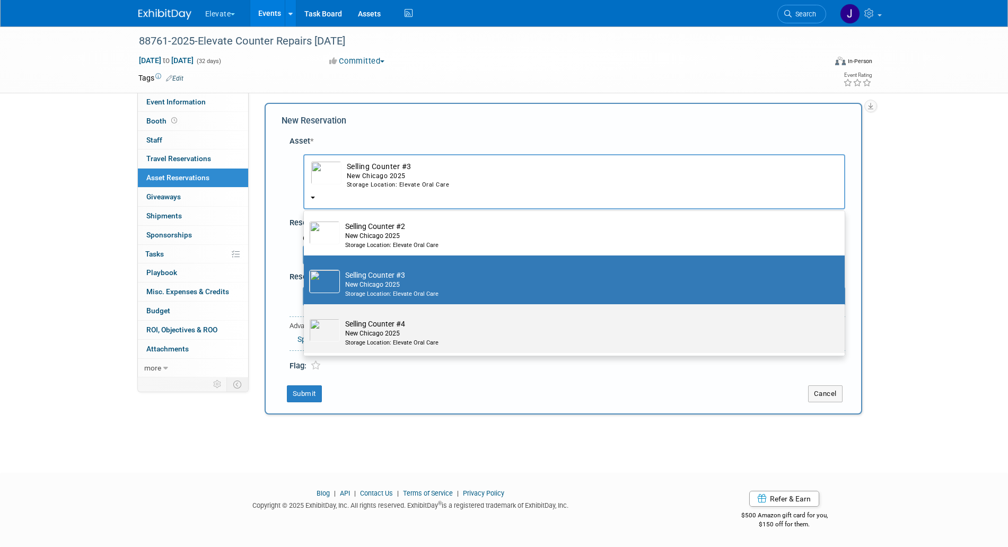
click at [336, 324] on img at bounding box center [324, 330] width 31 height 23
click at [305, 317] on input "Selling Counter #4 New Chicago 2025 Storage Location: Elevate Oral Care" at bounding box center [302, 313] width 7 height 7
select select "10722737"
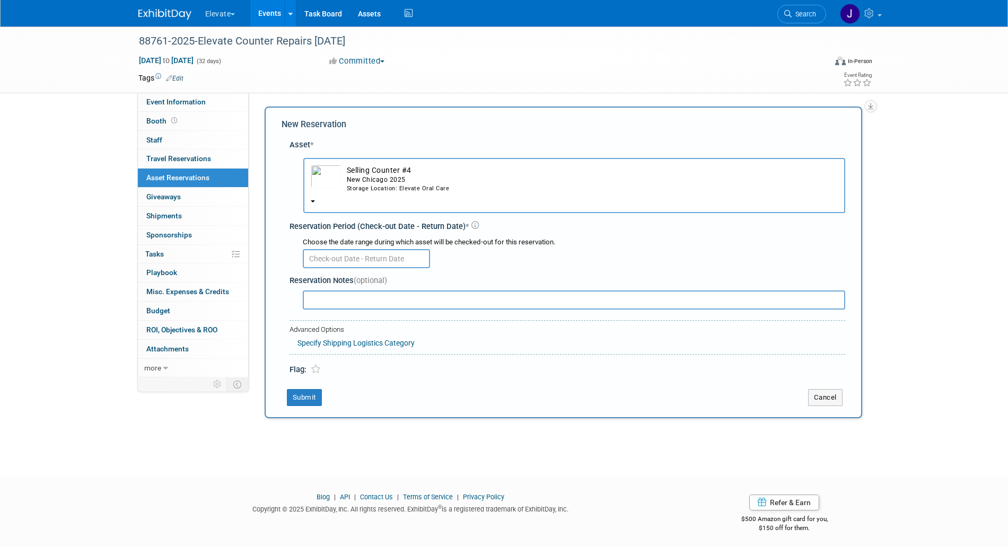
scroll to position [0, 0]
click at [383, 258] on input "text" at bounding box center [366, 259] width 127 height 19
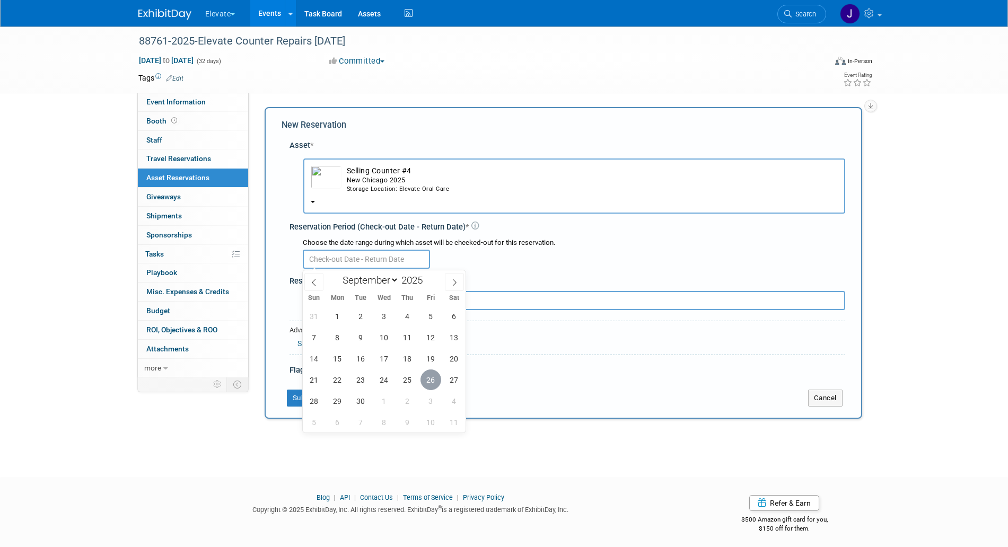
click at [431, 382] on span "26" at bounding box center [430, 380] width 21 height 21
type input "Sep 26, 2025"
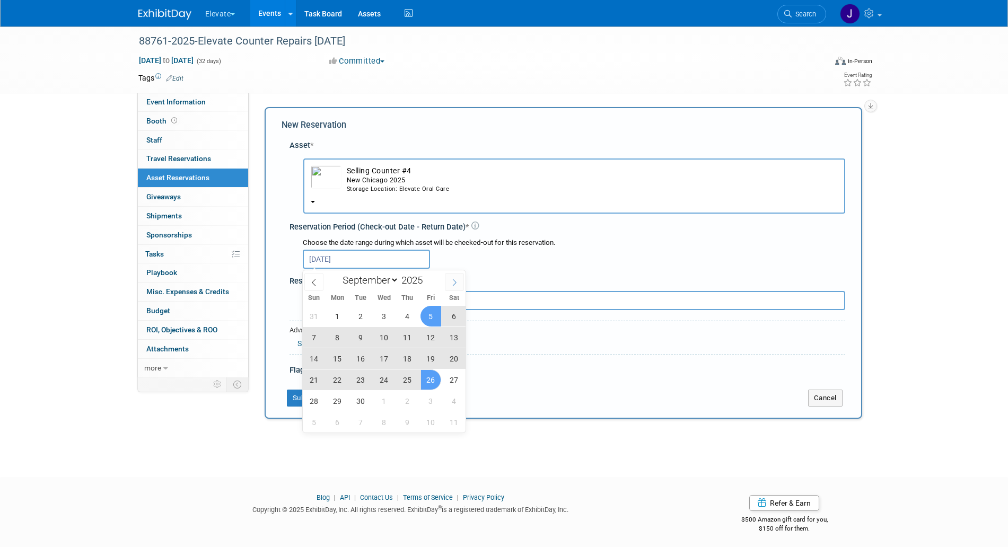
click at [450, 285] on span at bounding box center [454, 282] width 19 height 18
select select "9"
click at [339, 396] on span "27" at bounding box center [337, 401] width 21 height 21
type input "Sep 26, 2025 to Oct 27, 2025"
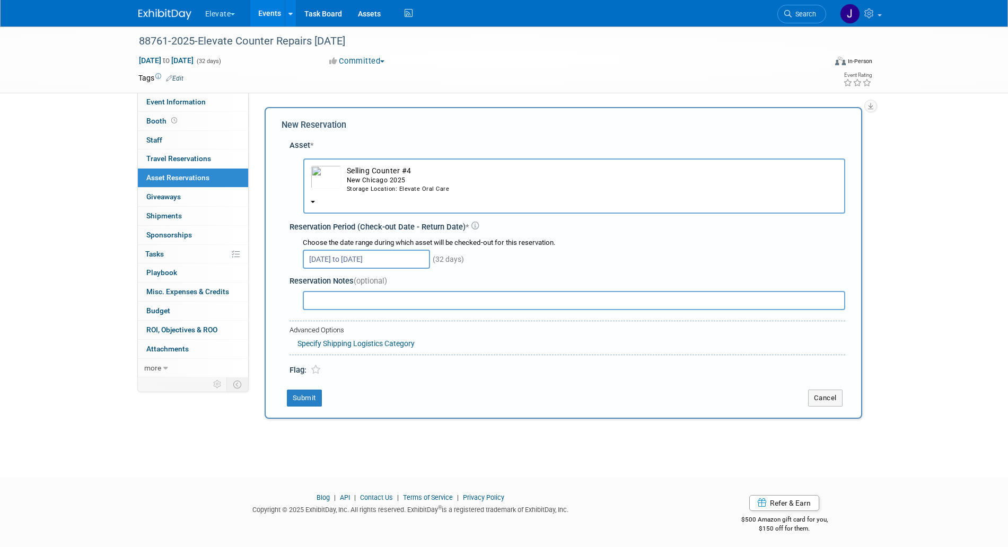
click at [391, 181] on div "New Chicago 2025" at bounding box center [592, 180] width 491 height 9
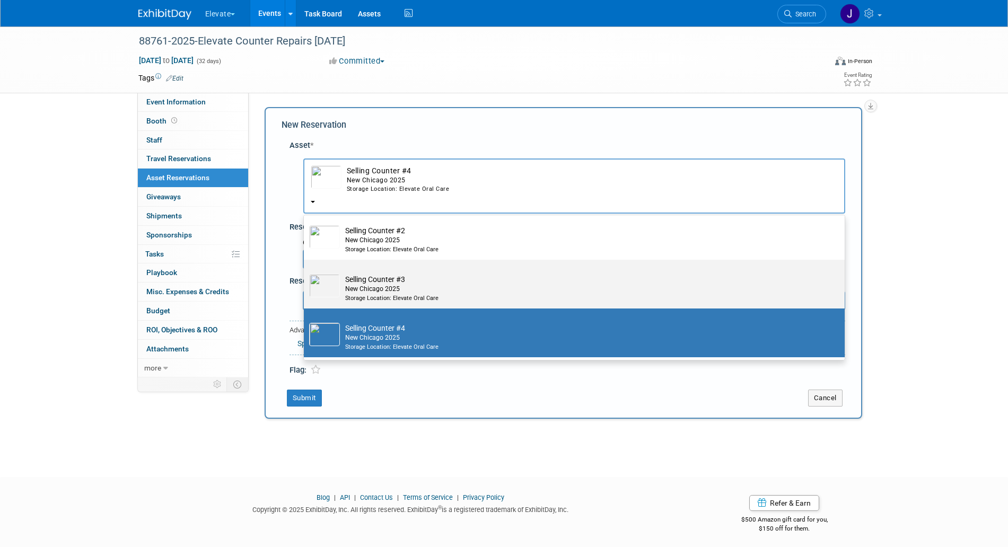
click at [358, 279] on td "Selling Counter #3 New Chicago 2025 Storage Location: Elevate Oral Care" at bounding box center [582, 288] width 484 height 28
click at [305, 273] on input "Selling Counter #3 New Chicago 2025 Storage Location: Elevate Oral Care" at bounding box center [302, 269] width 7 height 7
select select "10722736"
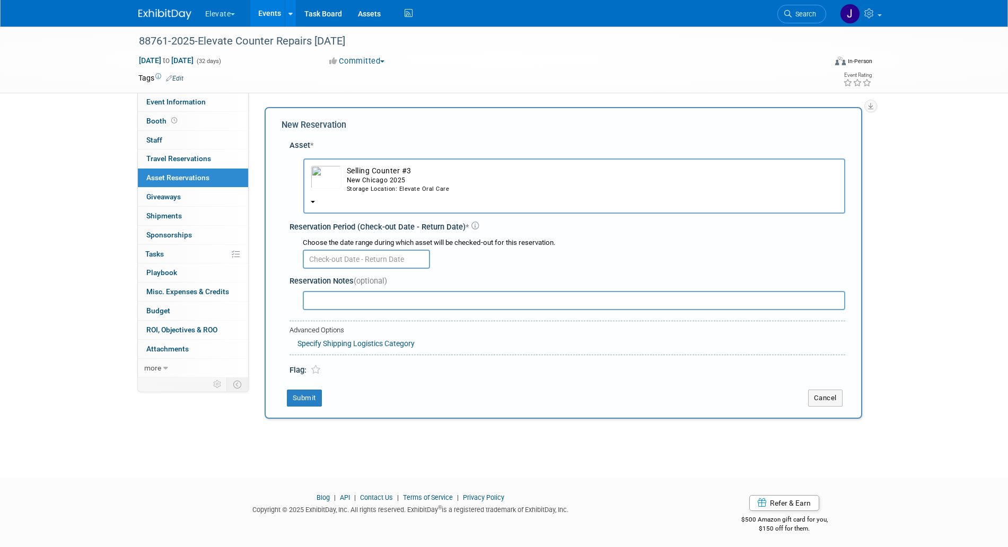
click at [413, 198] on button "Selling Counter #3 New Chicago 2025 Storage Location: Elevate Oral Care" at bounding box center [574, 186] width 542 height 55
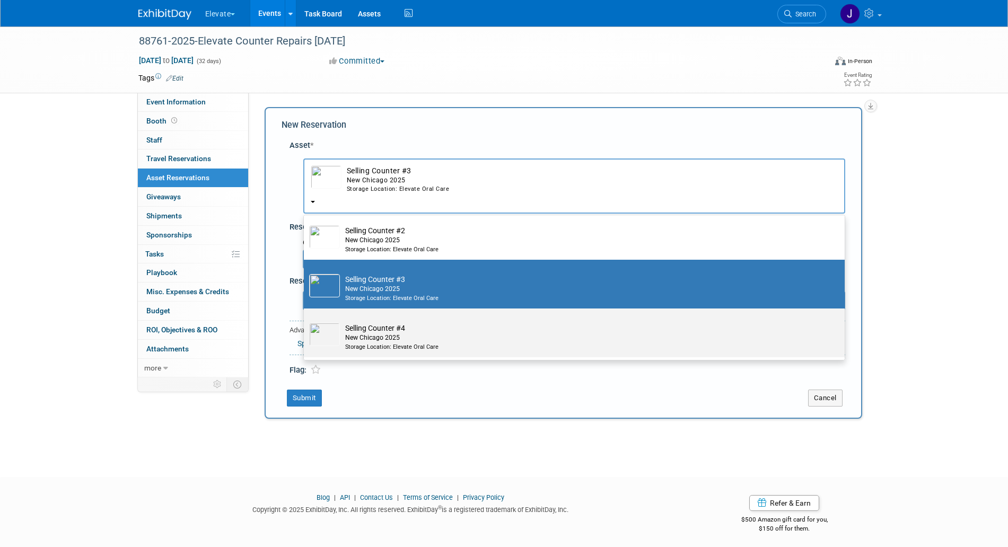
click at [353, 326] on td "Selling Counter #4 New Chicago 2025 Storage Location: Elevate Oral Care" at bounding box center [582, 337] width 484 height 28
click at [305, 321] on input "Selling Counter #4 New Chicago 2025 Storage Location: Elevate Oral Care" at bounding box center [302, 317] width 7 height 7
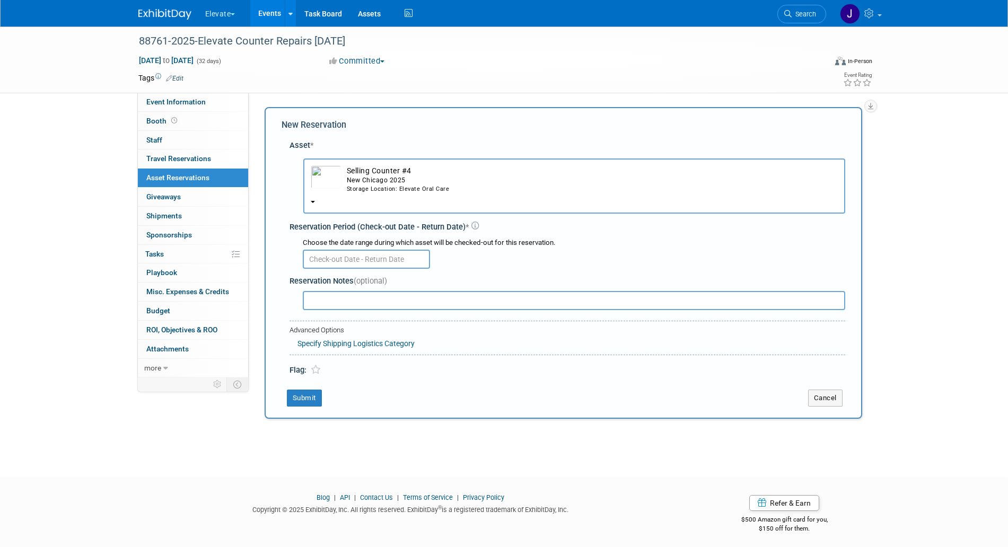
click at [386, 188] on div "Storage Location: Elevate Oral Care" at bounding box center [592, 189] width 491 height 8
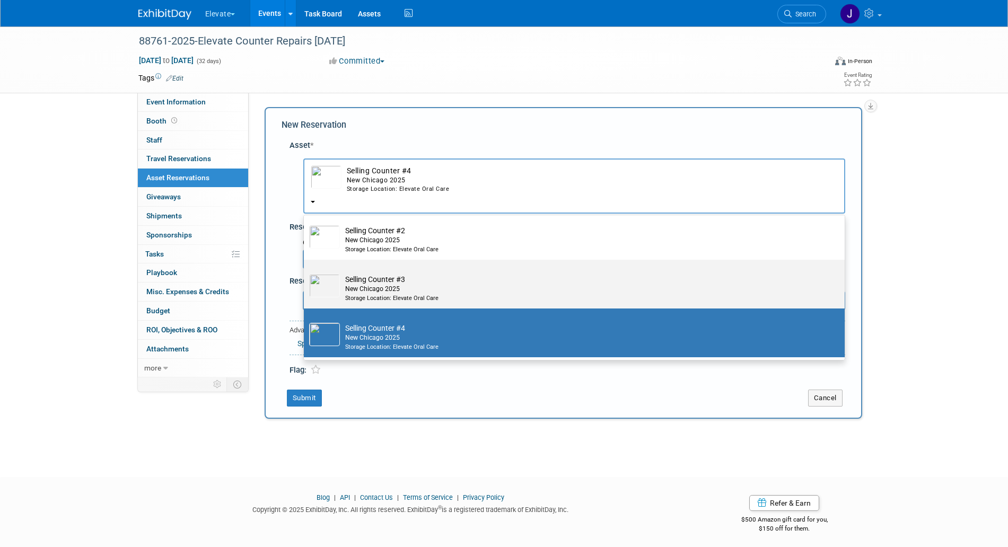
click at [335, 287] on img at bounding box center [324, 285] width 31 height 23
click at [305, 273] on input "Selling Counter #3 New Chicago 2025 Storage Location: Elevate Oral Care" at bounding box center [302, 269] width 7 height 7
select select "10722736"
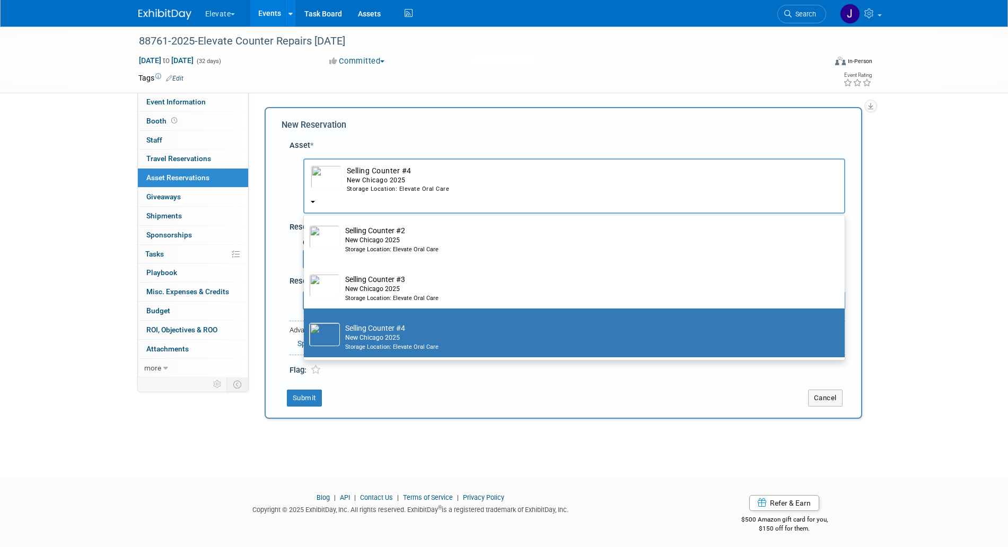
select select "8"
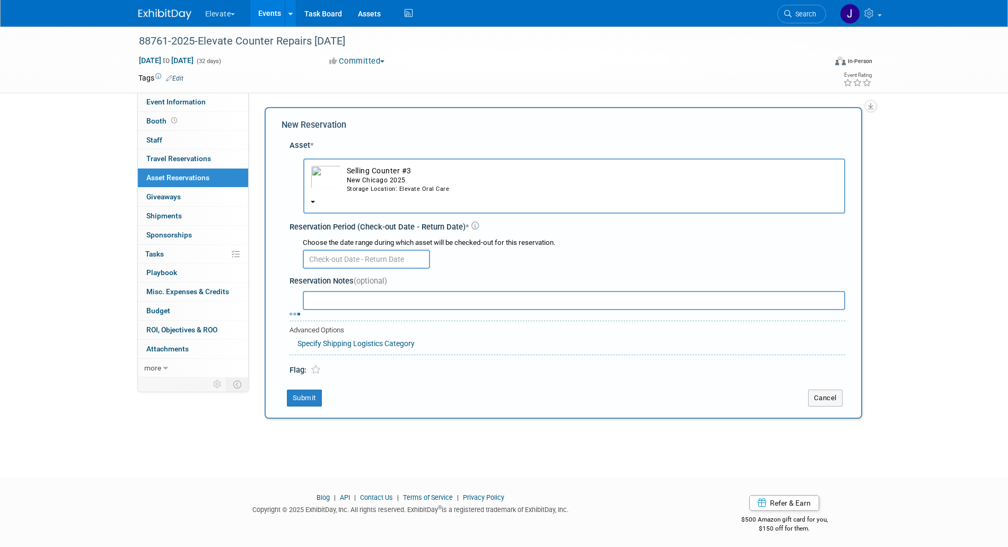
click at [367, 247] on div "Choose the date range during which asset will be checked-out for this reservati…" at bounding box center [574, 243] width 542 height 10
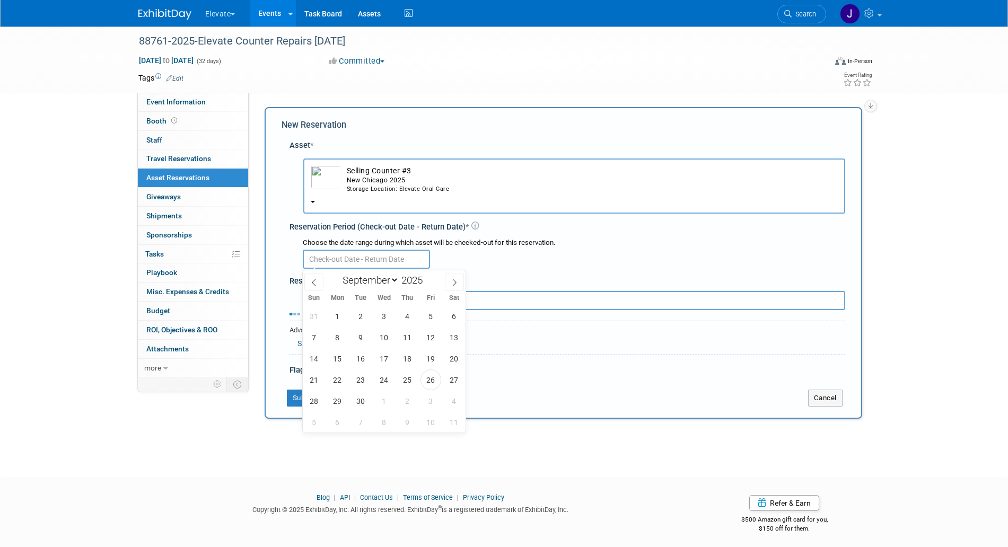
click at [367, 257] on input "text" at bounding box center [366, 259] width 127 height 19
click at [434, 377] on span "26" at bounding box center [430, 380] width 21 height 21
type input "Sep 26, 2025"
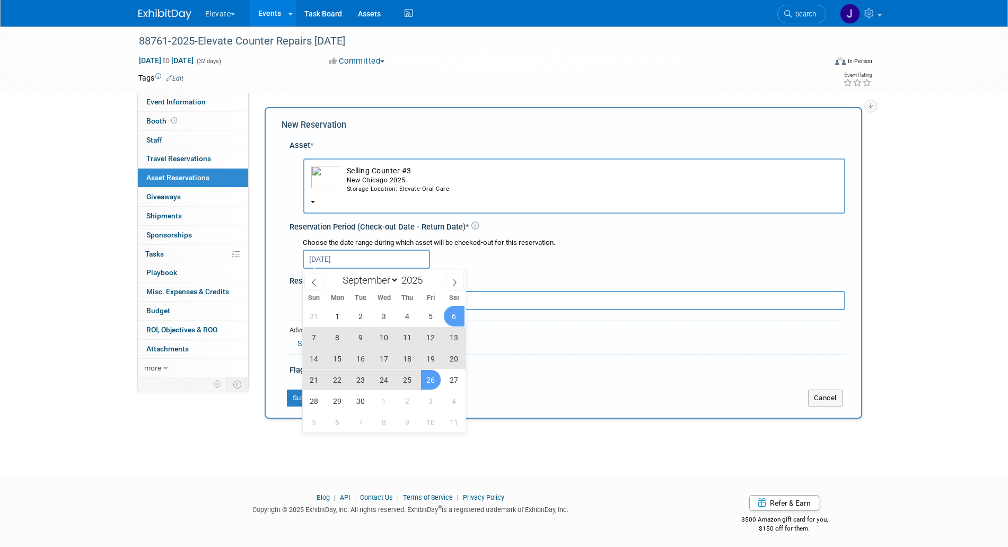
click at [460, 271] on div "January February March April May June July August September October November De…" at bounding box center [384, 279] width 163 height 18
click at [456, 276] on span at bounding box center [454, 282] width 19 height 18
select select "9"
click at [338, 395] on span "27" at bounding box center [337, 401] width 21 height 21
type input "Sep 26, 2025 to Oct 27, 2025"
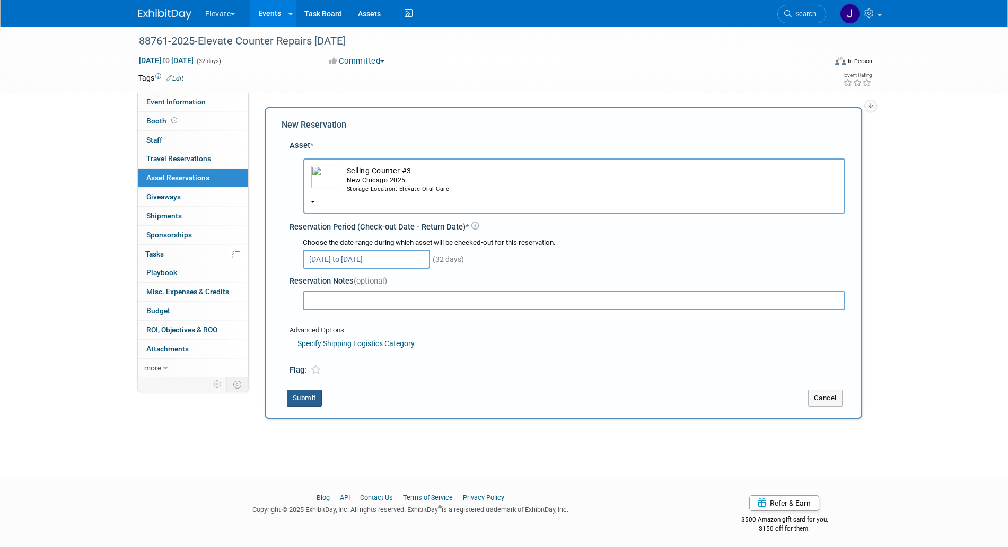
click at [314, 400] on button "Submit" at bounding box center [304, 398] width 35 height 17
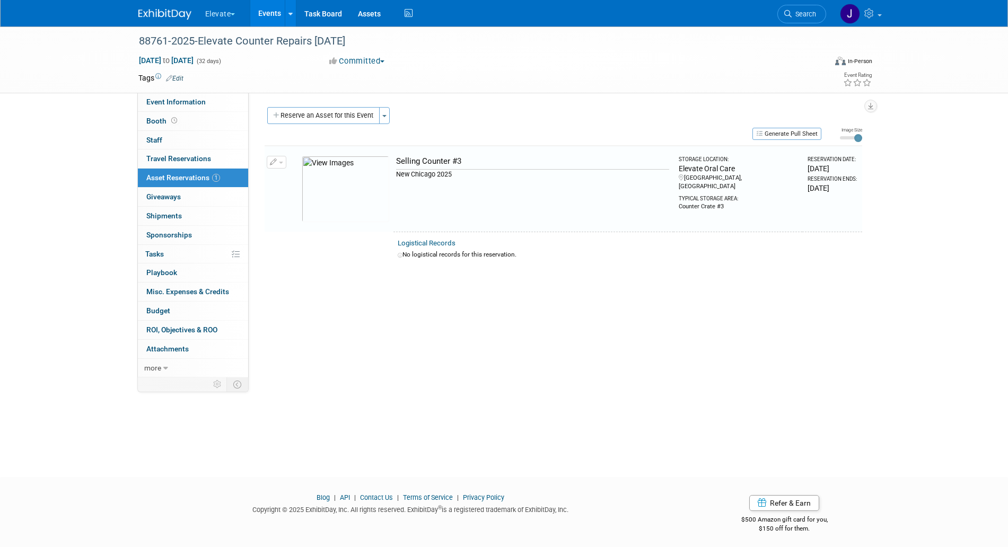
scroll to position [4, 0]
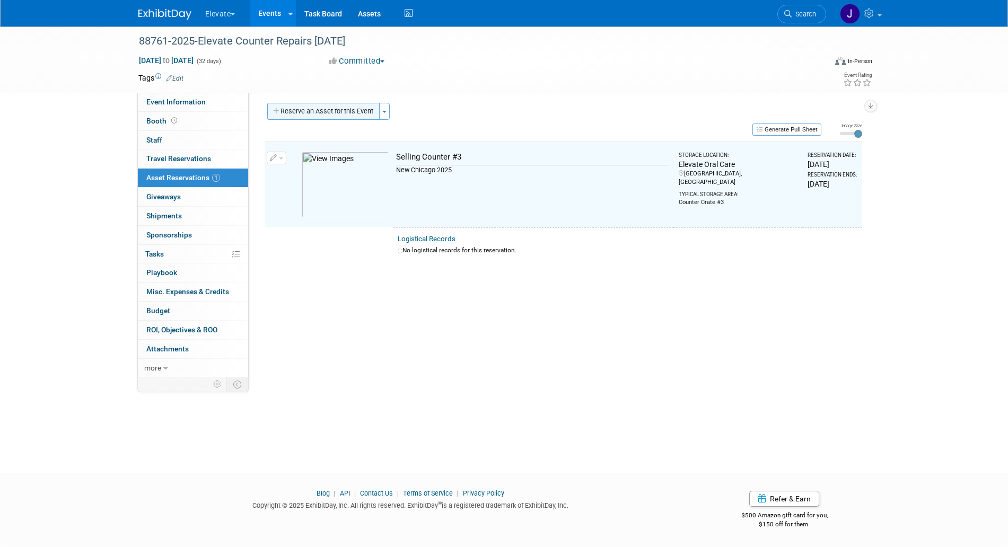
click at [356, 104] on button "Reserve an Asset for this Event" at bounding box center [323, 111] width 112 height 17
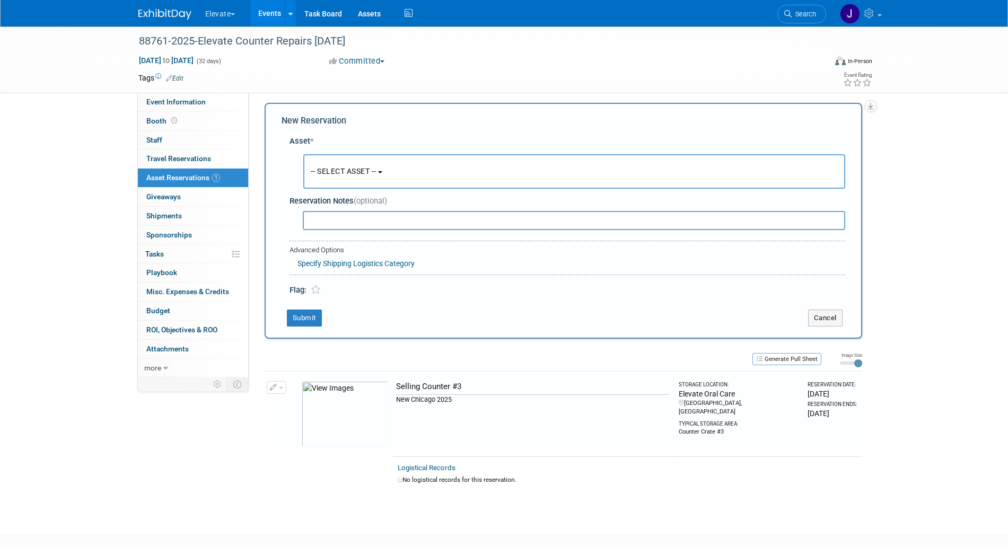
scroll to position [10, 0]
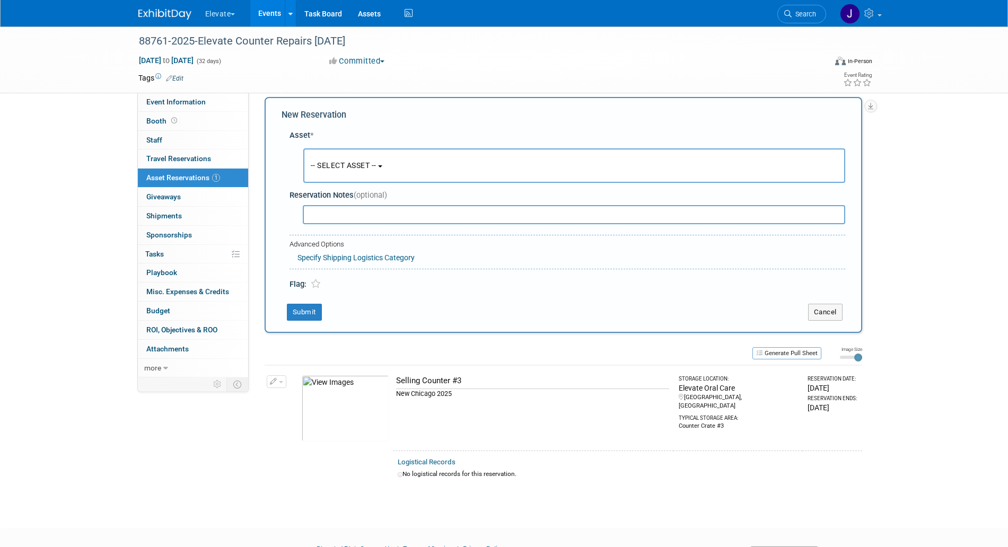
click at [368, 184] on div "-- SELECT ASSET -- <table style='display: inline-block; border-style:none;'><tr…" at bounding box center [569, 165] width 551 height 39
click at [368, 173] on button "-- SELECT ASSET --" at bounding box center [574, 165] width 542 height 34
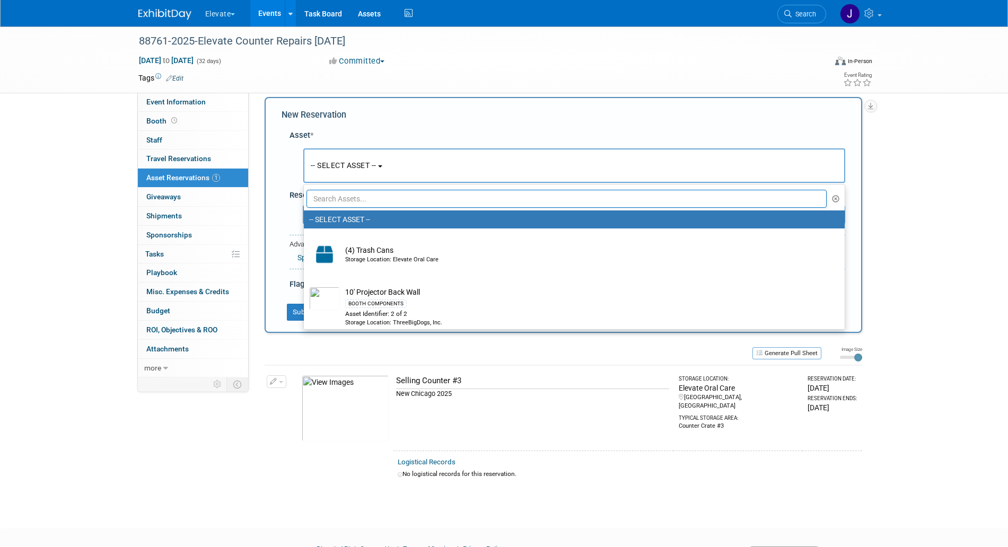
click at [345, 212] on link "-- SELECT ASSET --" at bounding box center [574, 219] width 541 height 18
click at [349, 203] on input "text" at bounding box center [566, 199] width 521 height 18
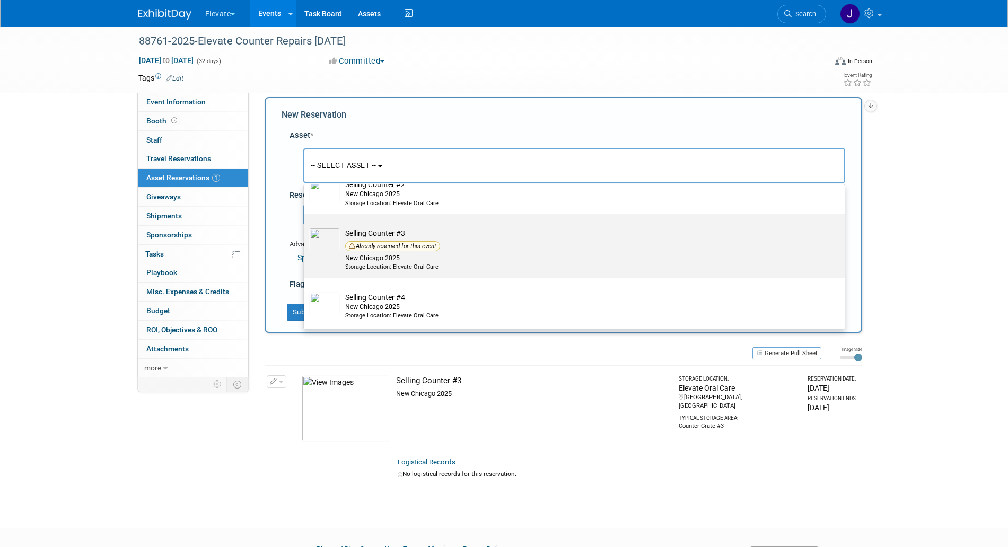
scroll to position [65, 0]
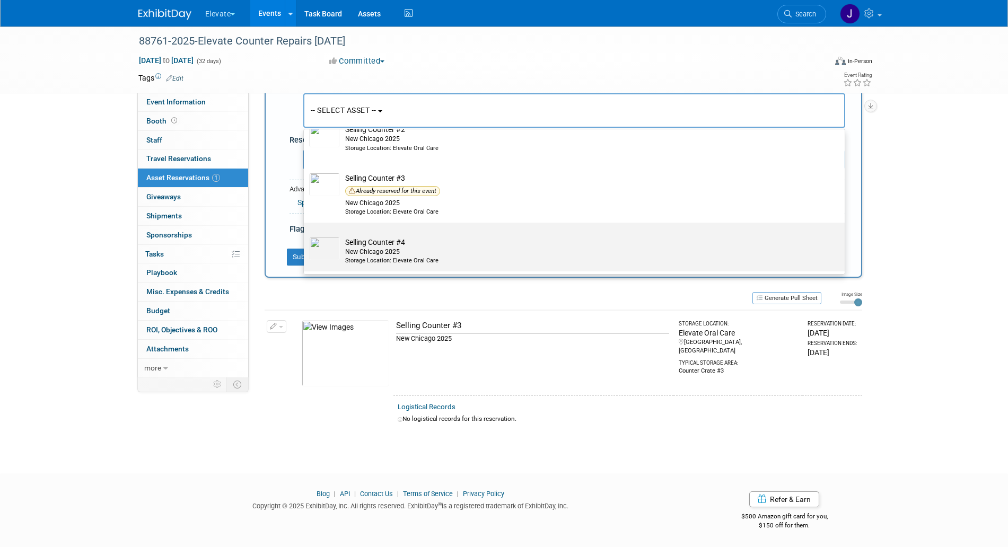
type input "count"
click at [359, 254] on div "New Chicago 2025" at bounding box center [584, 252] width 478 height 9
click at [305, 235] on input "Selling Counter #4 New Chicago 2025 Storage Location: Elevate Oral Care" at bounding box center [302, 232] width 7 height 7
select select "10722737"
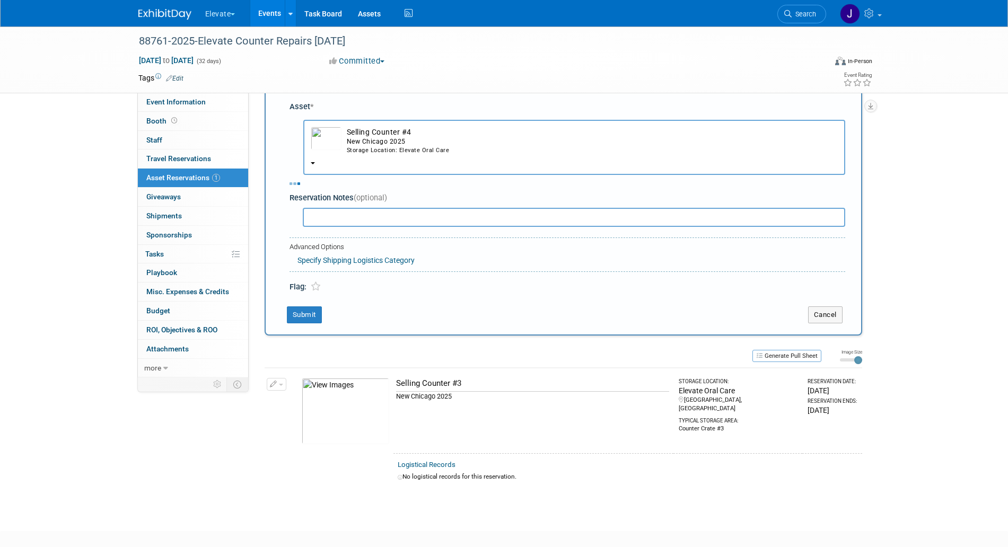
scroll to position [0, 0]
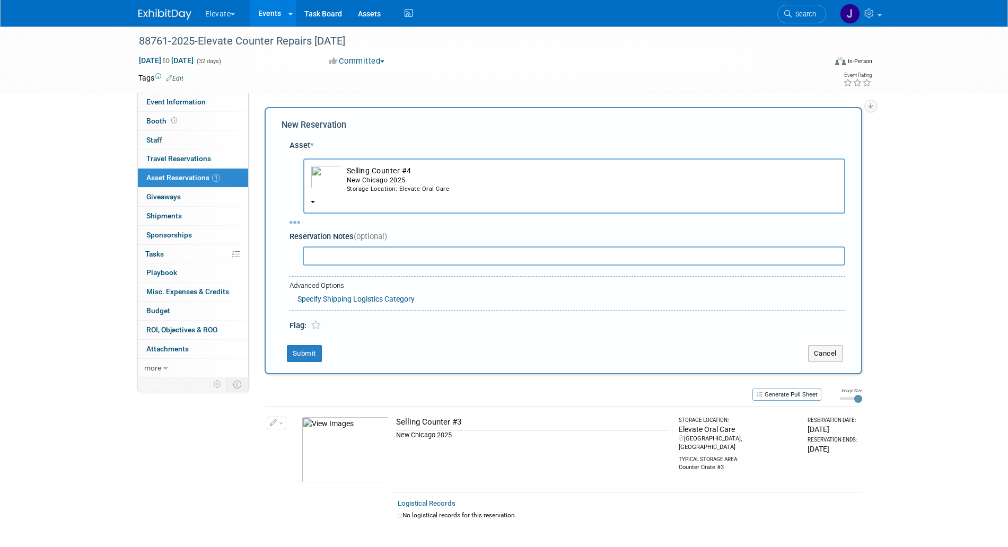
select select "8"
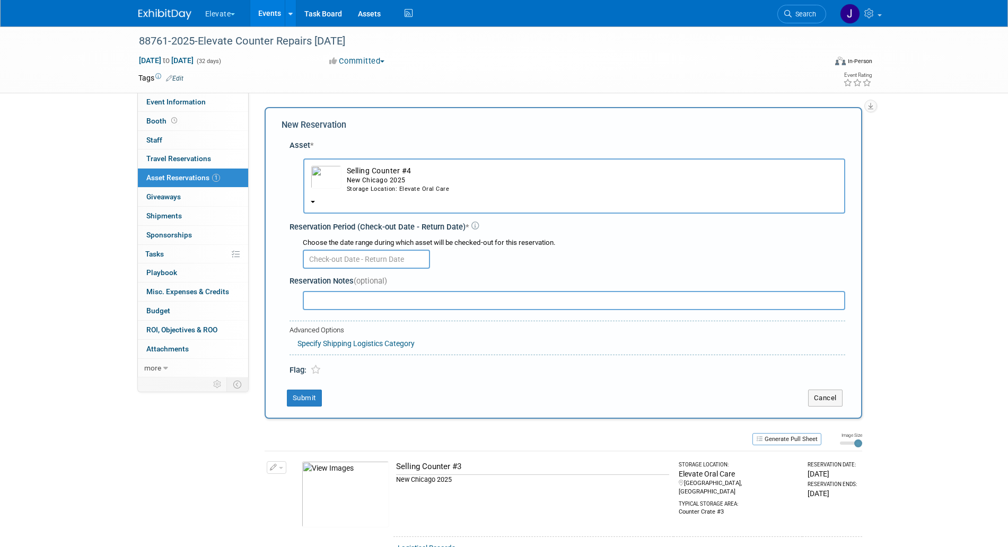
click at [381, 255] on input "text" at bounding box center [366, 259] width 127 height 19
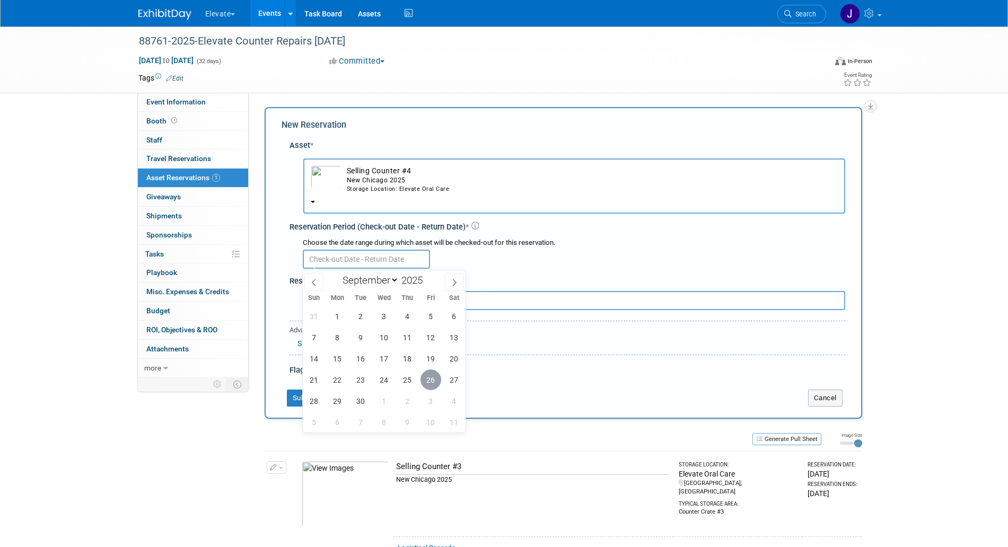
click at [435, 379] on span "26" at bounding box center [430, 380] width 21 height 21
type input "Sep 26, 2025"
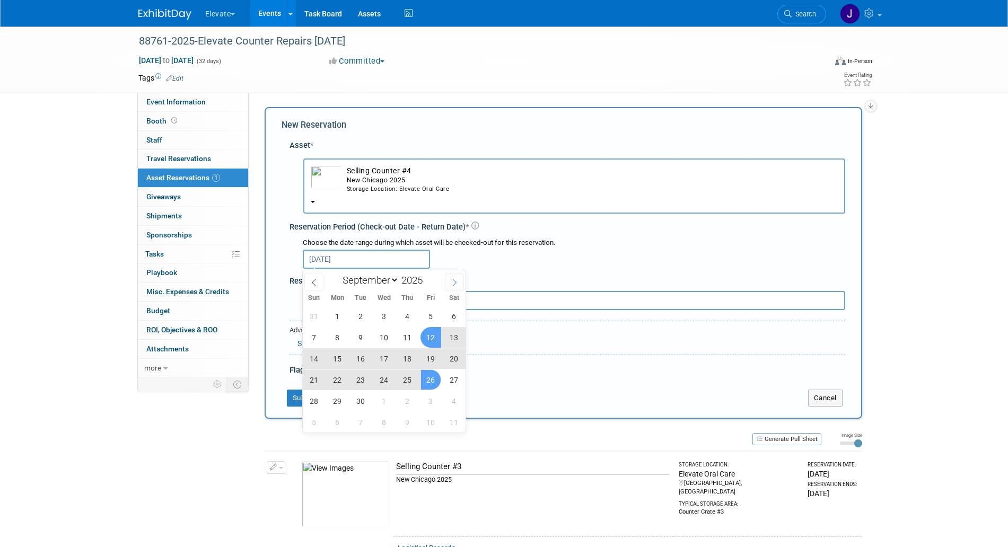
click at [457, 277] on span at bounding box center [454, 282] width 19 height 18
select select "9"
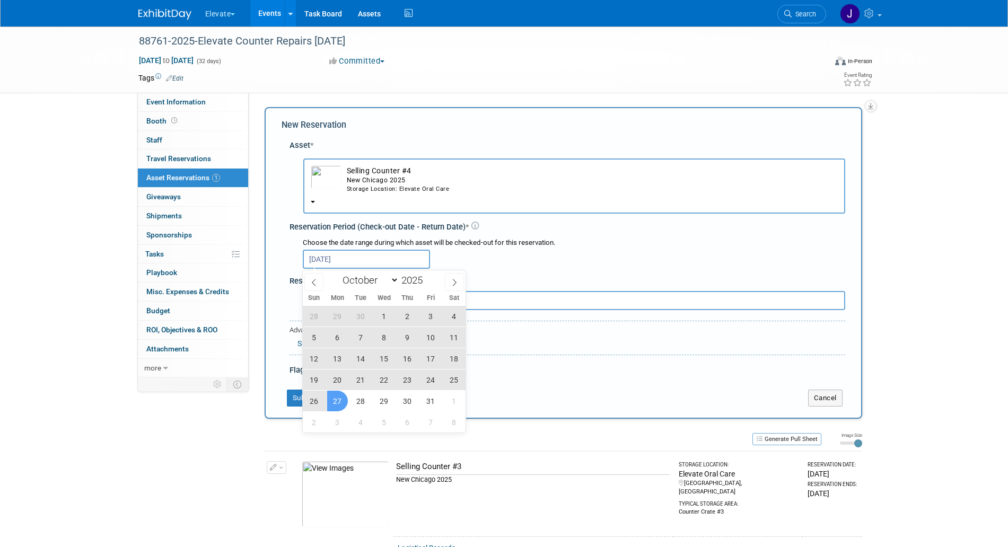
click at [343, 401] on span "27" at bounding box center [337, 401] width 21 height 21
type input "Sep 26, 2025 to Oct 27, 2025"
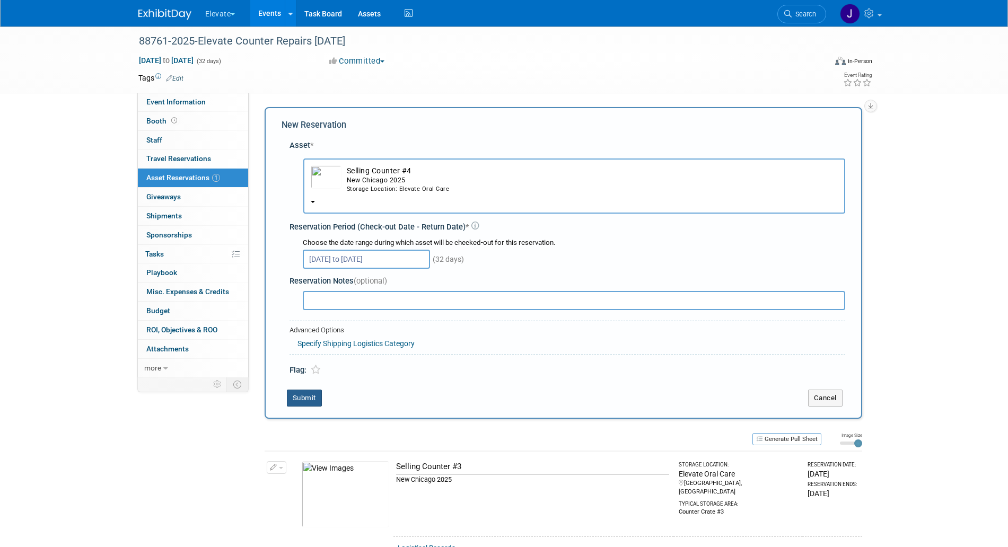
click at [312, 398] on button "Submit" at bounding box center [304, 398] width 35 height 17
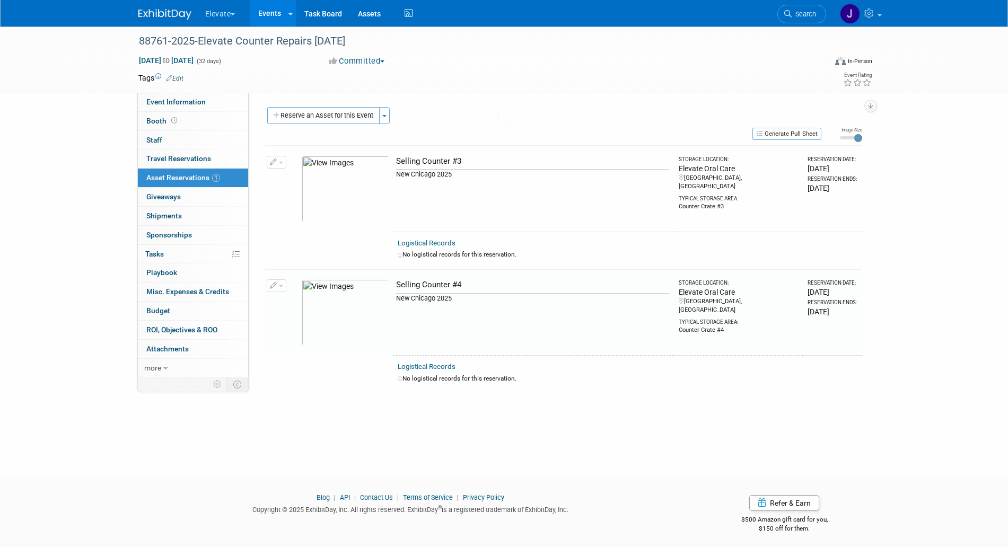
scroll to position [4, 0]
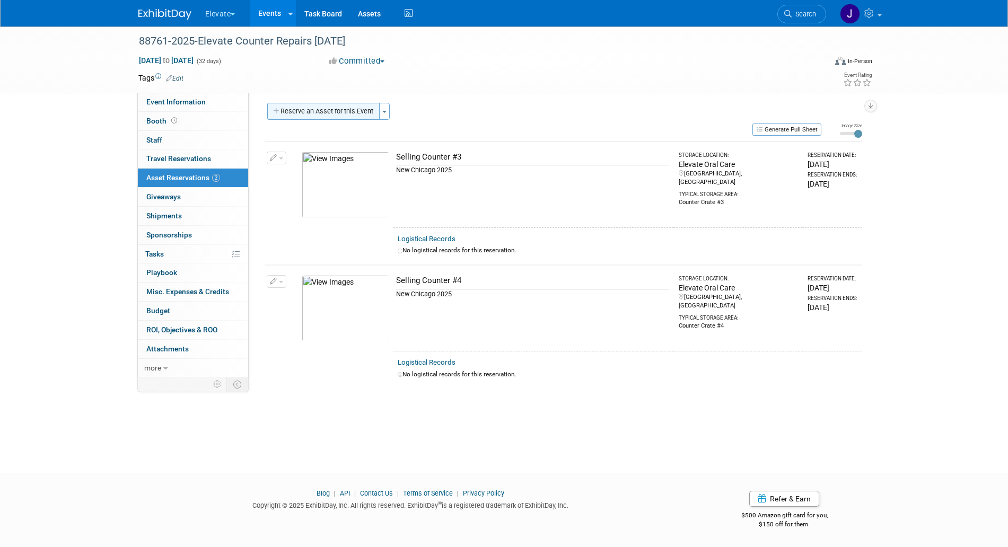
click at [341, 117] on button "Reserve an Asset for this Event" at bounding box center [323, 111] width 112 height 17
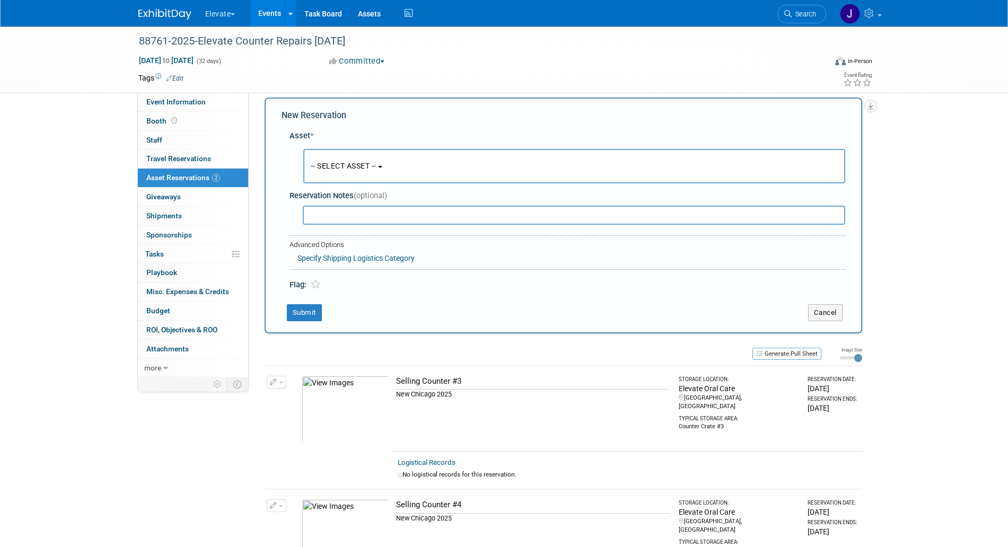
scroll to position [10, 0]
click at [379, 153] on button "-- SELECT ASSET --" at bounding box center [574, 165] width 542 height 34
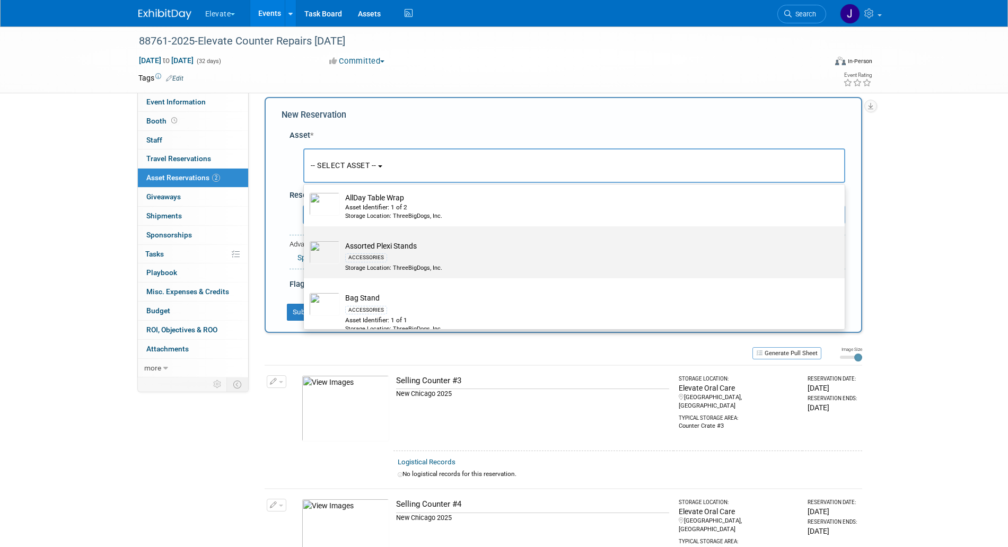
scroll to position [0, 0]
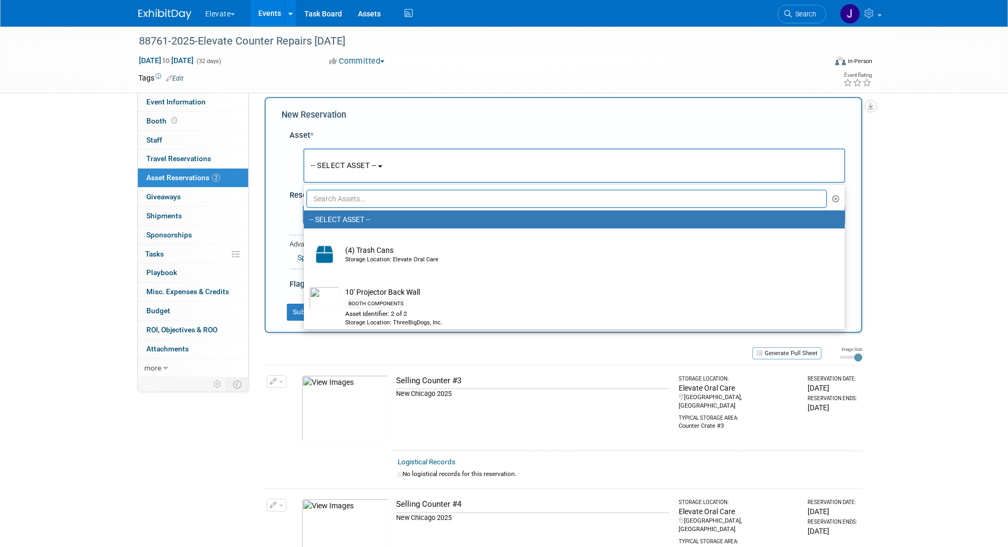
click at [452, 196] on input "text" at bounding box center [566, 199] width 521 height 18
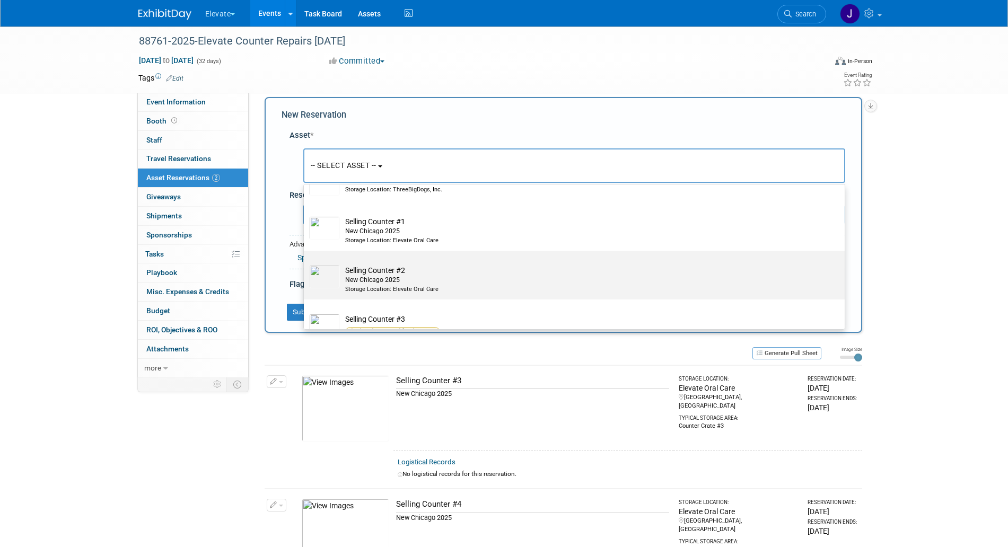
scroll to position [233, 0]
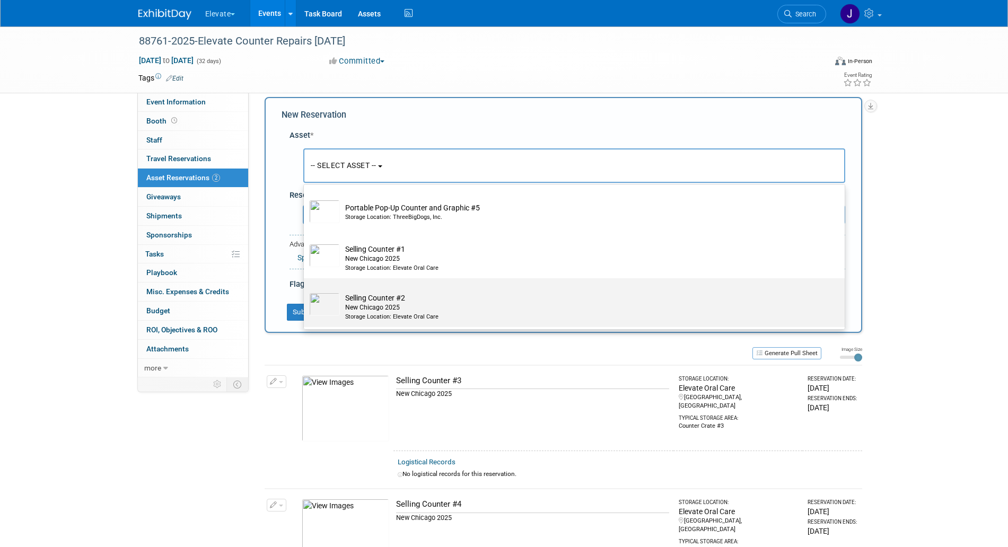
type input "count"
click at [420, 287] on label "Selling Counter #2 New Chicago 2025 Storage Location: Elevate Oral Care" at bounding box center [571, 302] width 525 height 45
click at [305, 287] on input "Selling Counter #2 New Chicago 2025 Storage Location: Elevate Oral Care" at bounding box center [302, 287] width 7 height 7
select select "10722735"
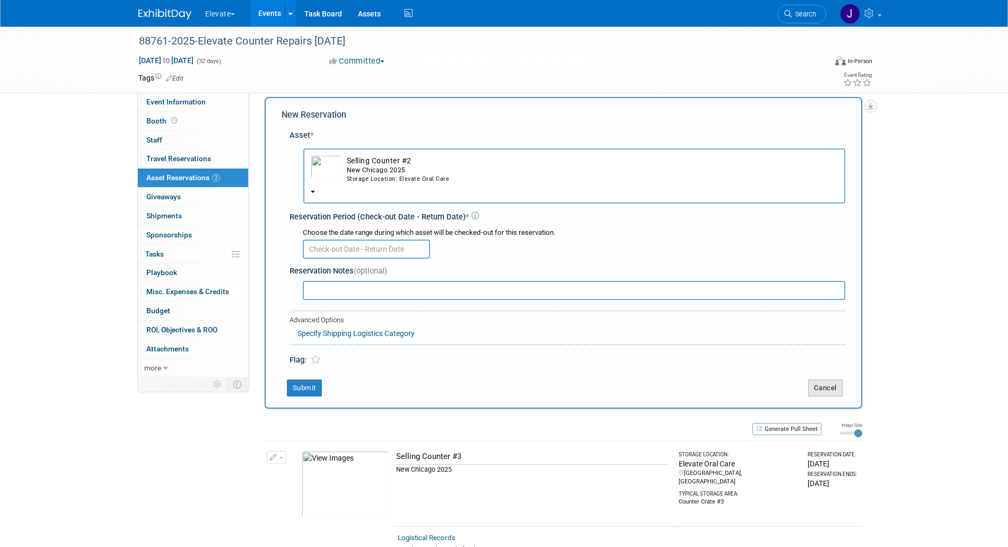
click at [836, 389] on button "Cancel" at bounding box center [825, 388] width 34 height 17
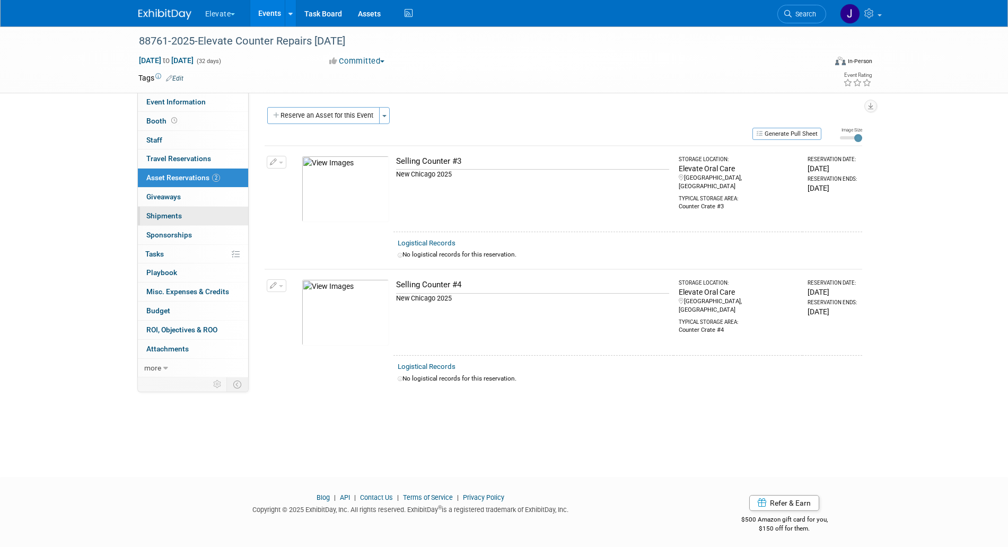
click at [191, 212] on link "0 Shipments 0" at bounding box center [193, 216] width 110 height 19
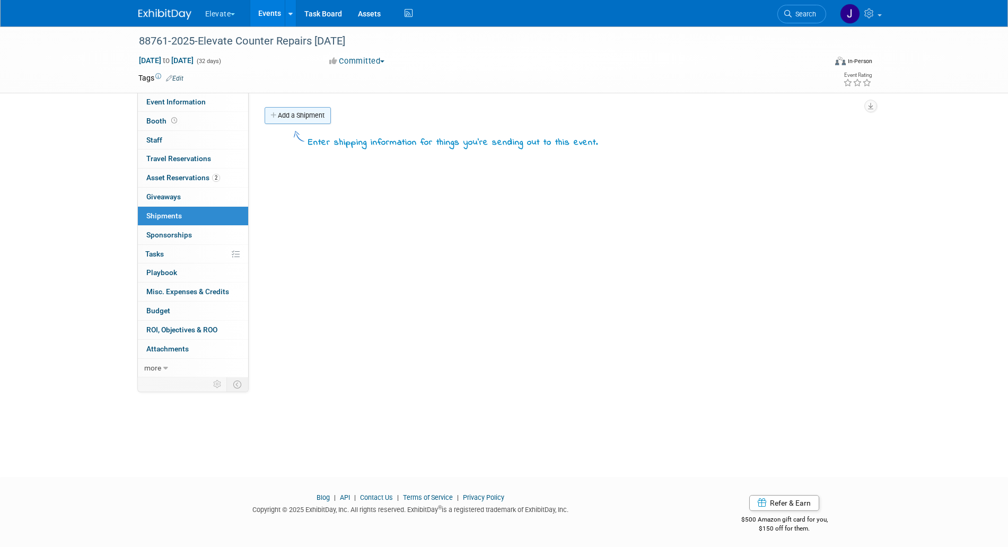
click at [276, 113] on icon at bounding box center [273, 115] width 7 height 7
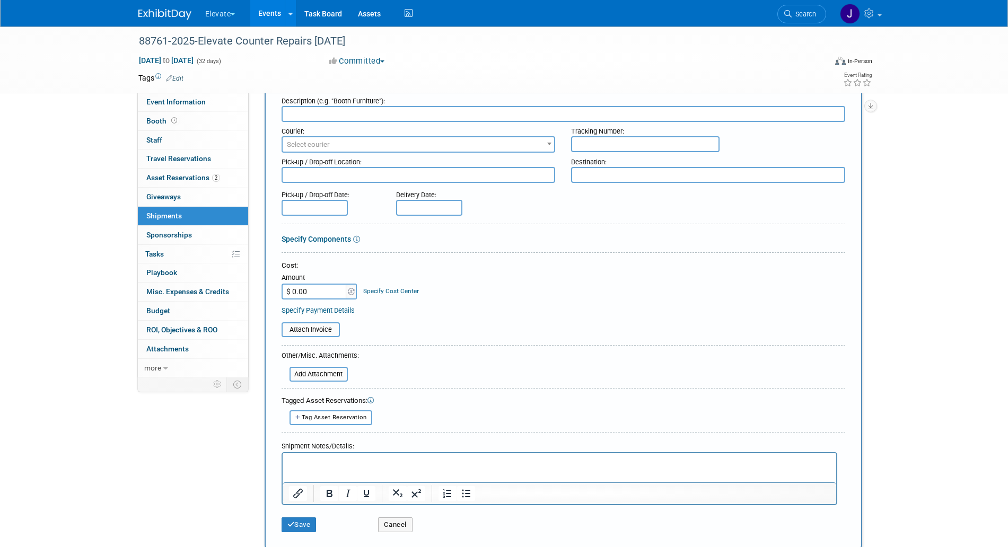
scroll to position [66, 0]
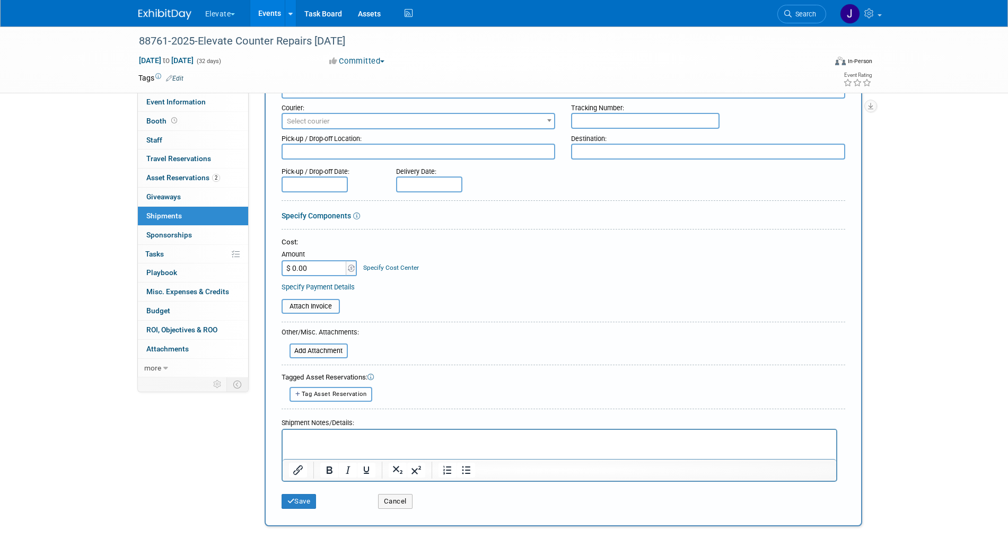
click at [321, 391] on span "Tag Asset Reservation" at bounding box center [334, 394] width 65 height 7
select select
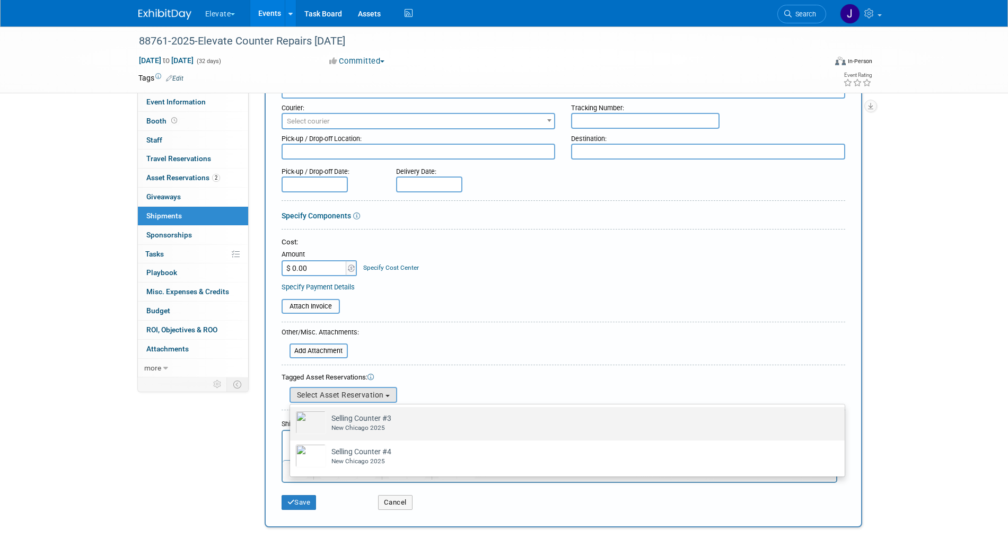
click at [347, 424] on div "New Chicago 2025" at bounding box center [577, 428] width 492 height 9
click at [292, 420] on input "Selling Counter #3 Already tagged in this shipment New Chicago 2025" at bounding box center [288, 416] width 7 height 7
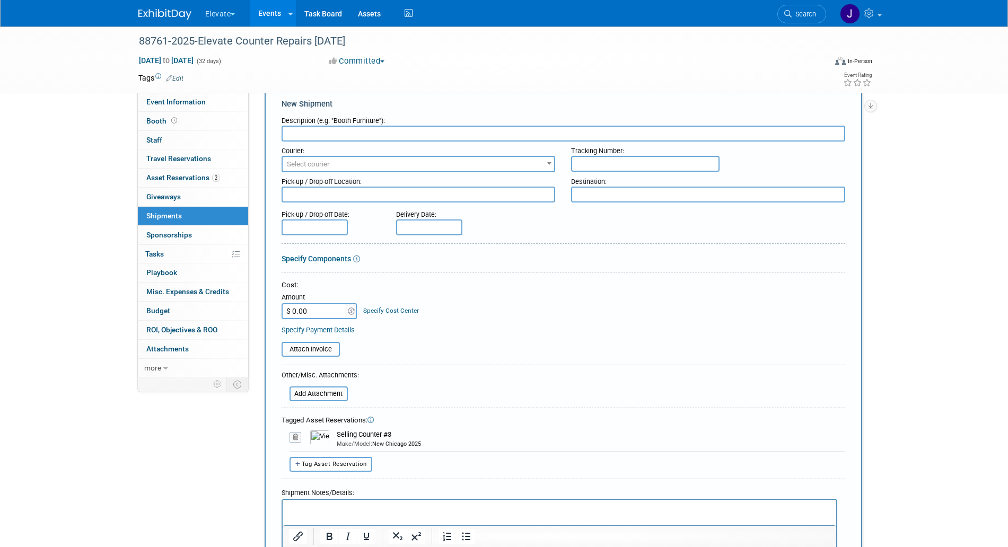
scroll to position [0, 0]
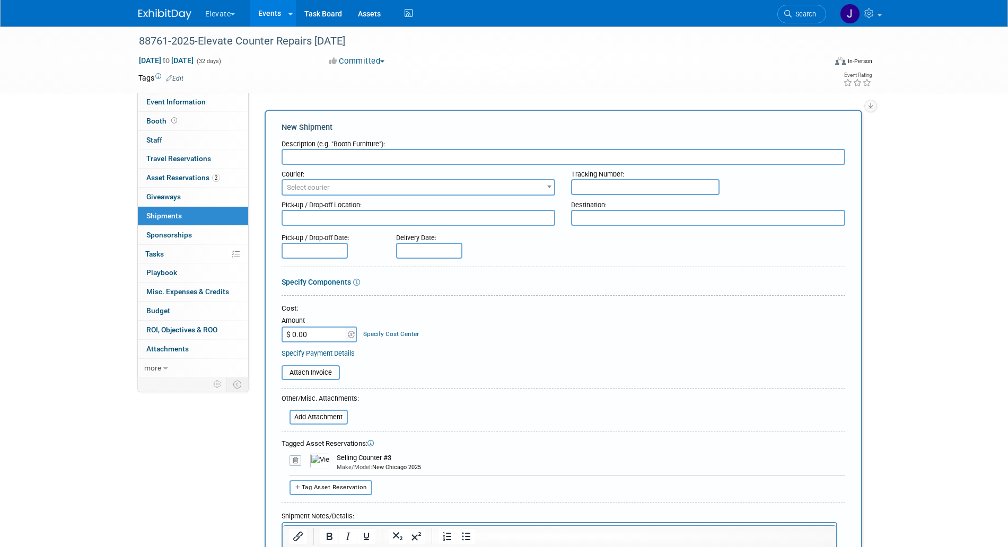
click at [367, 154] on input "text" at bounding box center [564, 157] width 564 height 16
type input "1"
click at [349, 163] on input "Full Counter Crate DCIM to Beck&Ness" at bounding box center [564, 157] width 564 height 16
type input "Full Counter Crate DCIM to Beck&Ness"
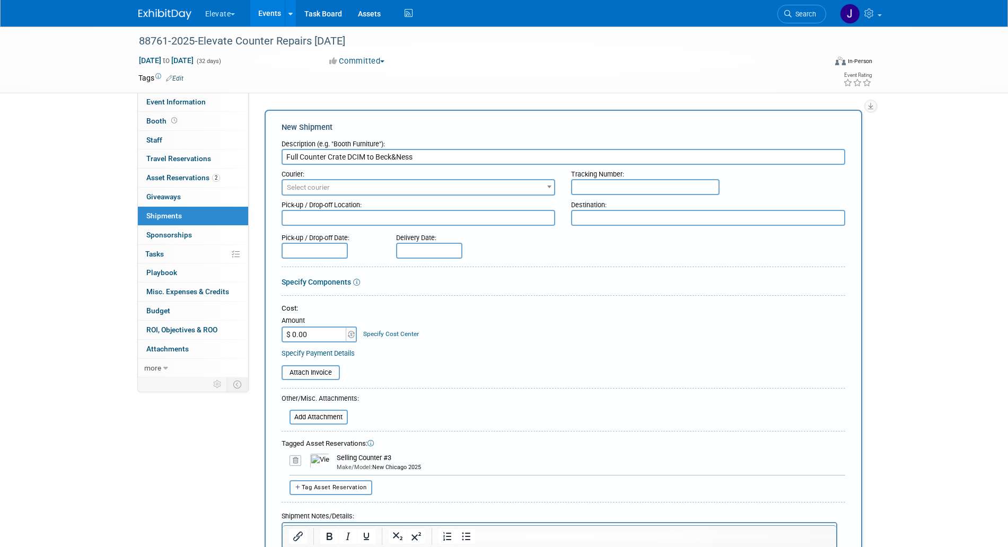
click at [379, 212] on textarea at bounding box center [419, 218] width 274 height 16
paste textarea "DCIM"
type textarea "DCIM"
click at [394, 154] on input "Full Counter Crate DCIM to Beck&Ness" at bounding box center [564, 157] width 564 height 16
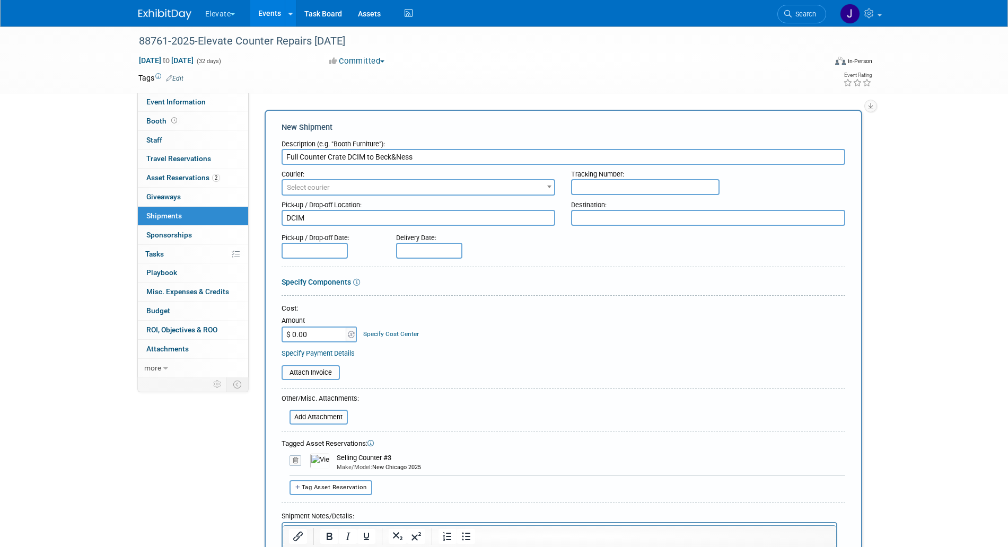
click at [392, 156] on input "Full Counter Crate DCIM to Beck&Ness" at bounding box center [564, 157] width 564 height 16
drag, startPoint x: 377, startPoint y: 157, endPoint x: 415, endPoint y: 154, distance: 37.8
click at [415, 154] on input "Full Counter Crate DCIM to Beck&Ness" at bounding box center [564, 157] width 564 height 16
click at [645, 223] on textarea at bounding box center [708, 218] width 274 height 16
paste textarea "Beck&Ness"
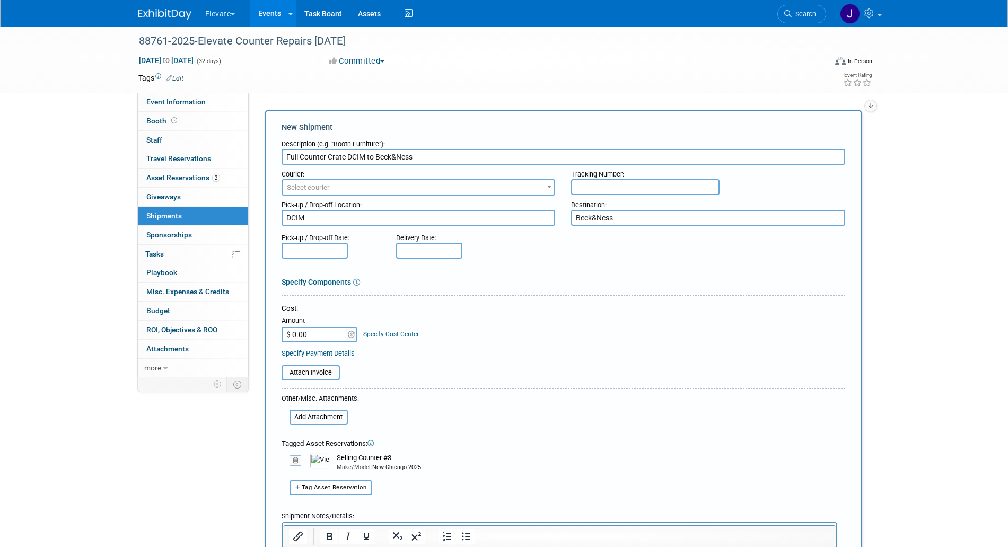
type textarea "Beck&Ness"
click at [163, 43] on div "88761-2025-Elevate Counter Repairs 9.26.25" at bounding box center [472, 41] width 675 height 19
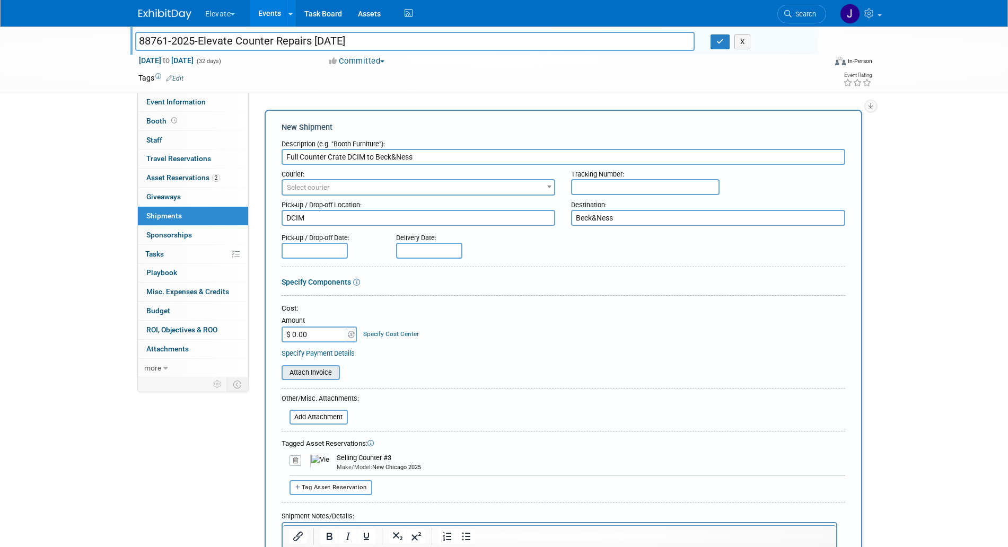
click at [335, 375] on input "file" at bounding box center [276, 372] width 126 height 13
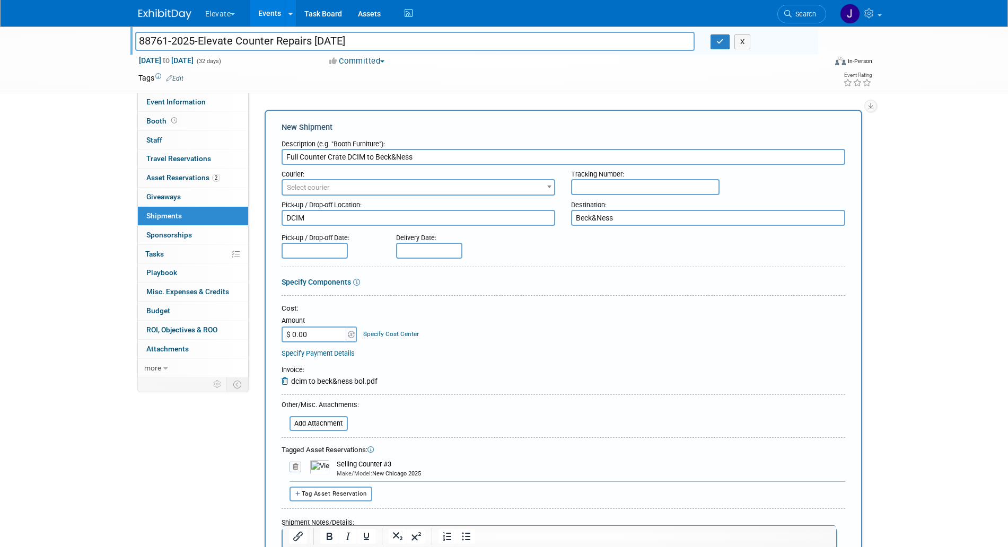
click at [357, 191] on span "Select courier" at bounding box center [419, 187] width 272 height 15
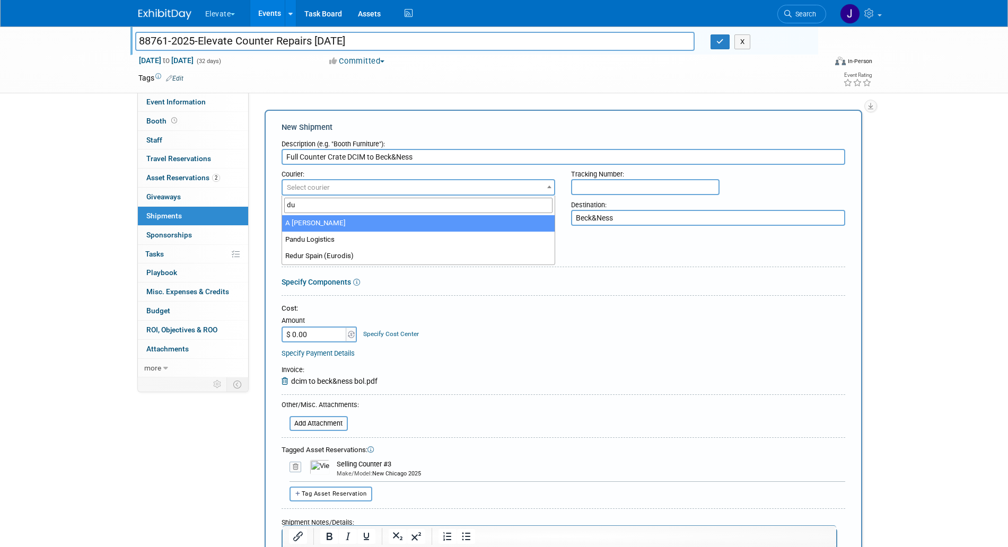
type input "du"
select select "8"
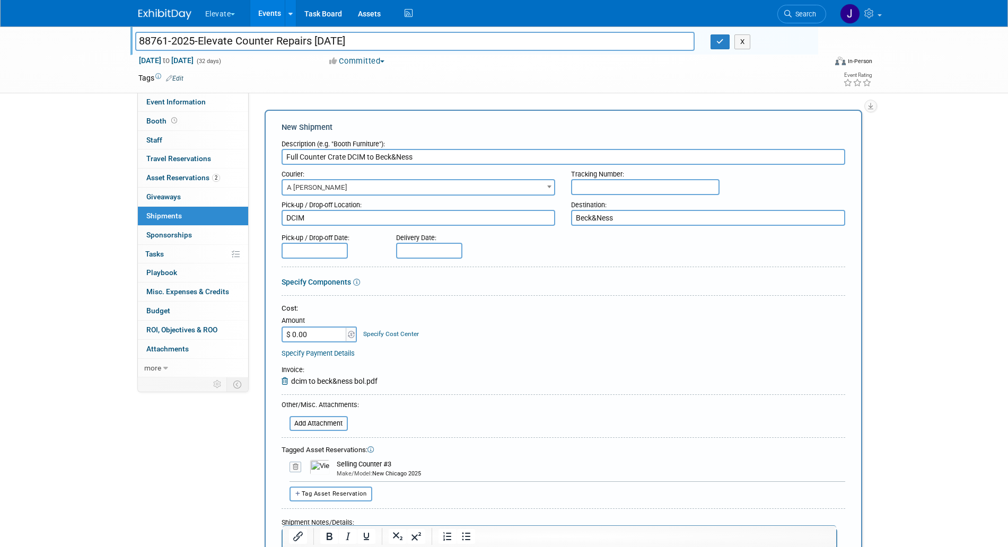
click at [307, 255] on body "Elevate Explore: My Workspaces 29 Go to Workspace: Accutron Axiodent BaseVac Bi…" at bounding box center [504, 273] width 1008 height 547
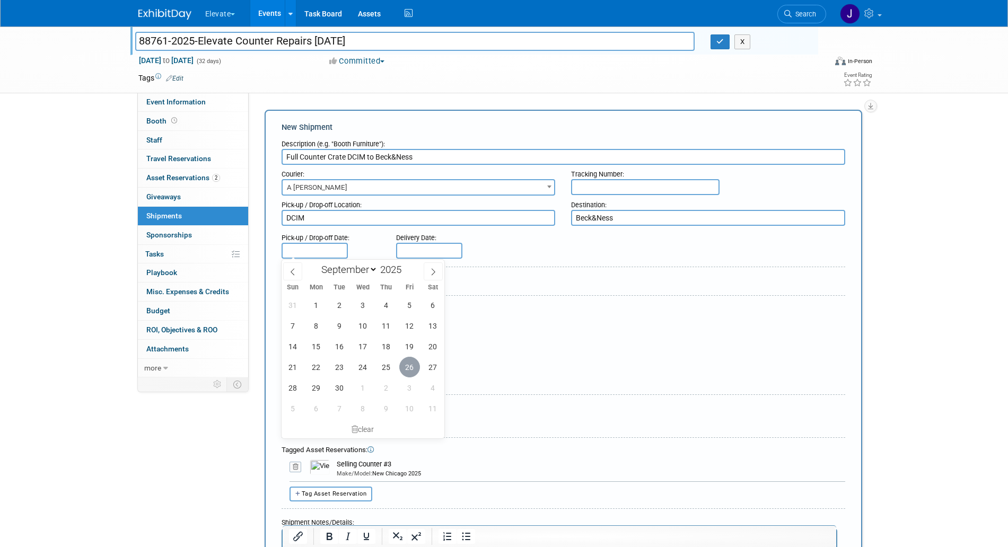
click at [405, 366] on span "26" at bounding box center [409, 367] width 21 height 21
type input "Sep 26, 2025"
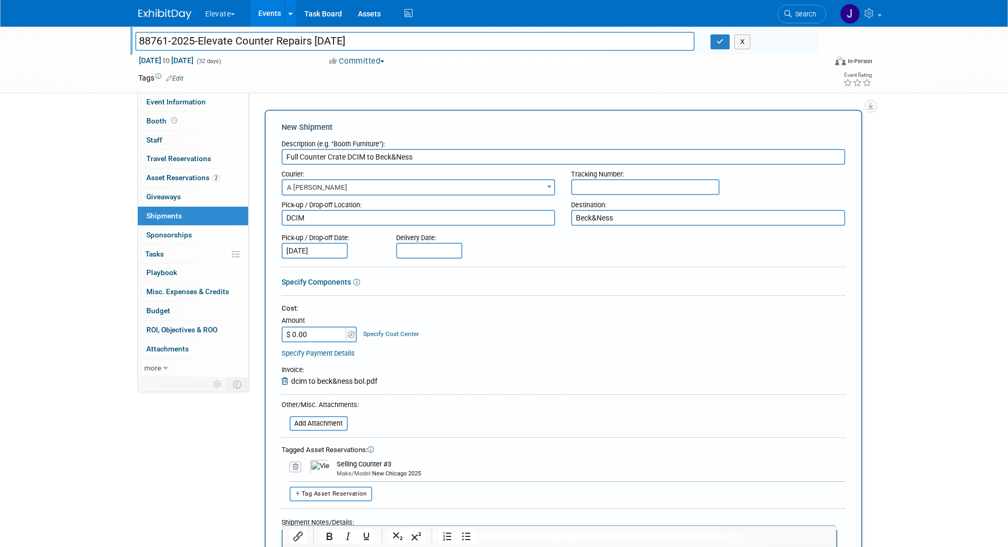
click at [427, 254] on input "text" at bounding box center [429, 251] width 66 height 16
drag, startPoint x: 424, startPoint y: 385, endPoint x: 417, endPoint y: 394, distance: 12.1
click at [424, 385] on span "29" at bounding box center [430, 388] width 21 height 21
type input "Sep 29, 2025"
click at [387, 150] on input "Full Counter Crate DCIM to Beck&Ness" at bounding box center [564, 157] width 564 height 16
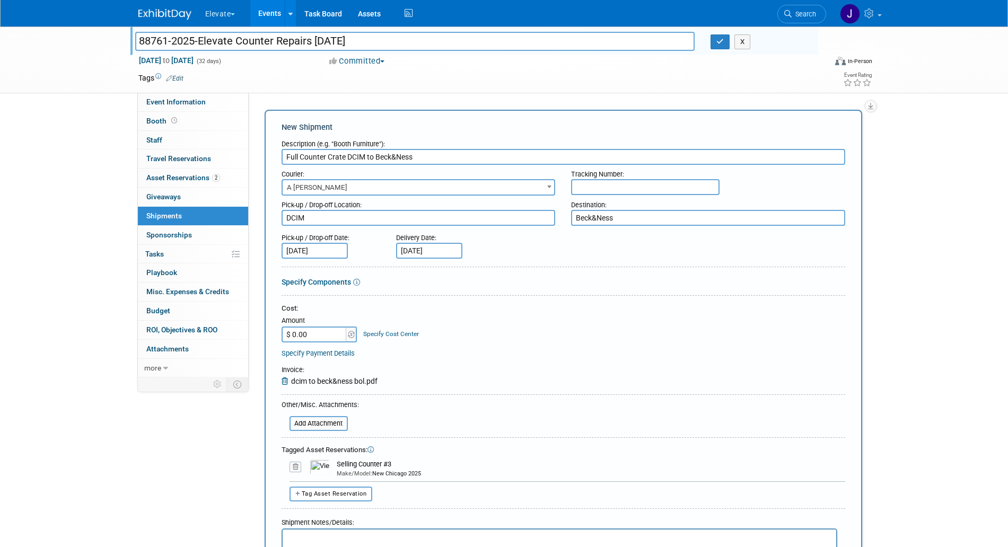
click at [387, 150] on input "Full Counter Crate DCIM to Beck&Ness" at bounding box center [564, 157] width 564 height 16
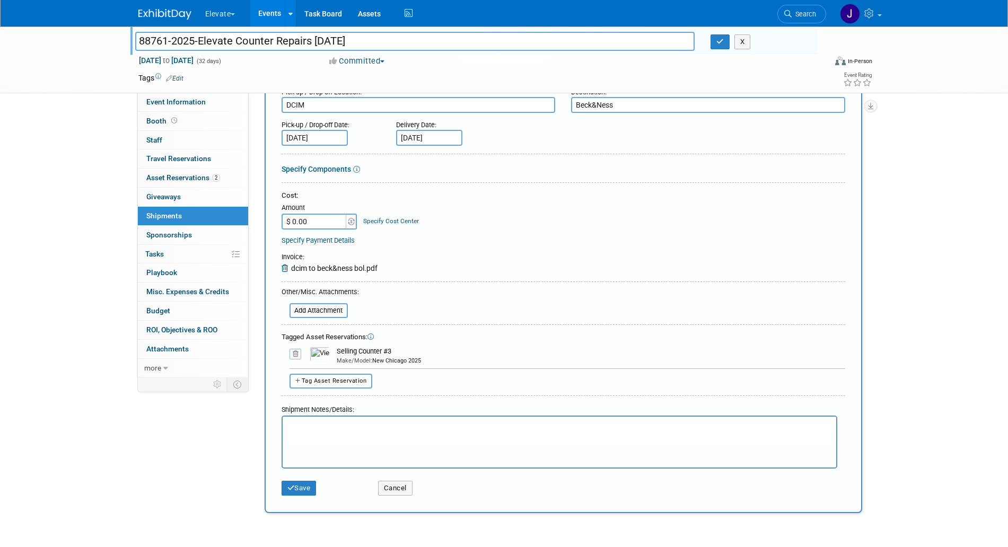
scroll to position [197, 0]
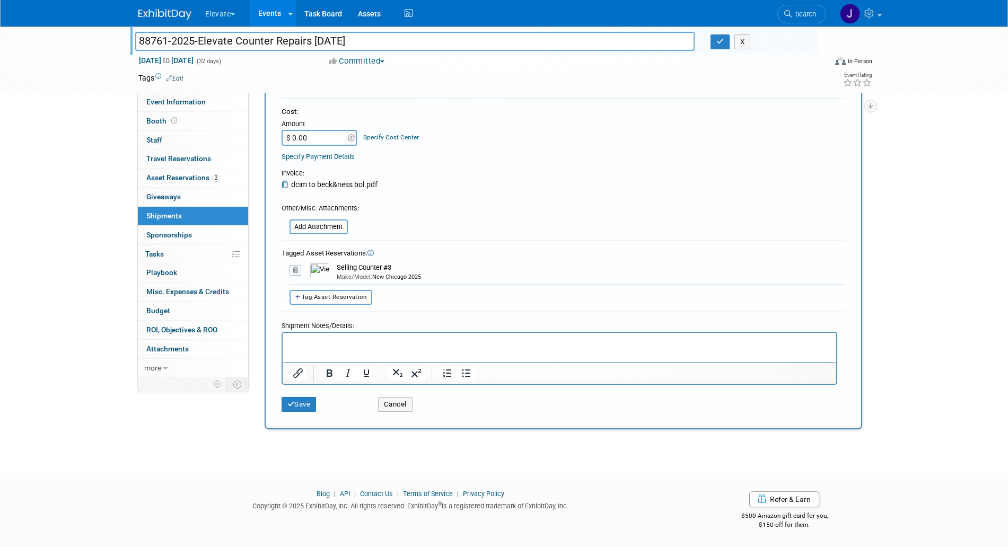
click at [368, 347] on html at bounding box center [559, 339] width 554 height 15
paste body "Rich Text Area. Press ALT-0 for help."
click at [434, 334] on html "Full Counter Crate DCIM to Beck&Ness" at bounding box center [559, 339] width 554 height 15
click at [434, 335] on html "Full Counter Crate DCIM to Beck&Ness" at bounding box center [559, 339] width 554 height 15
click at [440, 329] on div "Shipment Notes/Details:" at bounding box center [560, 324] width 556 height 15
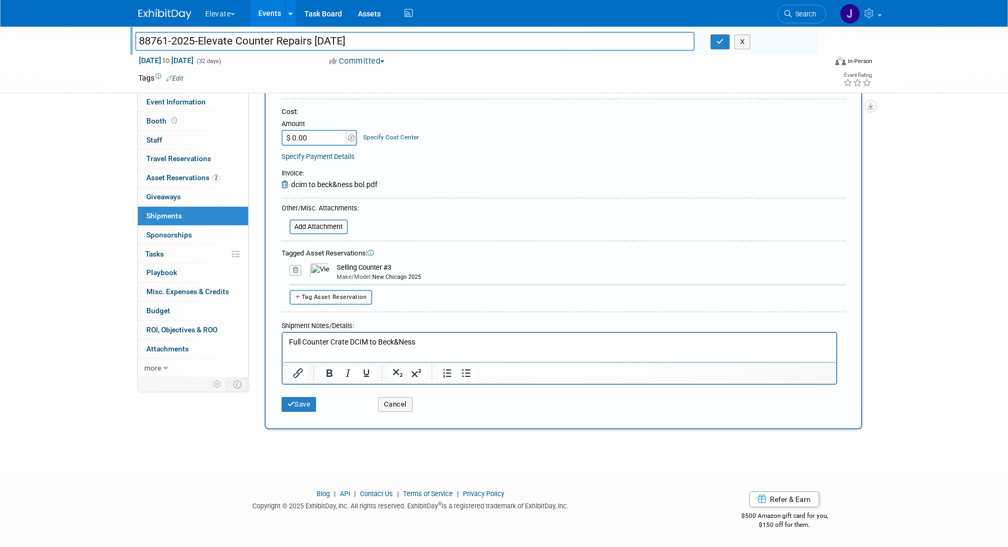
click at [440, 333] on html "Full Counter Crate DCIM to Beck&Ness" at bounding box center [559, 339] width 554 height 15
click at [440, 342] on p "Full Counter Crate DCIM to Beck&Ness" at bounding box center [558, 342] width 541 height 11
click at [551, 341] on p "Full Counter Crate DCIM to Beck&Ness to fix Plexi Tower Box." at bounding box center [558, 342] width 541 height 11
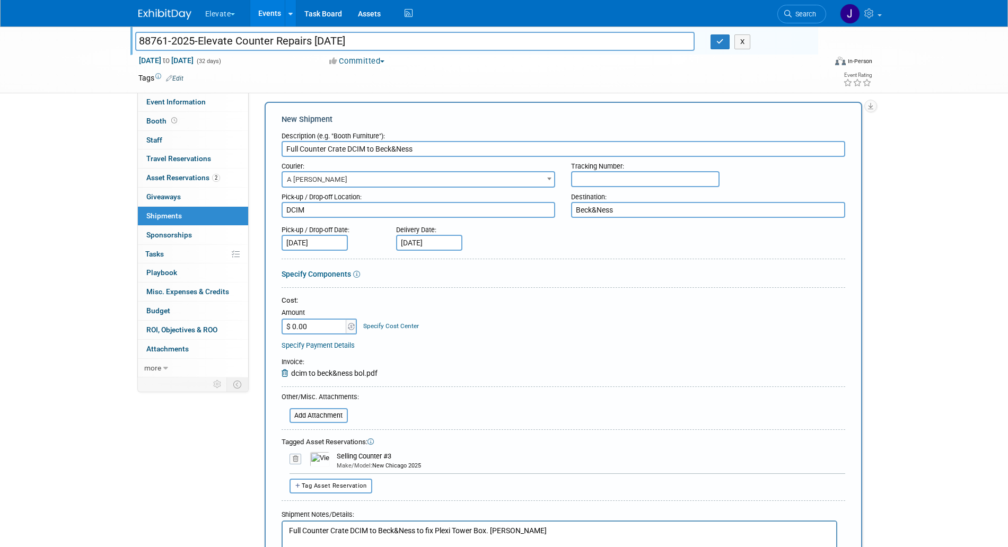
scroll to position [0, 0]
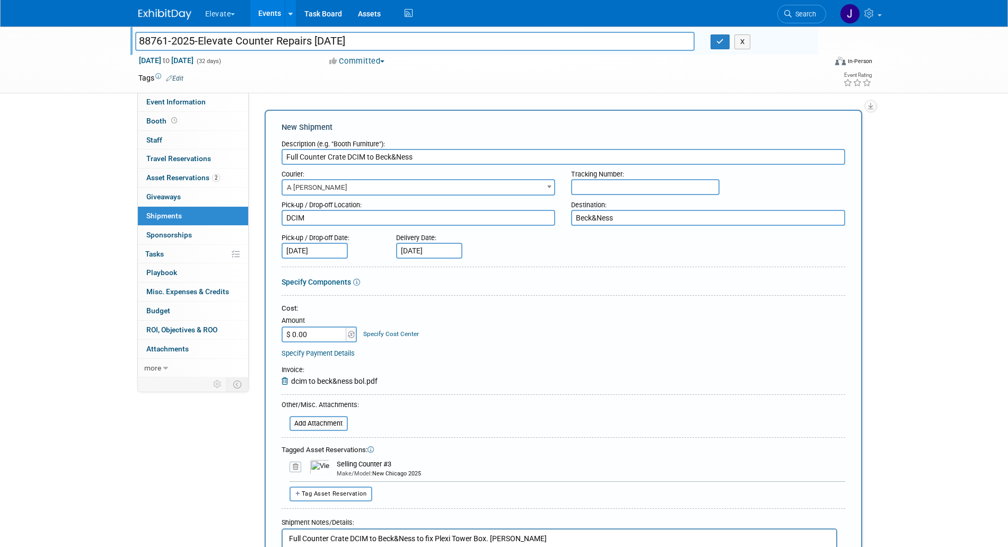
click at [627, 197] on div "Destination:" at bounding box center [708, 203] width 274 height 14
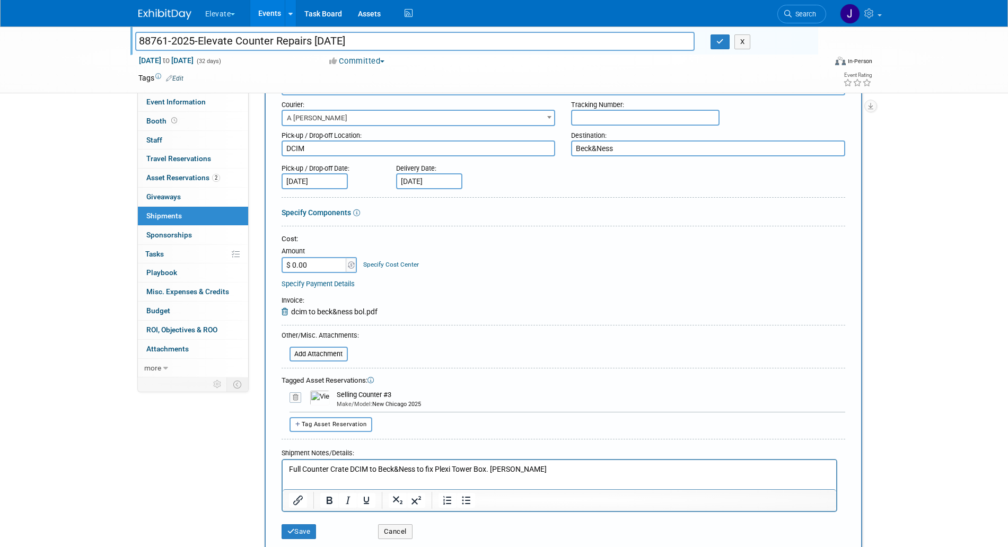
scroll to position [133, 0]
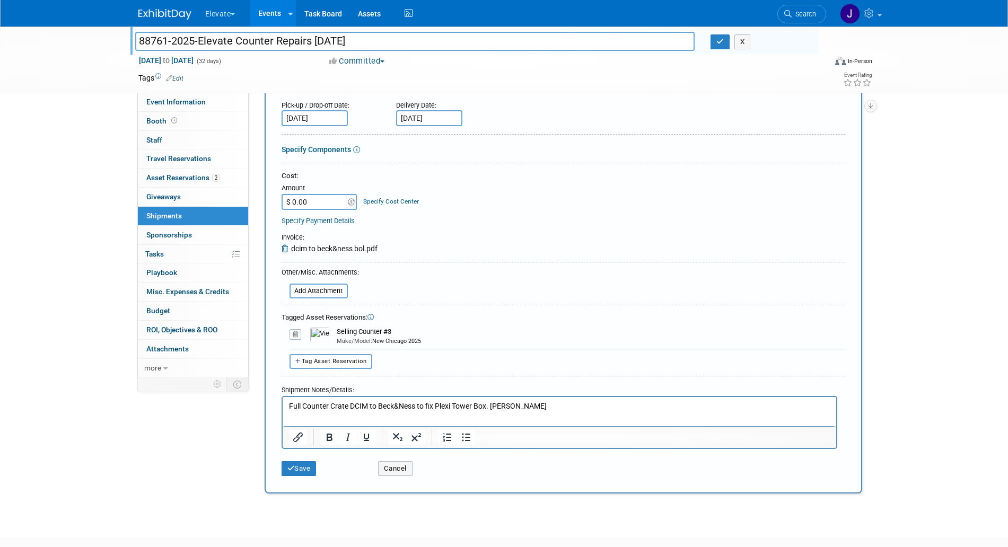
click at [553, 398] on html "Full Counter Crate DCIM to Beck&Ness to fix Plexi Tower Box. Duie Pyle" at bounding box center [559, 404] width 554 height 15
click at [588, 406] on p "Full Counter Crate DCIM to Beck&Ness to fix Plexi Tower Box. Duie Pyle BOC21678…" at bounding box center [558, 406] width 541 height 11
click at [300, 463] on button "Save" at bounding box center [299, 468] width 35 height 15
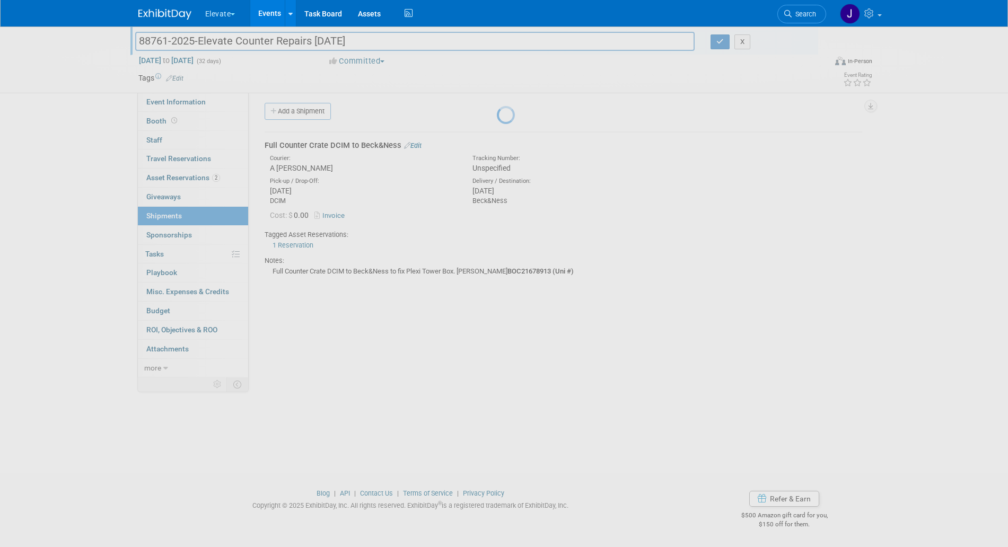
scroll to position [4, 0]
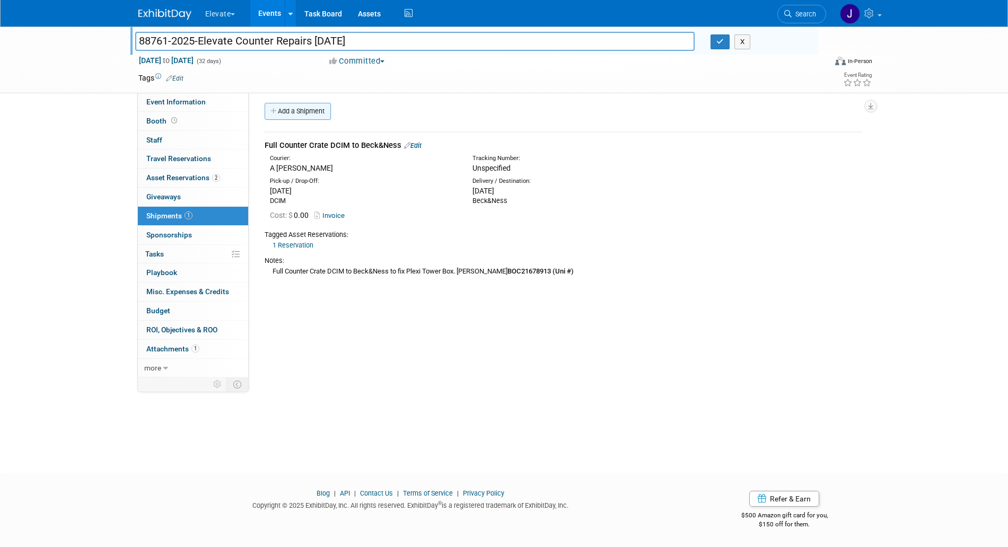
click at [273, 106] on link "Add a Shipment" at bounding box center [298, 111] width 66 height 17
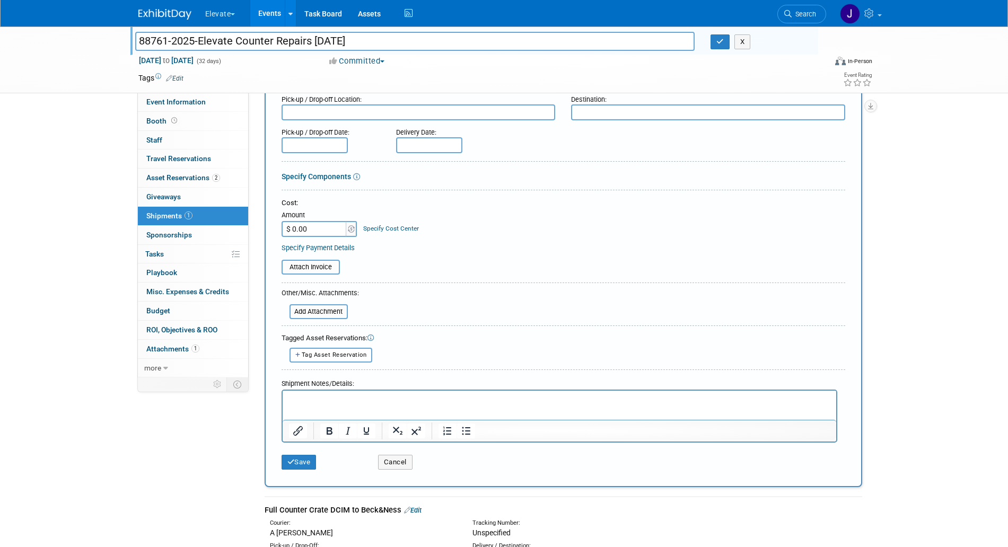
scroll to position [0, 0]
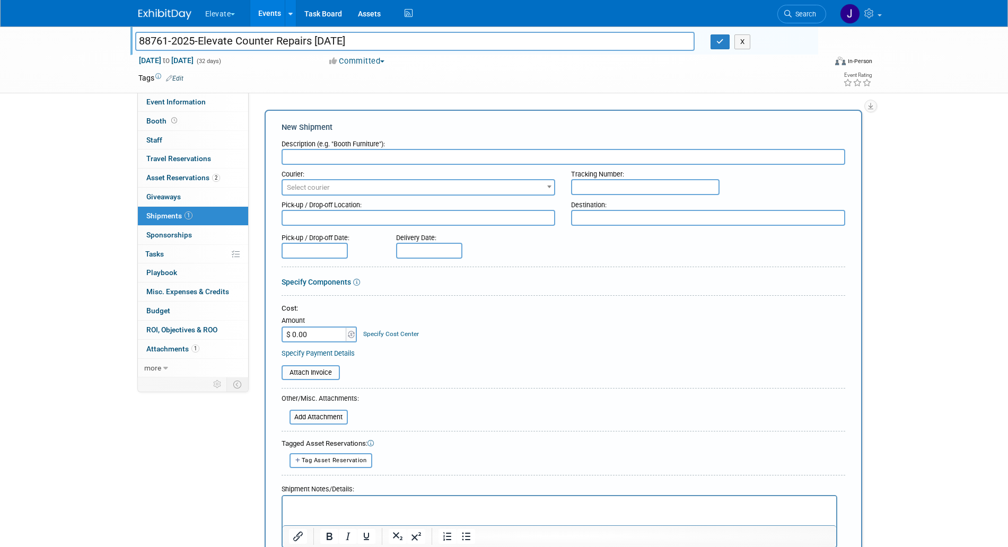
click at [358, 156] on input "text" at bounding box center [564, 157] width 564 height 16
click at [405, 180] on span "Select courier" at bounding box center [419, 187] width 272 height 15
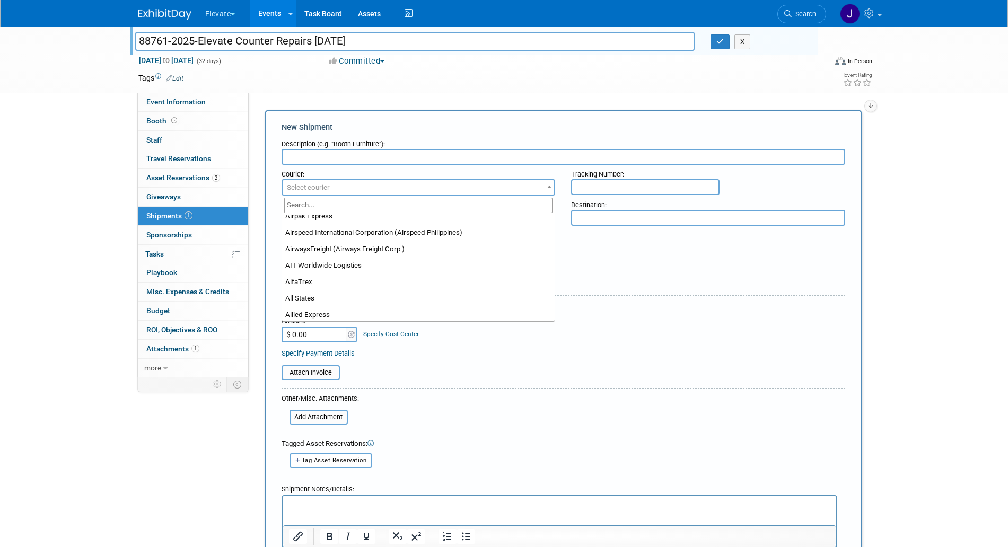
scroll to position [331, 0]
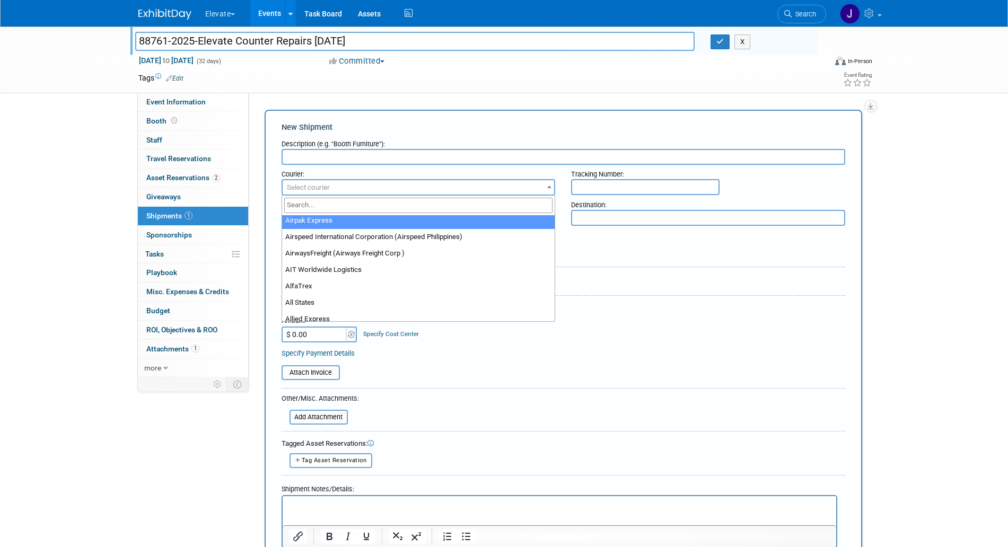
click at [372, 185] on span "Select courier" at bounding box center [419, 187] width 272 height 15
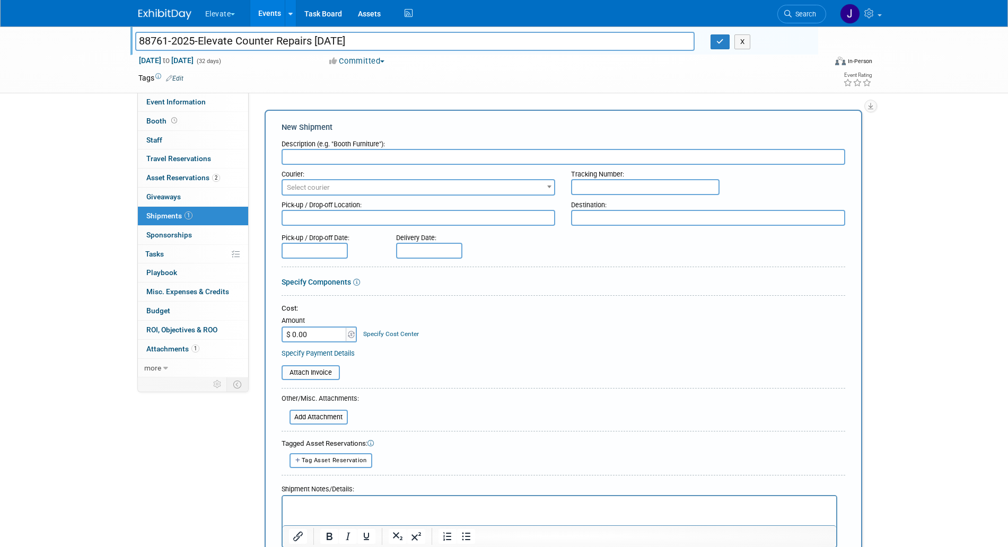
click at [354, 215] on textarea at bounding box center [419, 218] width 274 height 16
type textarea "DCIM"
type textarea "Gettysburg Glass"
click at [355, 159] on input "text" at bounding box center [564, 157] width 564 height 16
drag, startPoint x: 286, startPoint y: 156, endPoint x: 373, endPoint y: 157, distance: 87.5
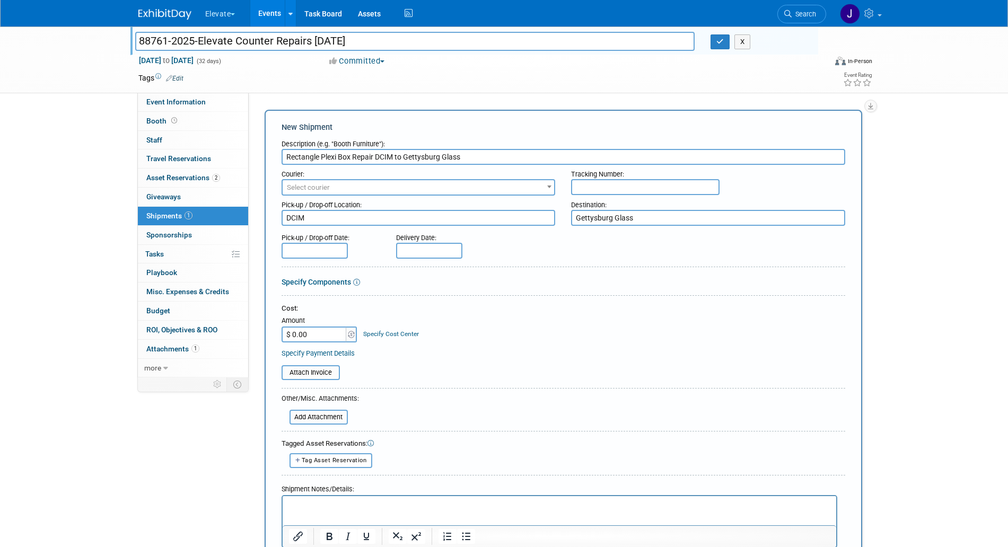
click at [373, 157] on input "Rectangle Plexi Box Repair DCIM to Gettysburg Glass" at bounding box center [564, 157] width 564 height 16
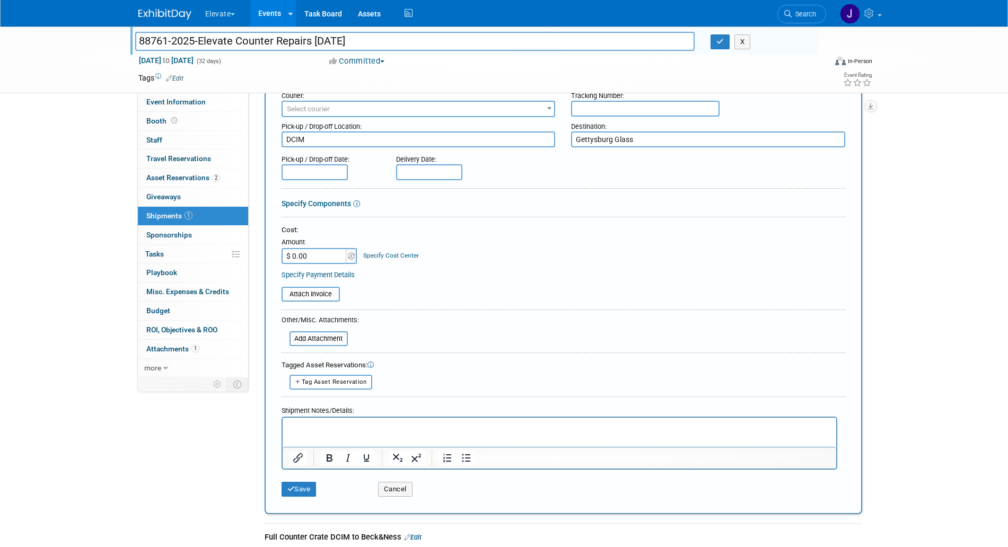
scroll to position [265, 0]
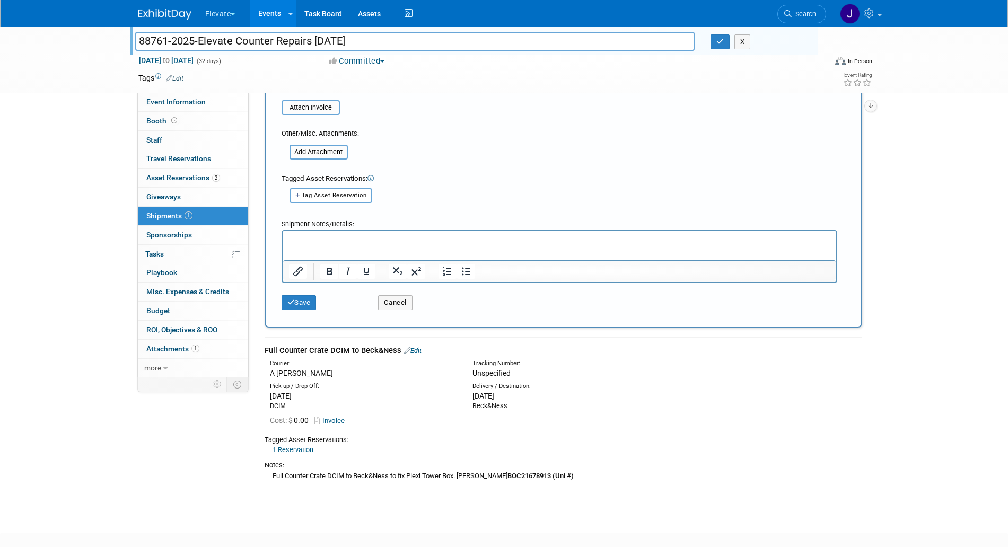
type input "Rectangle Plexi Box Repair DCIM to Gettysburg Glass"
click at [409, 239] on p "Rich Text Area. Press ALT-0 for help." at bounding box center [558, 240] width 541 height 11
paste body "Rich Text Area. Press ALT-0 for help."
click at [445, 231] on html "Rectangle Plexi Box Repair" at bounding box center [559, 238] width 554 height 15
click at [435, 242] on p "Rectangle Plexi Box Repair" at bounding box center [558, 240] width 541 height 11
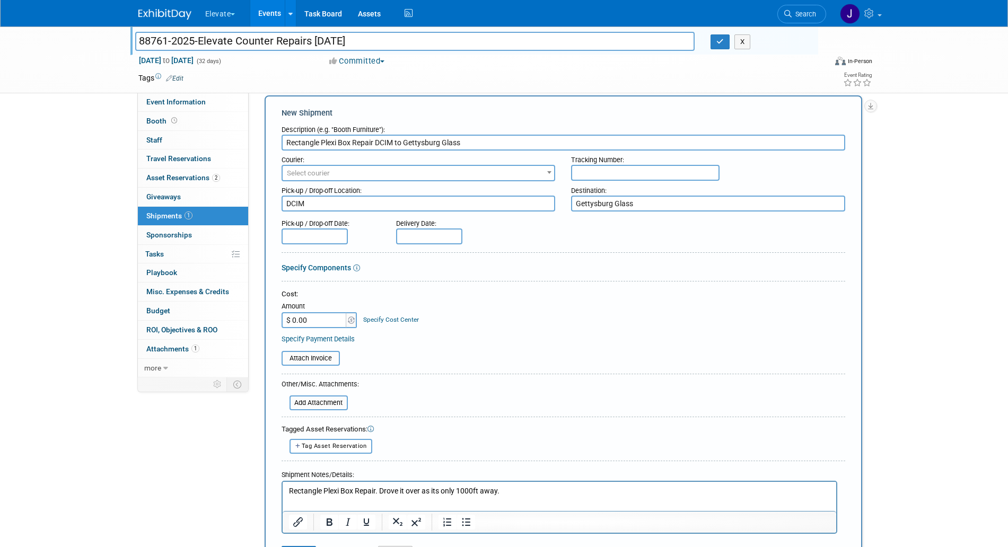
scroll to position [0, 0]
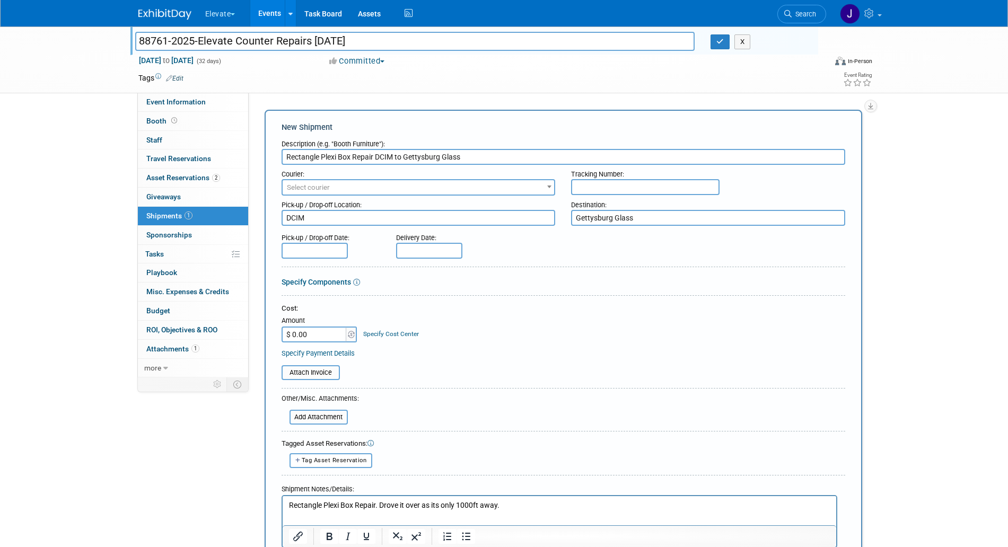
click at [306, 234] on div "Pick-up / Drop-off Date:" at bounding box center [331, 236] width 99 height 14
click at [306, 241] on div "Pick-up / Drop-off Date:" at bounding box center [331, 236] width 99 height 14
click at [306, 245] on input "text" at bounding box center [315, 251] width 66 height 16
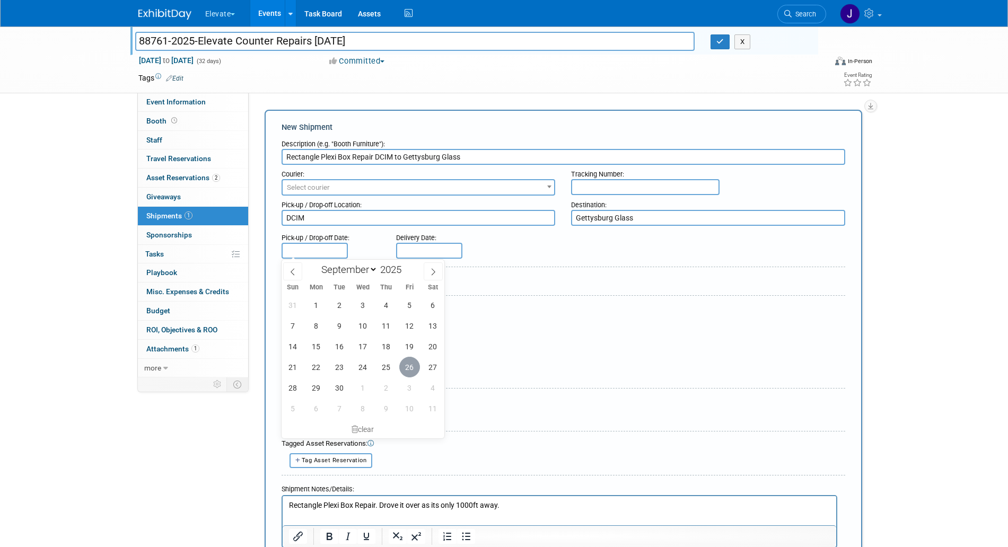
click at [400, 366] on span "26" at bounding box center [409, 367] width 21 height 21
type input "Sep 26, 2025"
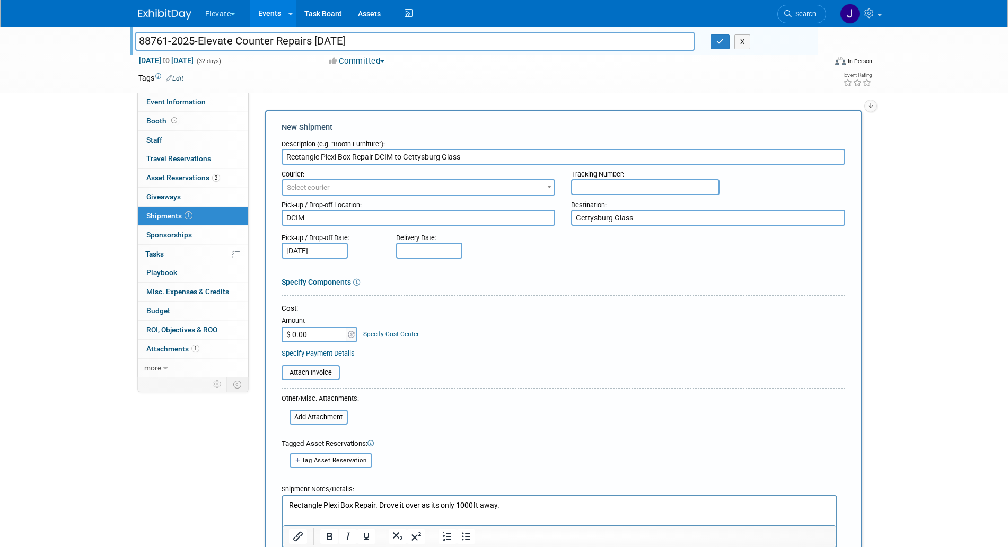
click at [414, 251] on input "text" at bounding box center [429, 251] width 66 height 16
click at [521, 359] on span "26" at bounding box center [524, 367] width 21 height 21
type input "Sep 26, 2025"
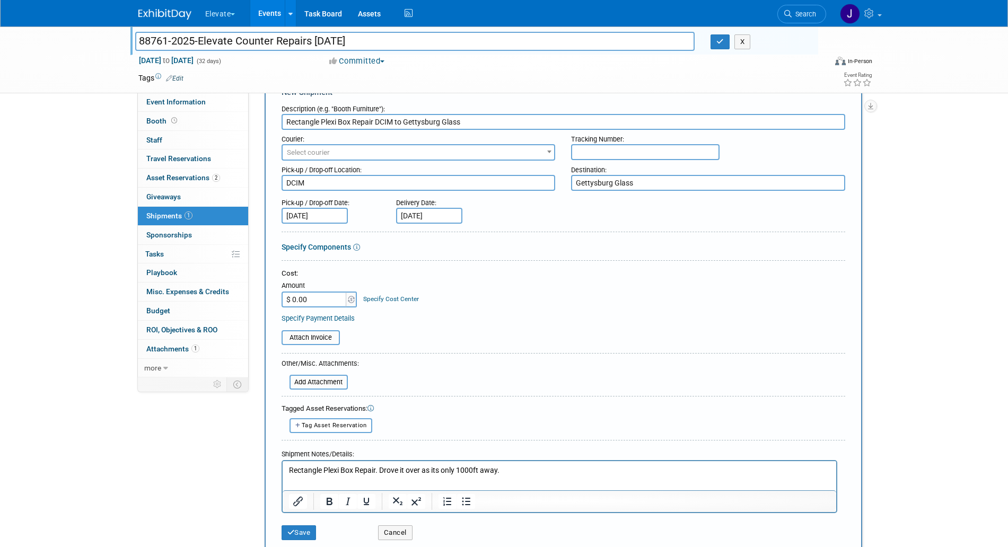
scroll to position [66, 0]
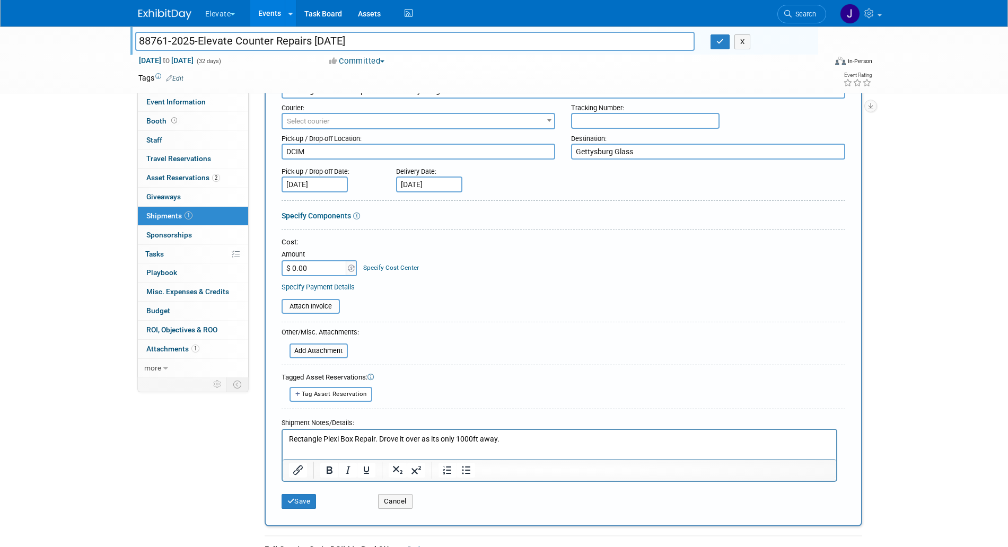
click at [525, 444] on html "Rectangle Plexi Box Repair. Drove it over as its only 1000ft away." at bounding box center [559, 436] width 554 height 15
click at [519, 436] on p "Rectangle Plexi Box Repair. Drove it over as its only 1000ft away. Wai9ting on …" at bounding box center [558, 439] width 541 height 11
click at [300, 504] on button "Save" at bounding box center [299, 501] width 35 height 15
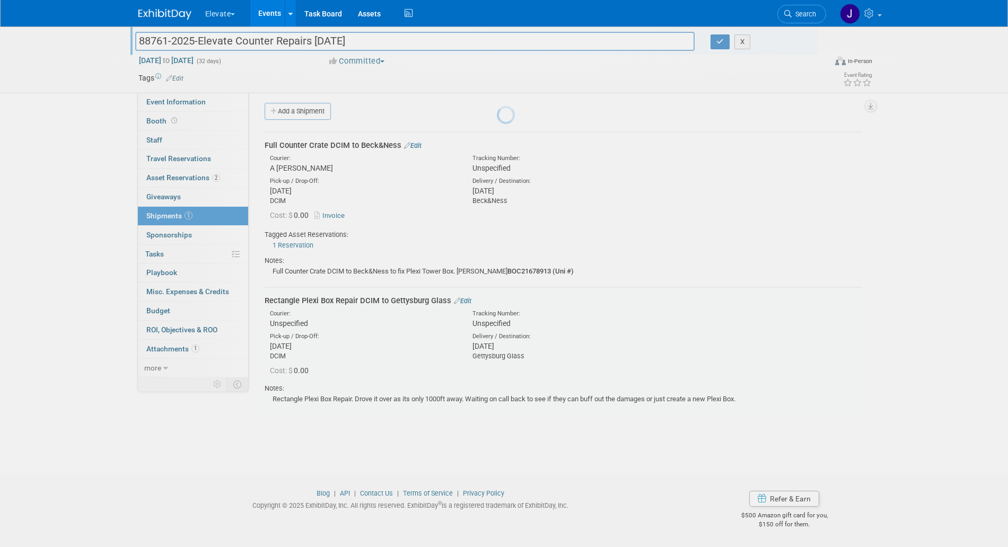
scroll to position [4, 0]
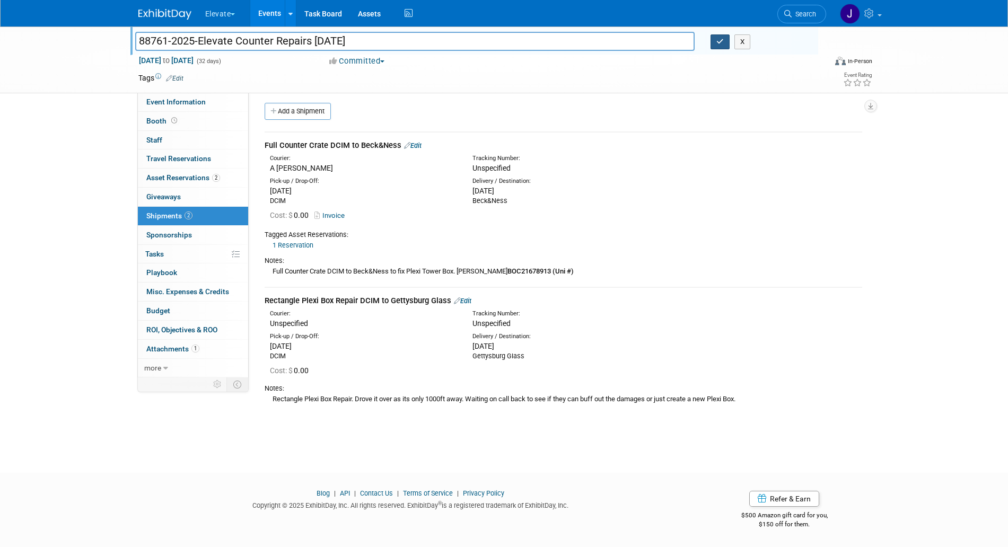
click at [716, 43] on icon "button" at bounding box center [719, 41] width 7 height 7
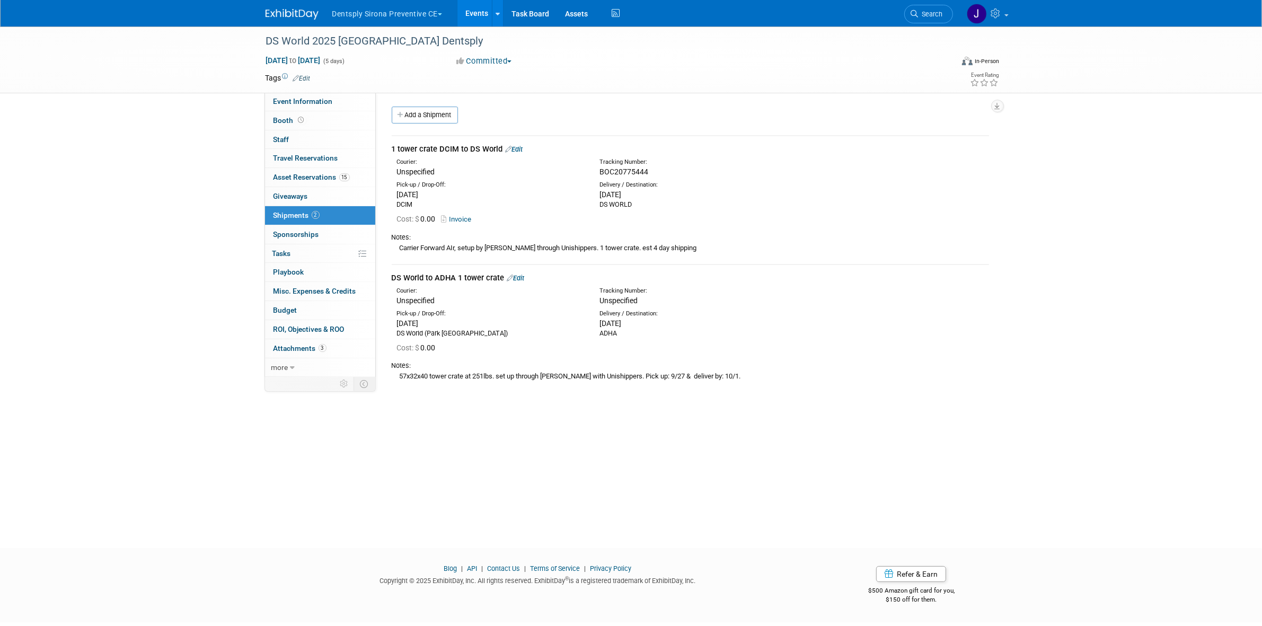
click at [519, 276] on link "Edit" at bounding box center [515, 278] width 17 height 8
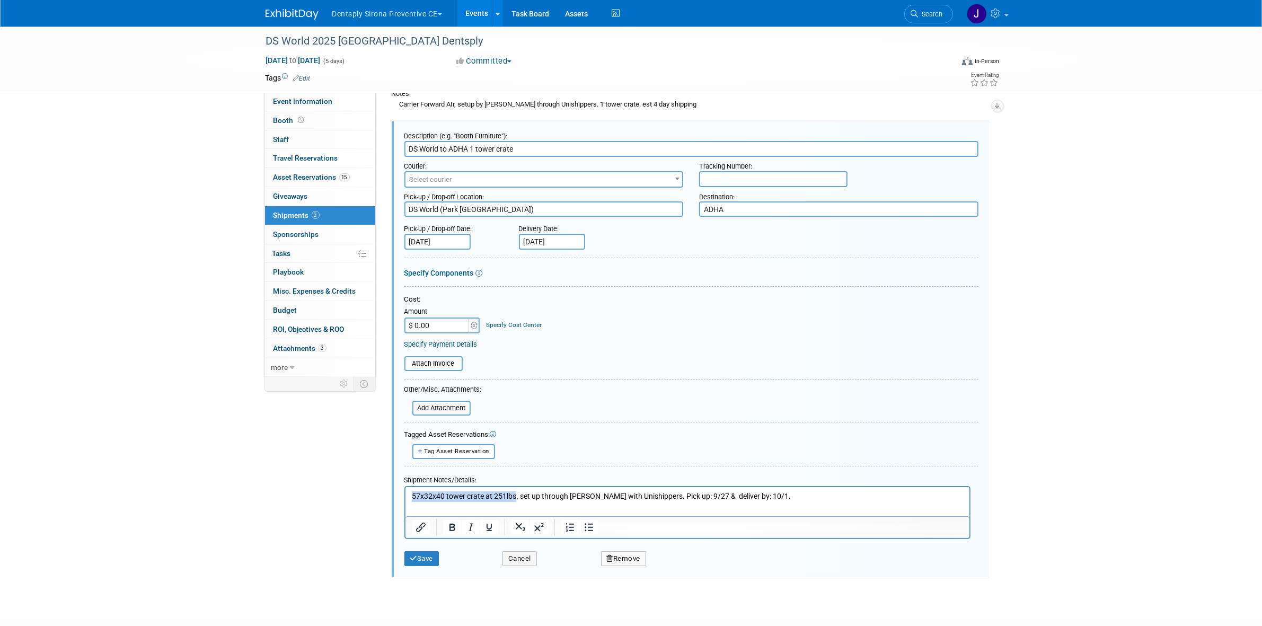
drag, startPoint x: 413, startPoint y: 497, endPoint x: 514, endPoint y: 491, distance: 101.5
click at [514, 491] on p "57x32x40 tower crate at 251lbs. set up through [PERSON_NAME] with Unishippers. …" at bounding box center [687, 496] width 552 height 11
copy p "57x32x40 tower crate at 251lbs"
click at [448, 239] on body "Dentsply Sirona Preventive CE Explore: My Workspaces 29 Go to Workspace: Accutr…" at bounding box center [631, 169] width 1262 height 626
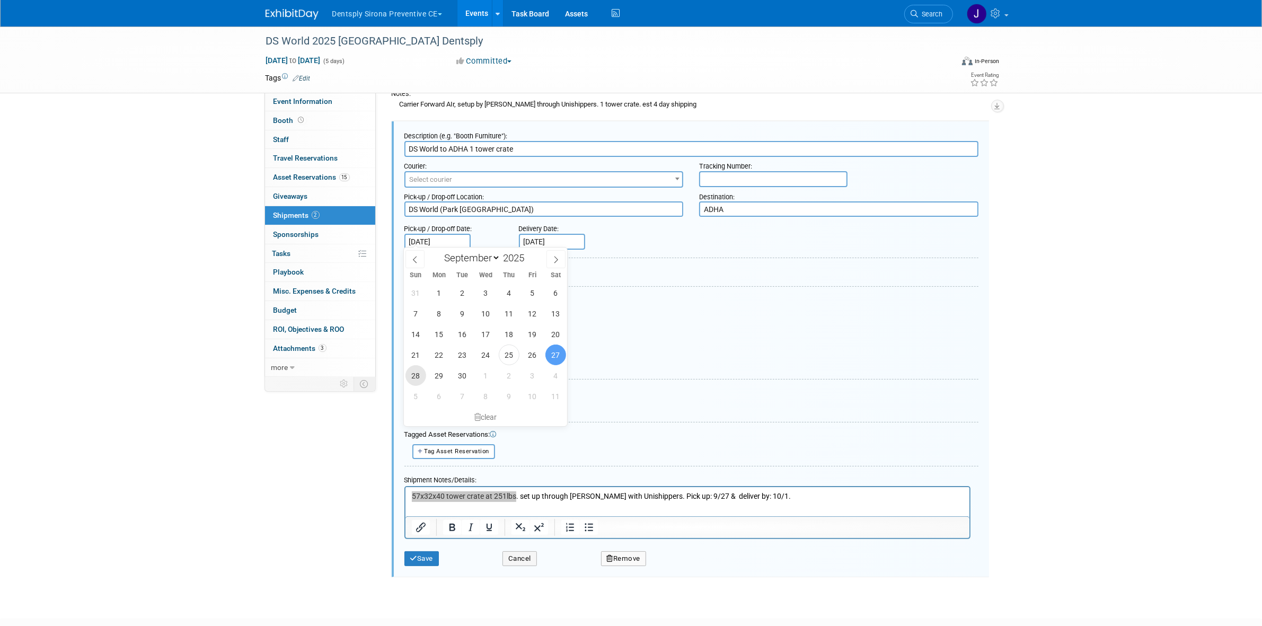
click at [415, 379] on span "28" at bounding box center [416, 375] width 21 height 21
type input "[DATE]"
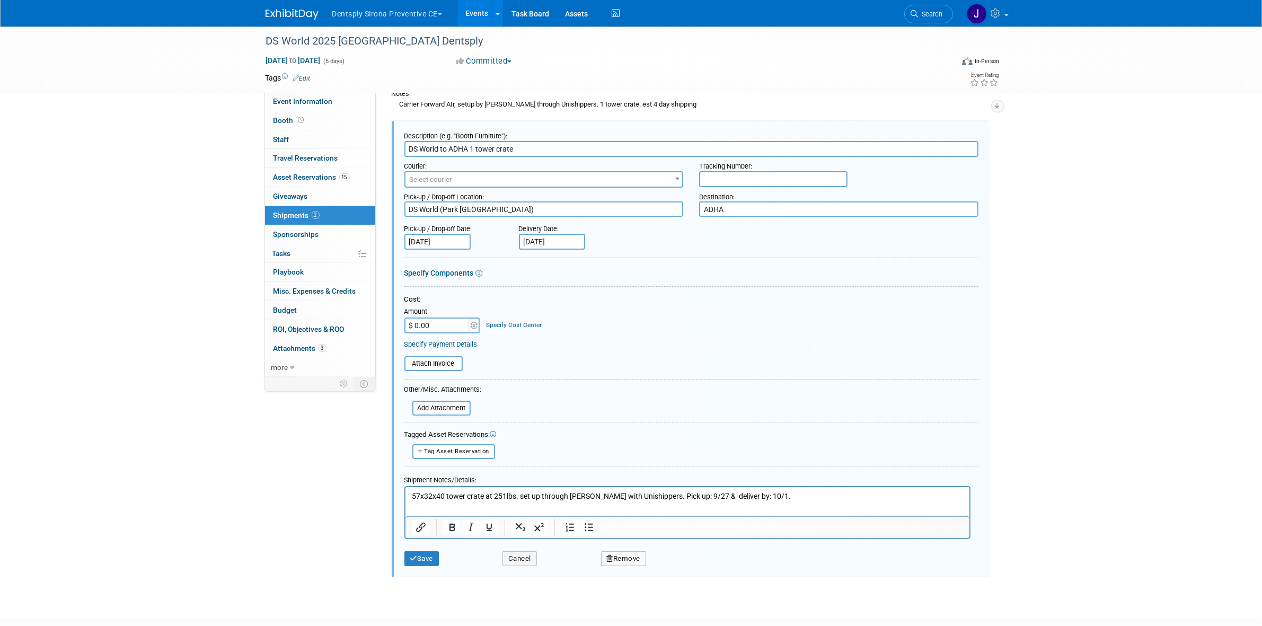
click at [523, 496] on p "57x32x40 tower crate at 251lbs. set up through [PERSON_NAME] with Unishippers. …" at bounding box center [687, 496] width 552 height 11
drag, startPoint x: 519, startPoint y: 498, endPoint x: 673, endPoint y: 498, distance: 154.3
click at [673, 498] on p "57x32x40 tower crate at 251lbs. set up through [PERSON_NAME] with Unishippers. …" at bounding box center [687, 496] width 552 height 11
click at [674, 502] on html "57x32x40 tower crate at 251lbs. set up through [PERSON_NAME] with Unishippers. …" at bounding box center [687, 494] width 564 height 15
drag, startPoint x: 519, startPoint y: 499, endPoint x: 787, endPoint y: 471, distance: 269.2
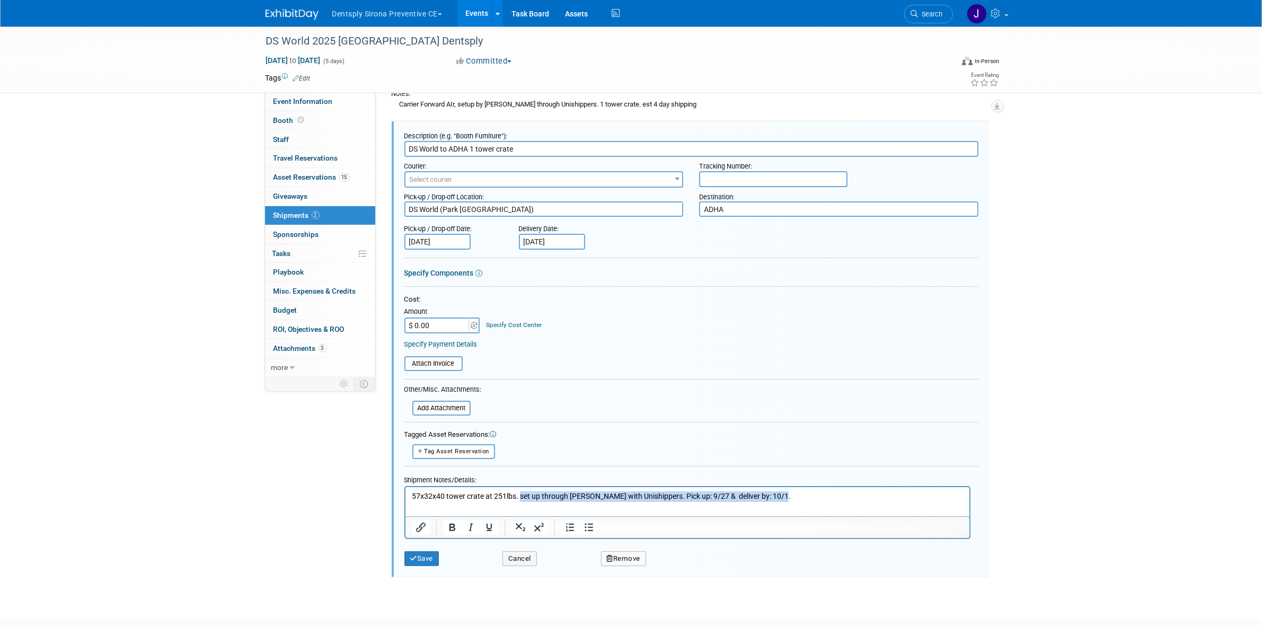
click at [787, 487] on html "57x32x40 tower crate at 251lbs. set up through [PERSON_NAME] with Unishippers. …" at bounding box center [687, 494] width 564 height 15
click at [546, 235] on input "[DATE]" at bounding box center [552, 242] width 66 height 16
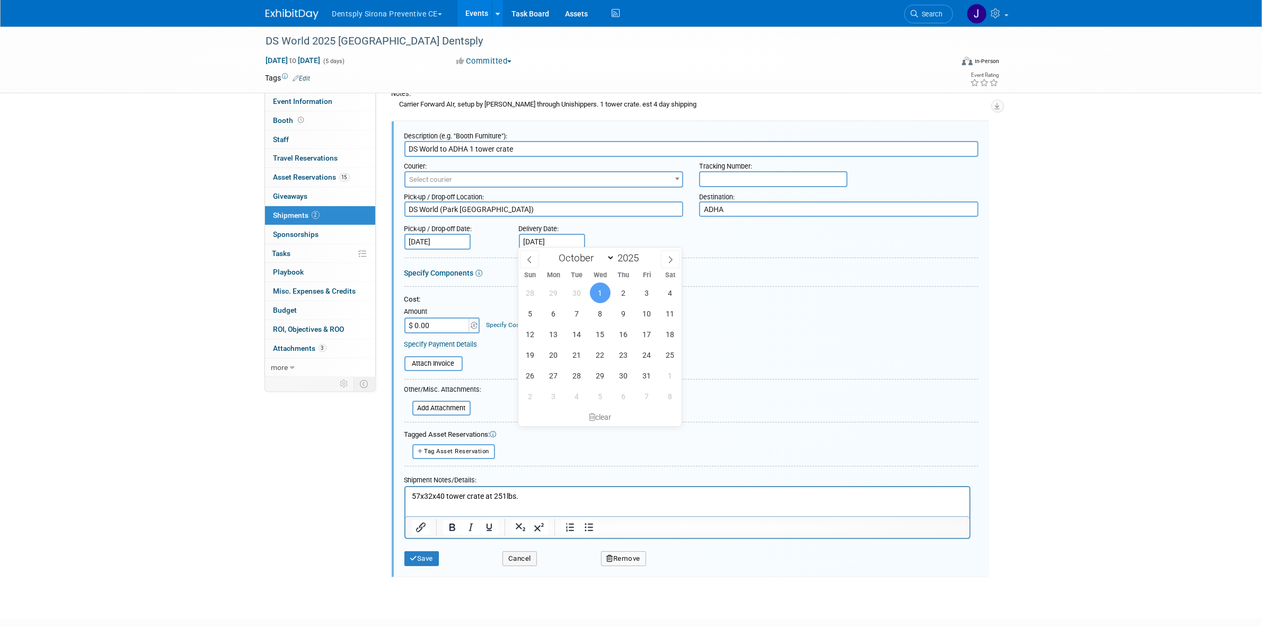
click at [602, 297] on span "1" at bounding box center [600, 293] width 21 height 21
click at [566, 241] on input "[DATE]" at bounding box center [552, 242] width 66 height 16
click at [600, 411] on div "clear" at bounding box center [600, 417] width 163 height 18
click at [417, 560] on button "Save" at bounding box center [422, 558] width 35 height 15
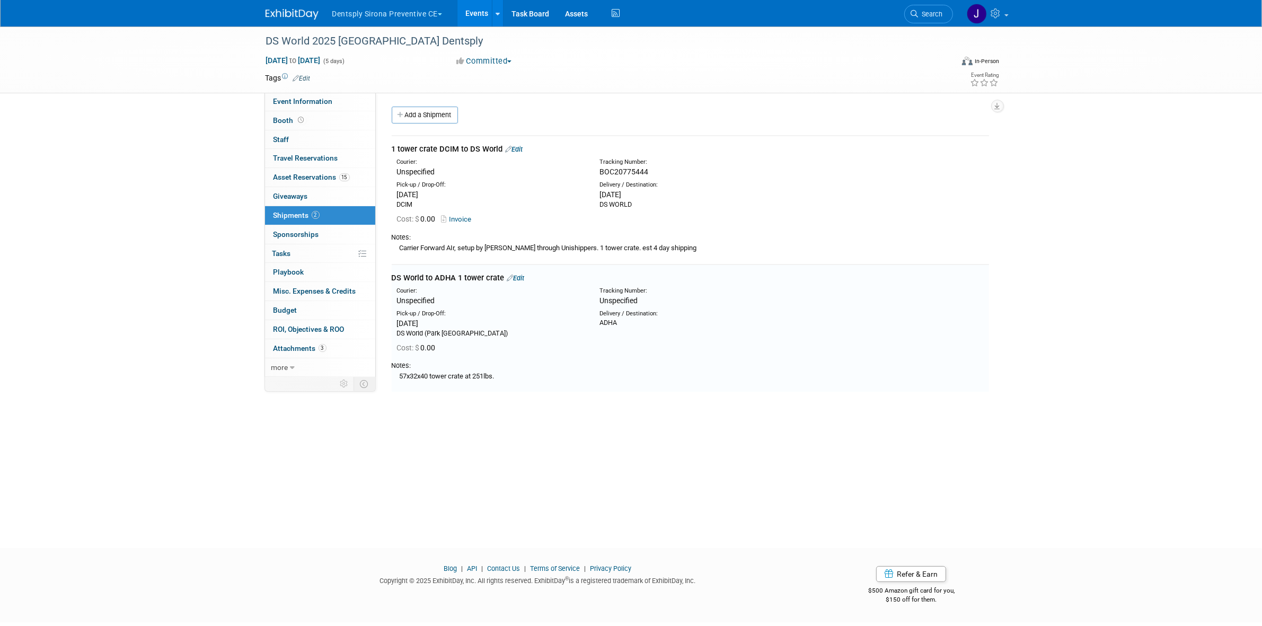
click at [507, 269] on td "DS World to ADHA 1 tower crate Edit Courier: Unspecified Tracking Number: Cost:…" at bounding box center [691, 329] width 598 height 128
click at [512, 275] on icon at bounding box center [510, 278] width 6 height 7
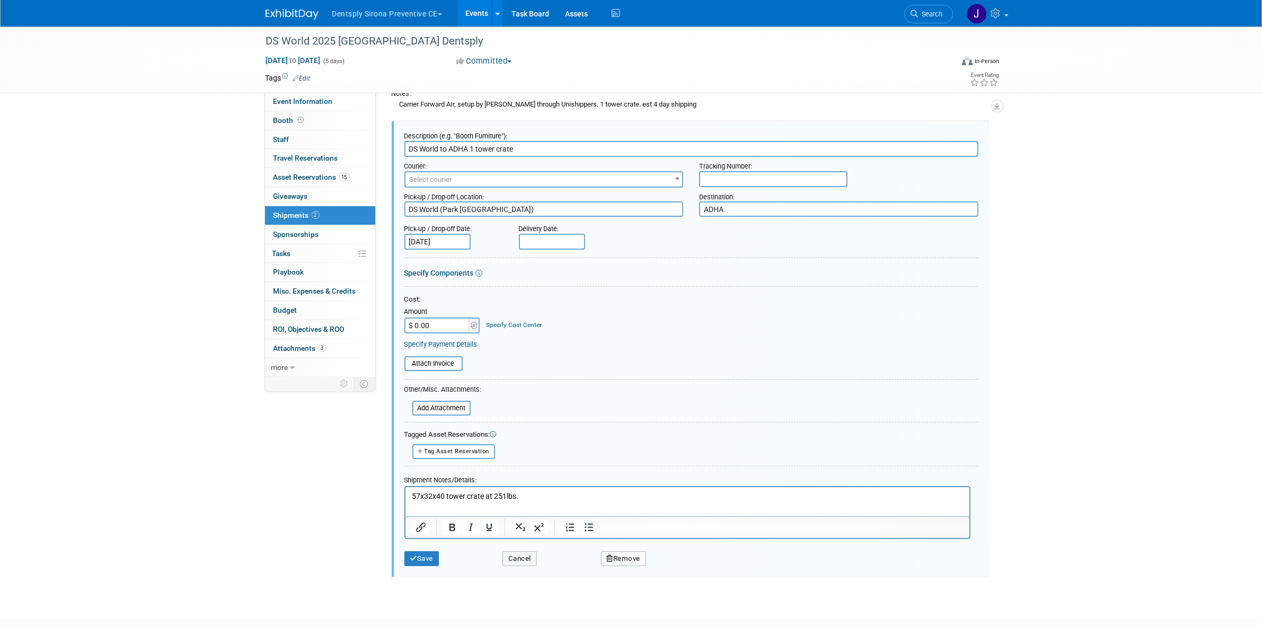
click at [466, 147] on input "DS World to ADHA 1 tower crate" at bounding box center [692, 149] width 574 height 16
type input "DS World to DCIM 1 tower crate"
click at [425, 559] on button "Save" at bounding box center [422, 558] width 35 height 15
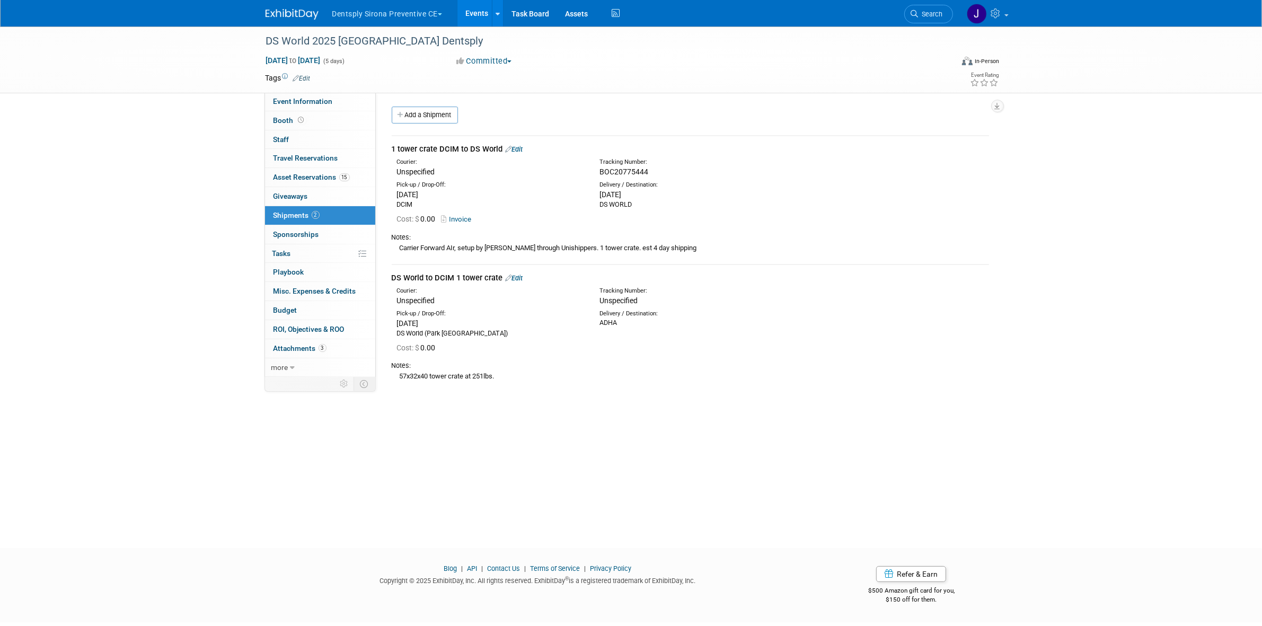
click at [518, 276] on link "Edit" at bounding box center [514, 278] width 17 height 8
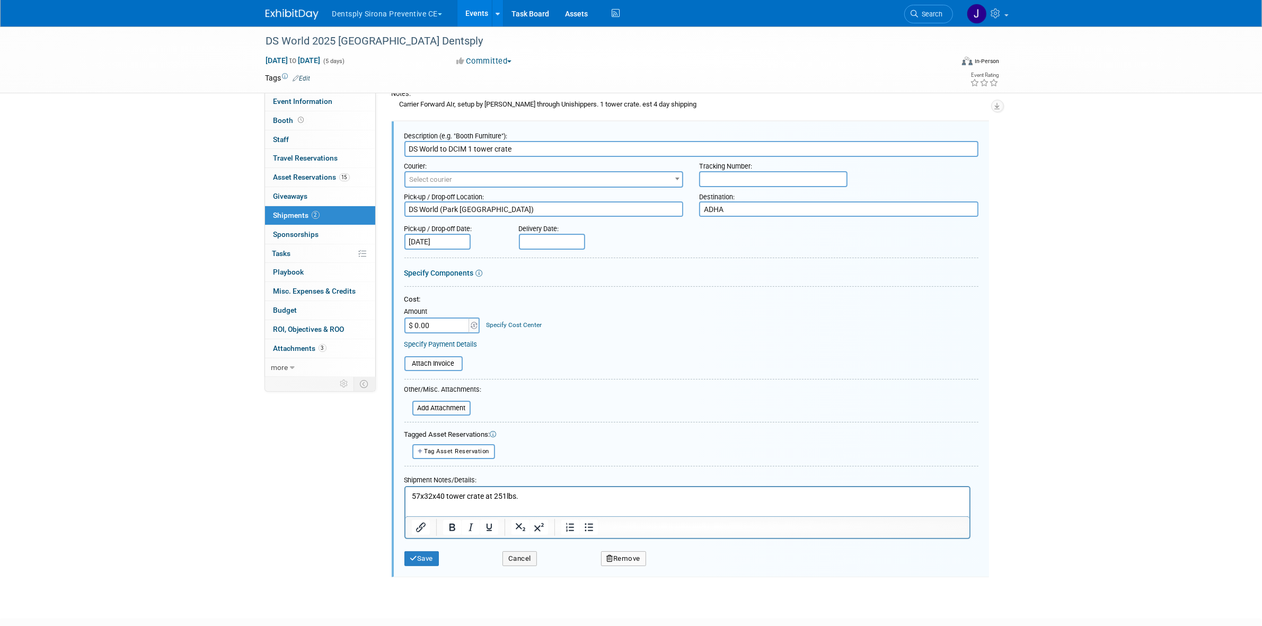
click at [754, 214] on textarea "ADHA" at bounding box center [838, 208] width 279 height 15
click at [754, 213] on textarea "ADHA" at bounding box center [838, 208] width 279 height 15
type textarea "DCIM"
click at [414, 555] on icon "submit" at bounding box center [413, 558] width 7 height 7
